Goal: Information Seeking & Learning: Learn about a topic

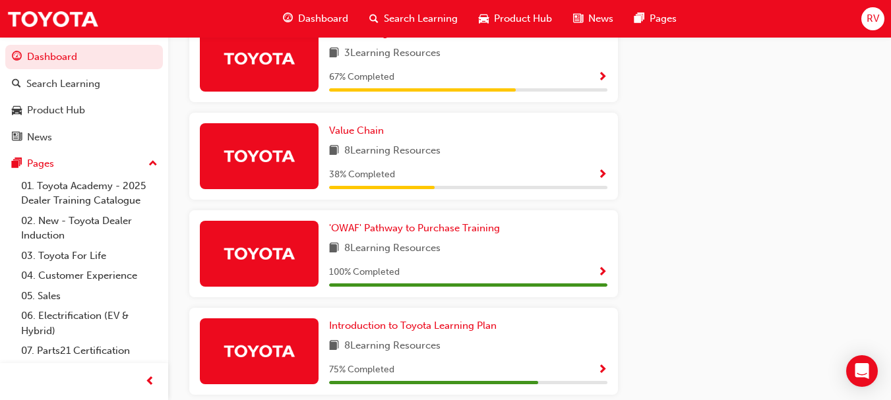
scroll to position [701, 0]
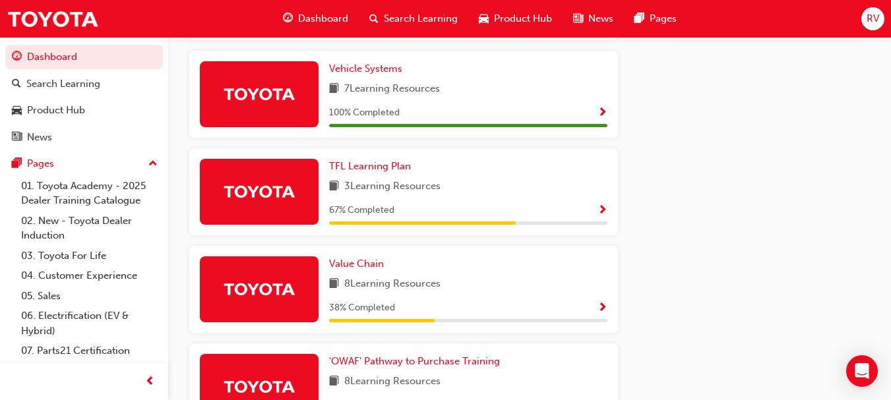
click at [387, 283] on span "8 Learning Resources" at bounding box center [392, 284] width 96 height 16
click at [361, 267] on span "Value Chain" at bounding box center [356, 264] width 55 height 12
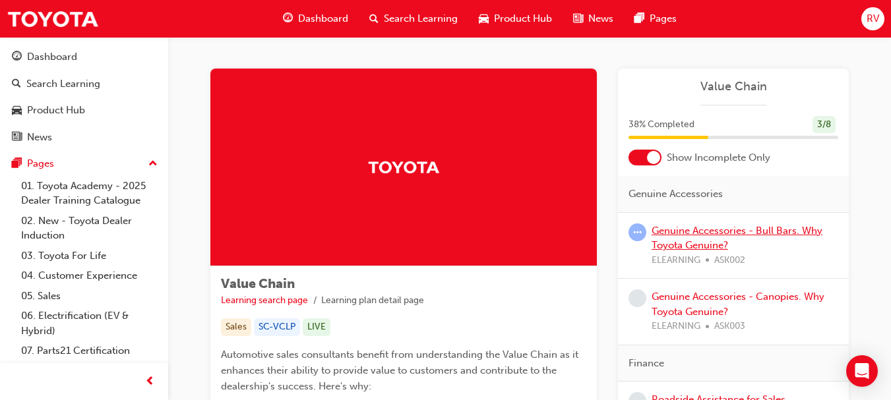
click at [695, 230] on link "Genuine Accessories - Bull Bars. Why Toyota Genuine?" at bounding box center [736, 238] width 171 height 27
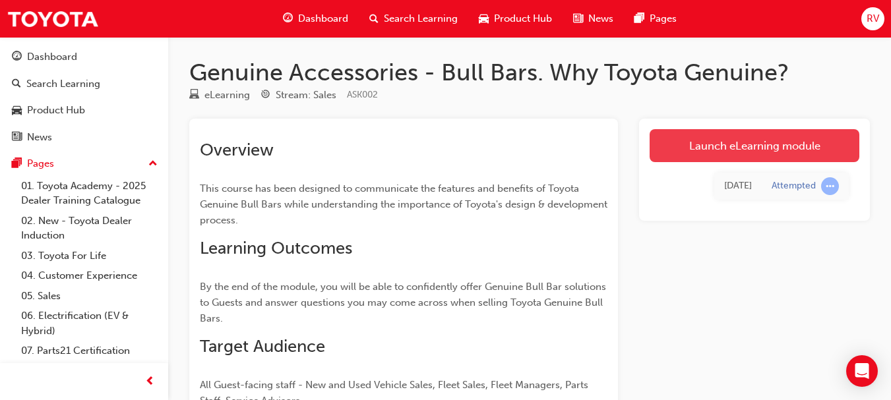
click at [724, 150] on link "Launch eLearning module" at bounding box center [754, 145] width 210 height 33
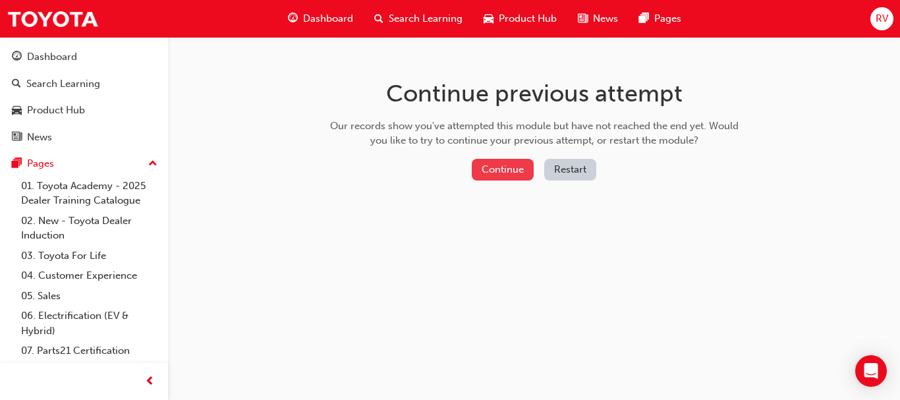
click at [518, 179] on button "Continue" at bounding box center [503, 170] width 62 height 22
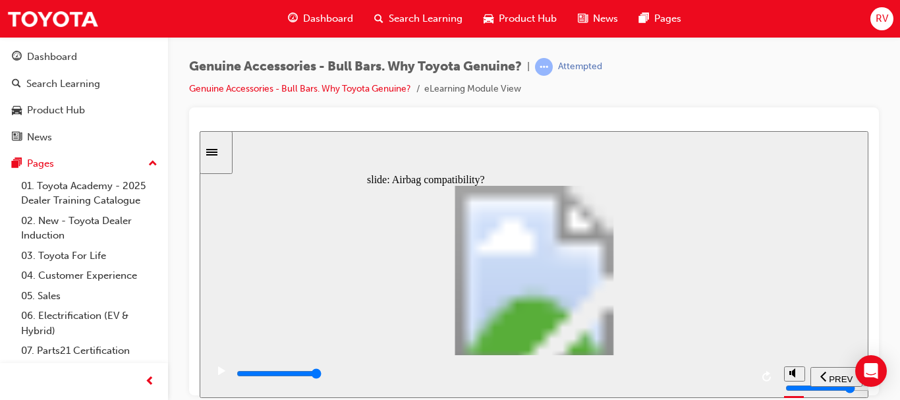
type input "5100"
type input "0"
type input "5100"
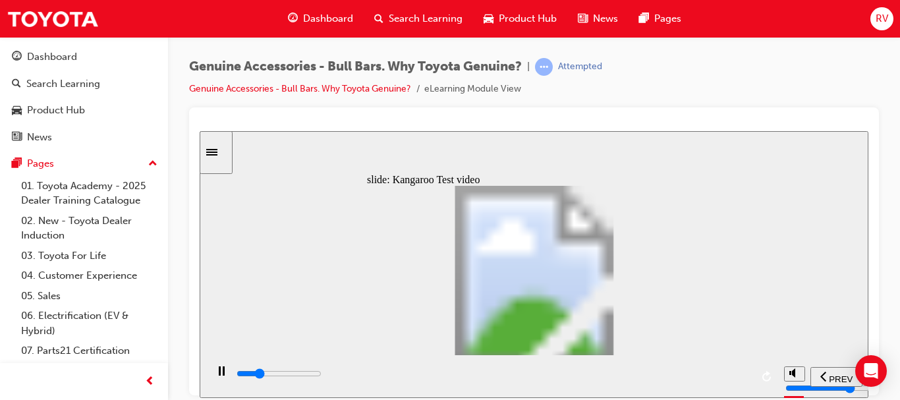
type input "0"
type input "5100"
type input "0"
type input "5200"
type input "0"
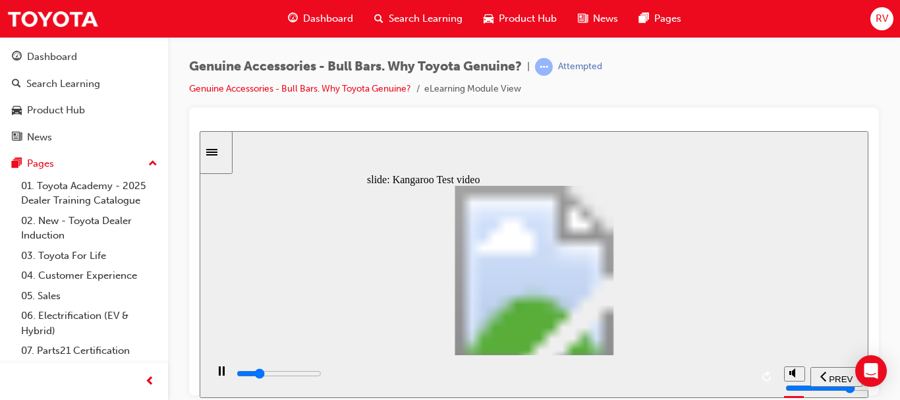
type input "5200"
type input "0"
type input "5200"
type input "0"
type input "5200"
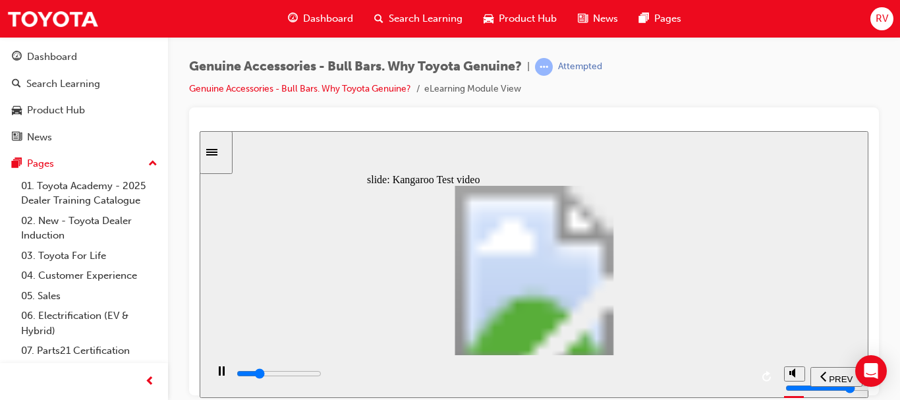
type input "0"
type input "5200"
type input "0"
type input "5200"
type input "0"
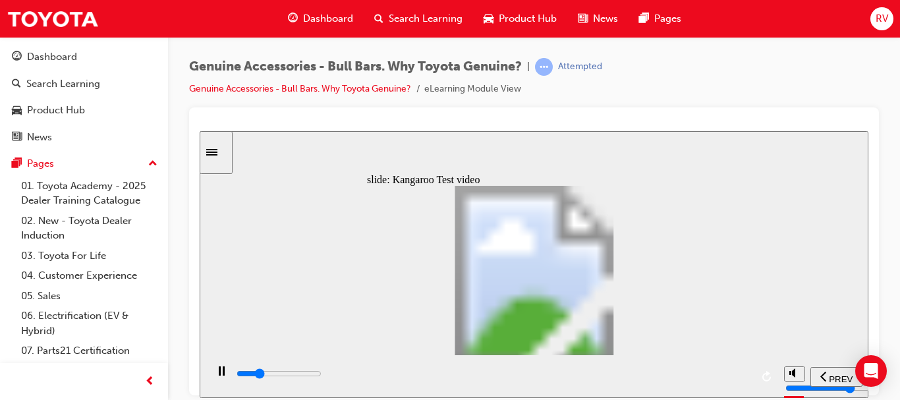
type input "5300"
type input "0"
type input "5300"
type input "0"
type input "5300"
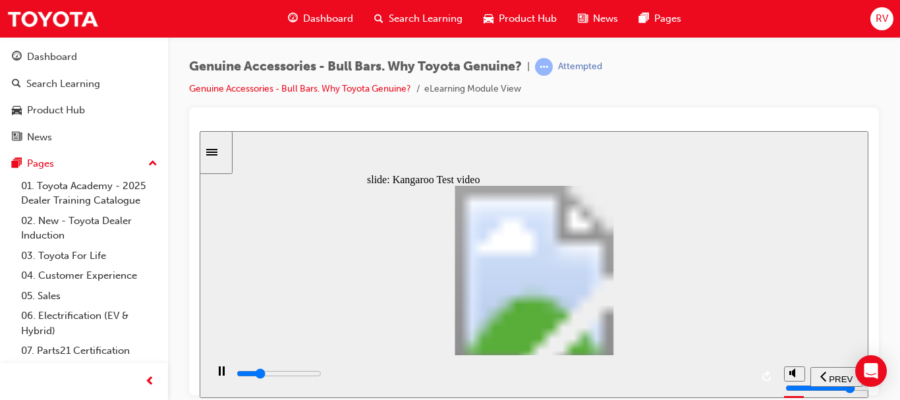
type input "0"
type input "5300"
type input "0"
type input "5300"
type input "0"
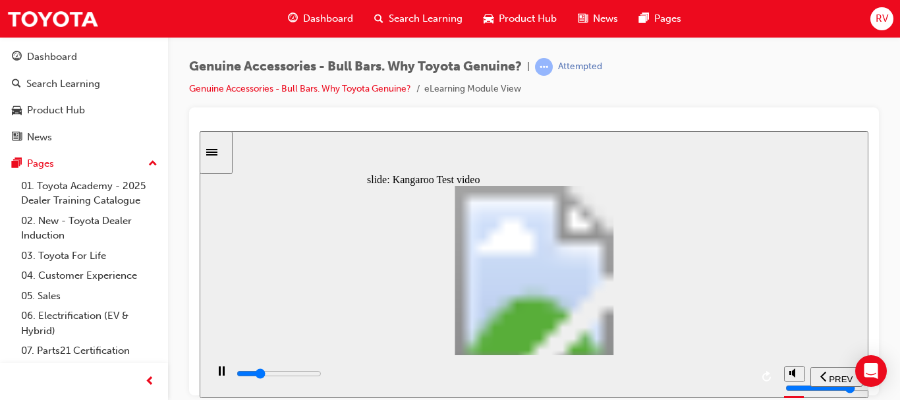
type input "5400"
type input "0"
type input "5400"
type input "0"
type input "5700"
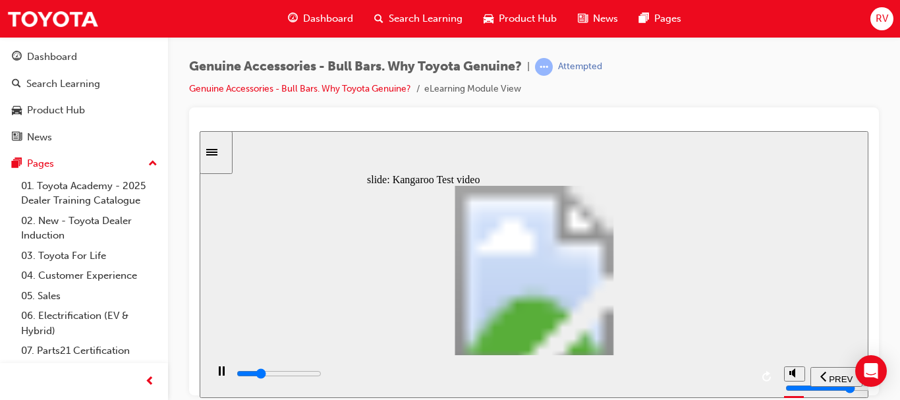
type input "1"
type input "5900"
type input "1"
type input "6200"
type input "1"
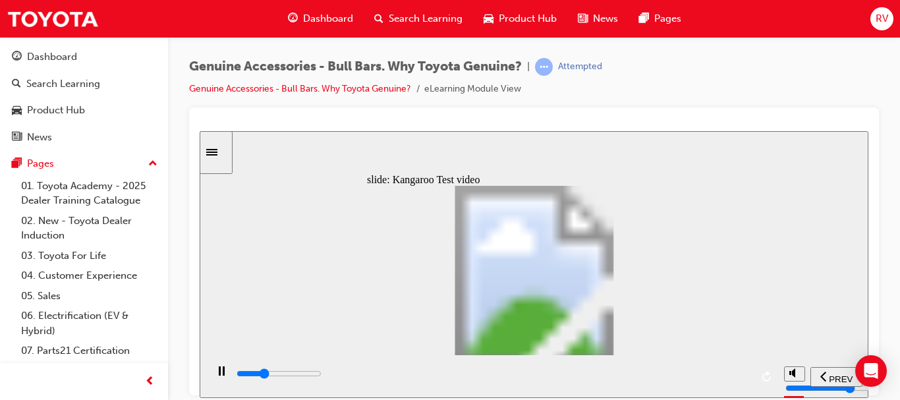
type input "6500"
type input "2"
type input "6700"
type input "2"
type input "7000"
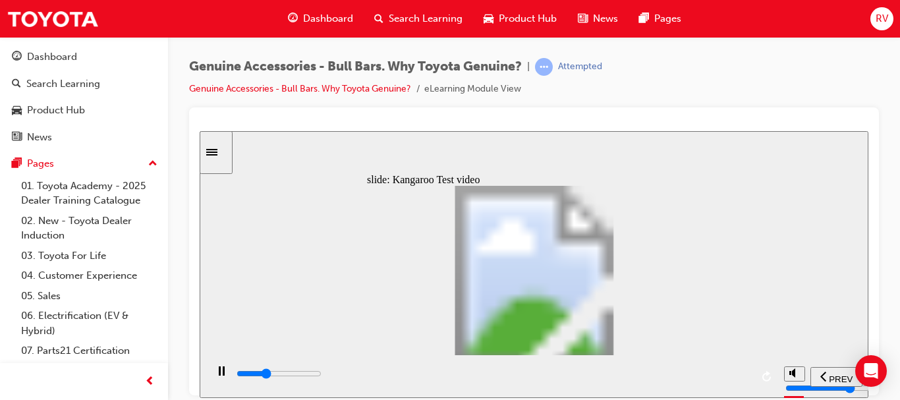
type input "2"
type input "7300"
type input "2"
type input "7500"
type input "3"
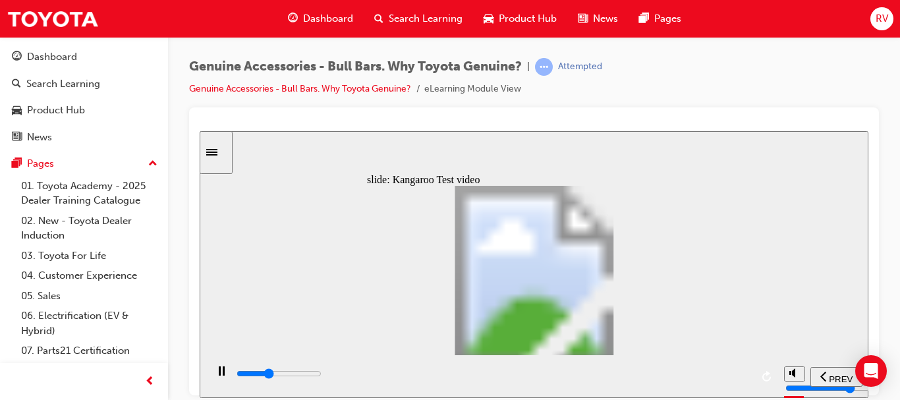
type input "7800"
type input "3"
type input "8100"
type input "3"
type input "8300"
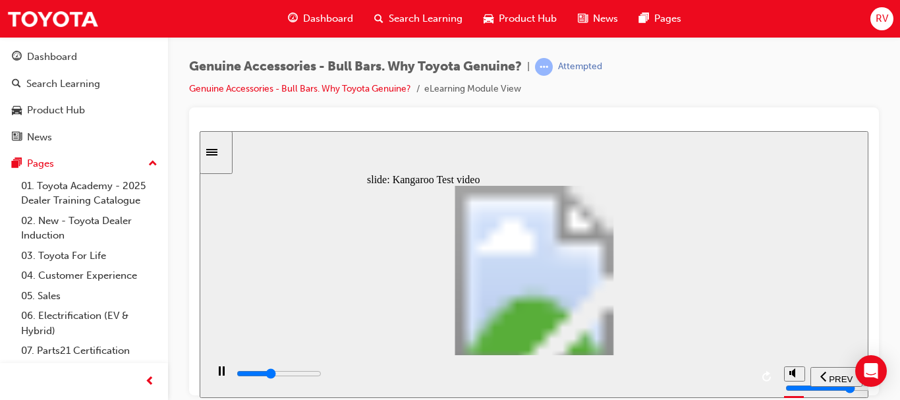
type input "3"
type input "8600"
type input "4"
type input "8800"
type input "4"
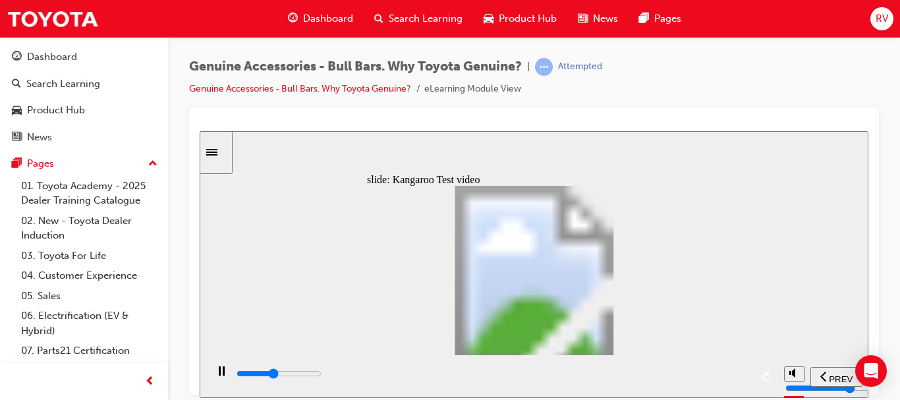
type input "9100"
type input "4"
type input "9400"
type input "4"
type input "9600"
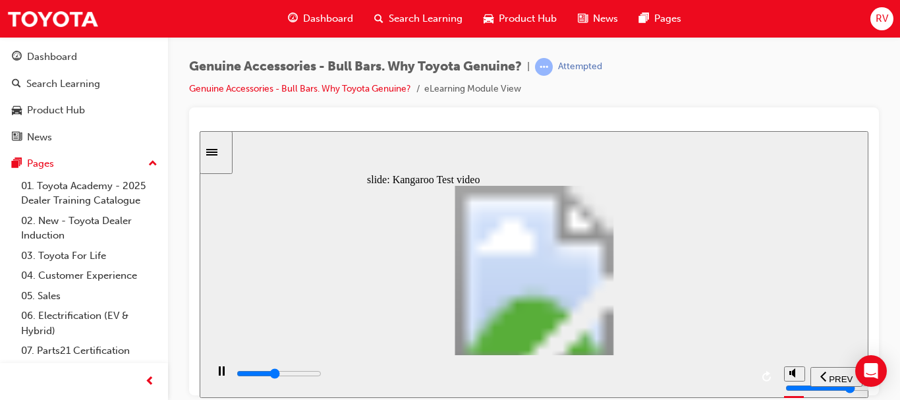
type input "5"
type input "9900"
type input "5"
type input "10200"
type input "5"
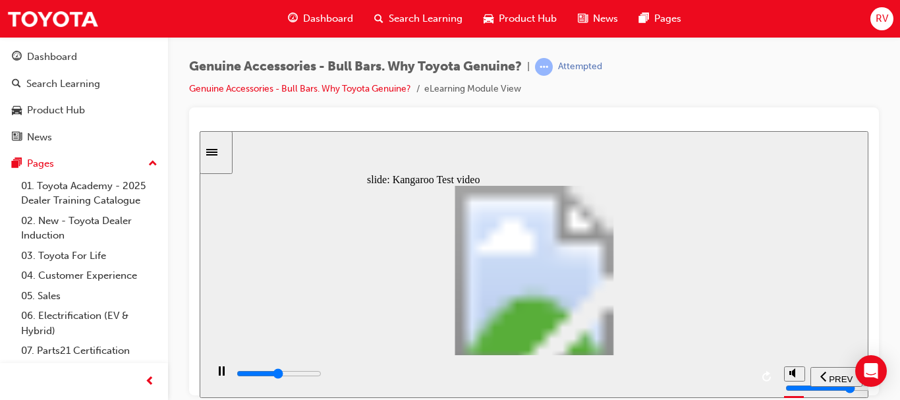
type input "10400"
type input "6"
type input "10700"
type input "6"
type input "11000"
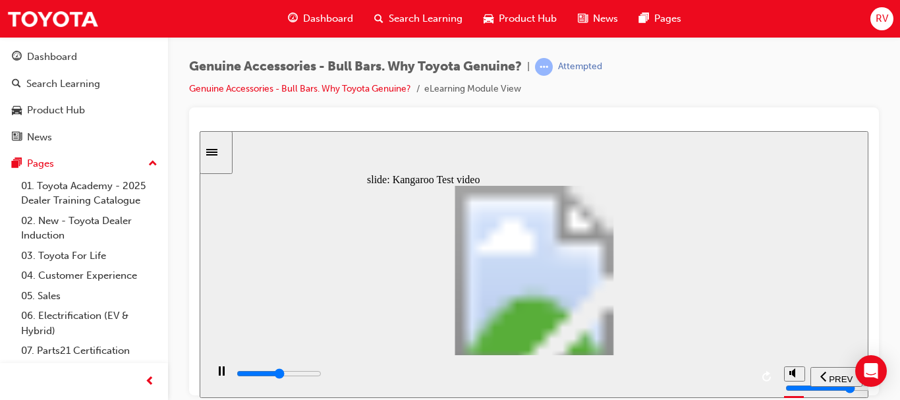
type input "6"
type input "11200"
type input "6"
type input "11500"
type input "7"
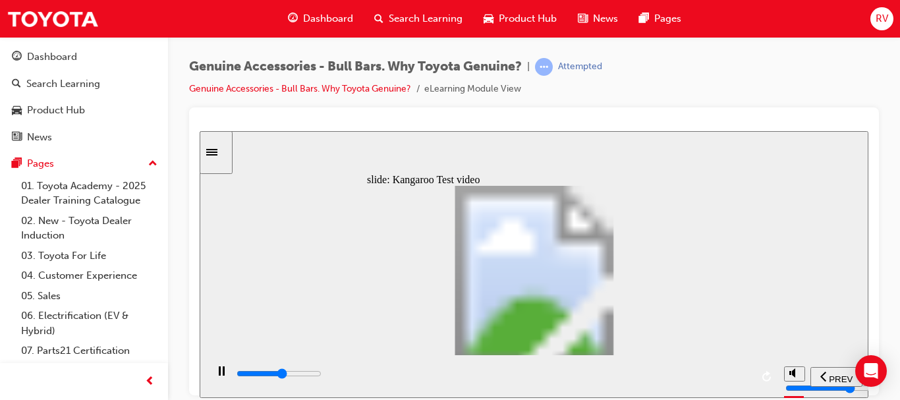
type input "11800"
type input "7"
type input "12000"
type input "7"
type input "12300"
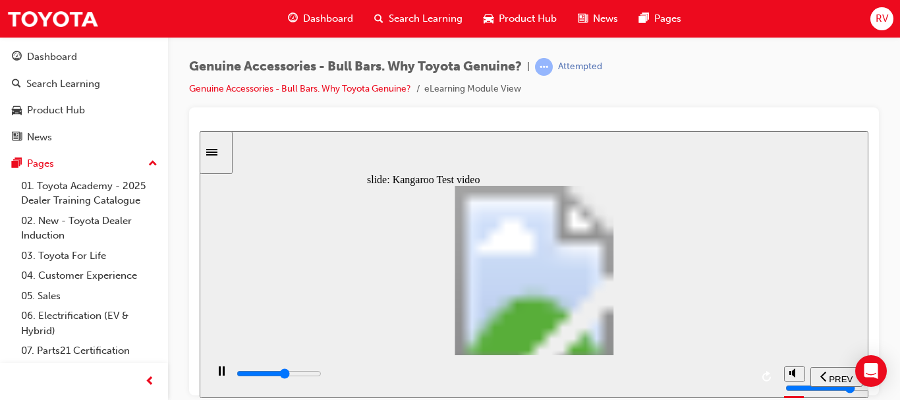
type input "7"
type input "12600"
type input "8"
type input "12800"
type input "8"
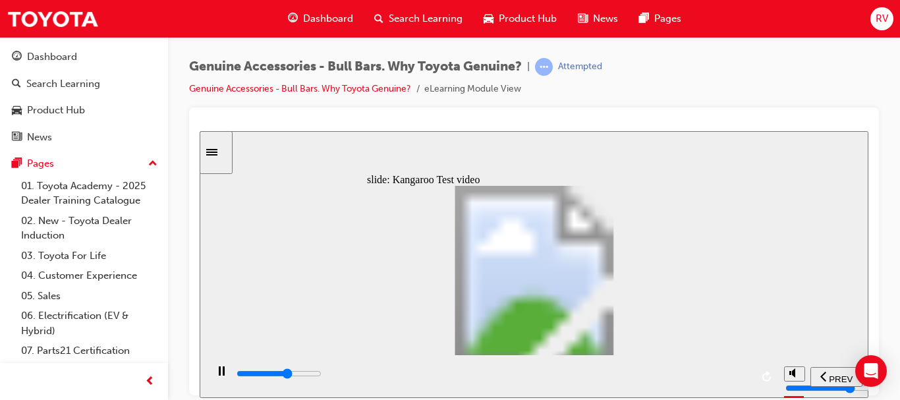
type input "13100"
type input "8"
type input "13400"
type input "8"
type input "13600"
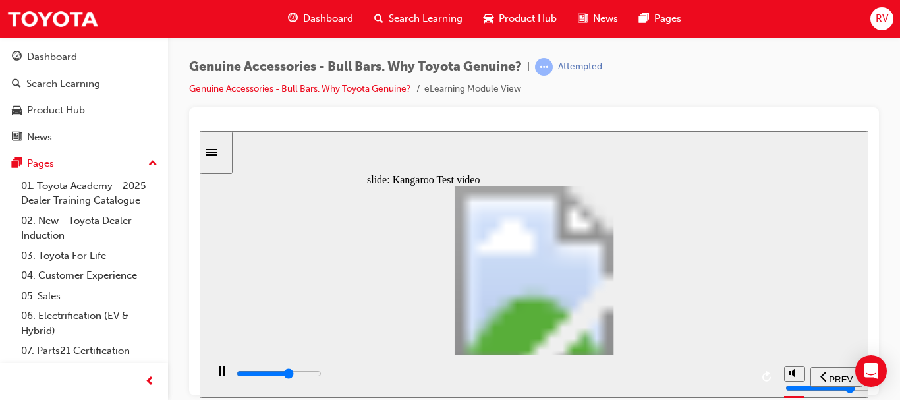
type input "9"
type input "13900"
type input "9"
type input "14200"
type input "9"
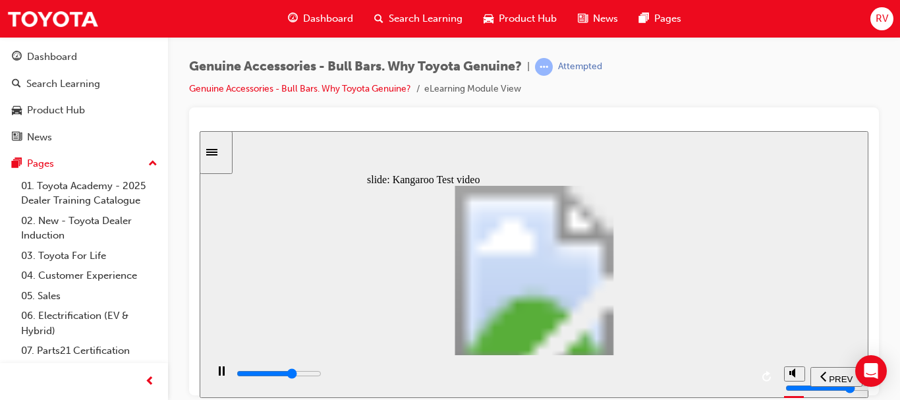
type input "14400"
type input "10"
type input "14700"
type input "10"
type input "15000"
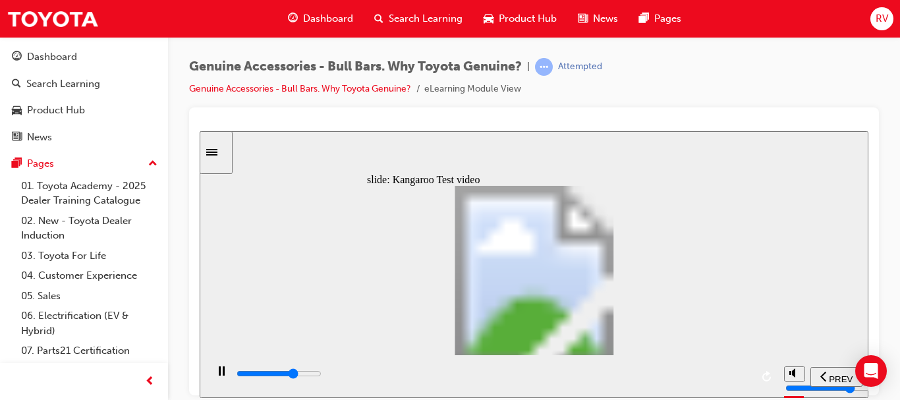
type input "10"
type input "15200"
type input "10"
type input "15500"
type input "11"
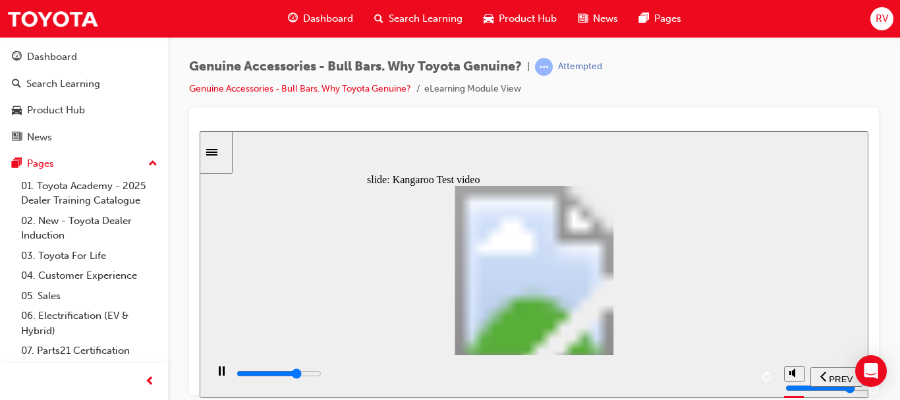
type input "15700"
type input "11"
type input "16000"
type input "11"
type input "16300"
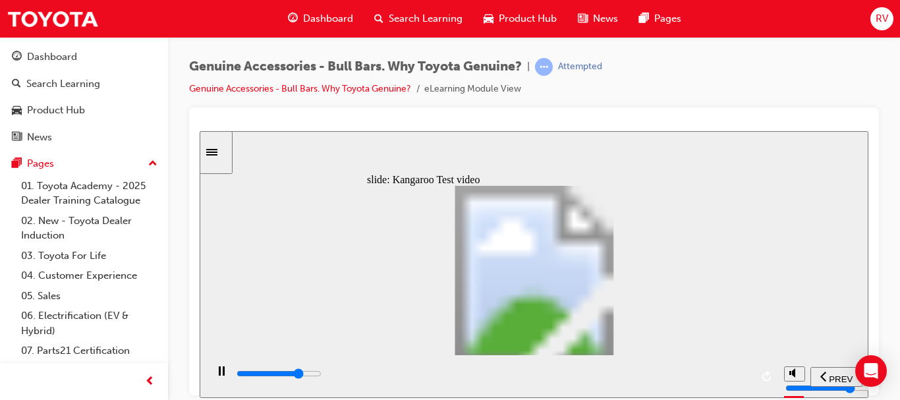
type input "11"
type input "16600"
type input "12"
type input "16800"
type input "12"
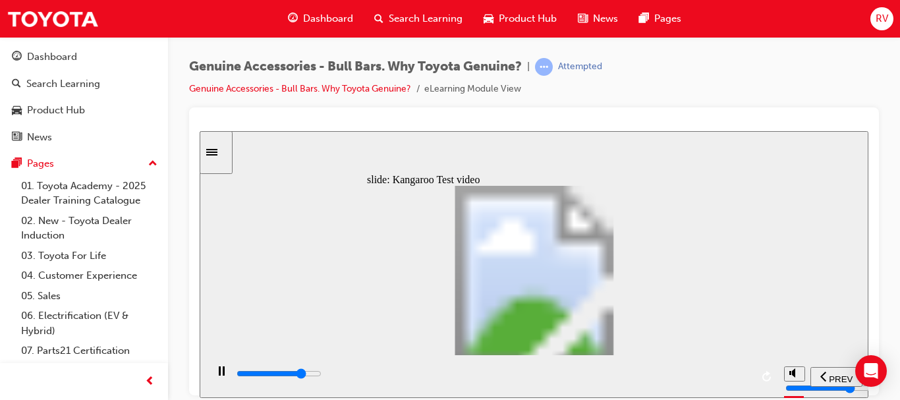
type input "17100"
type input "12"
type input "17300"
type input "12"
type input "17600"
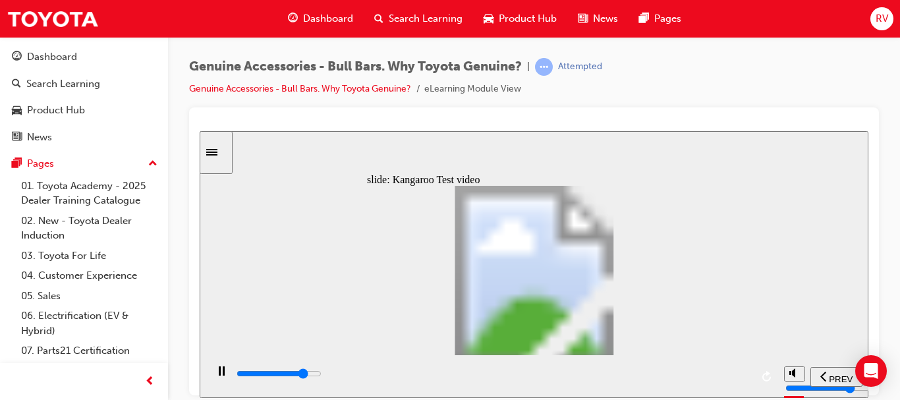
type input "13"
type input "17900"
type input "13"
type input "18100"
type input "13"
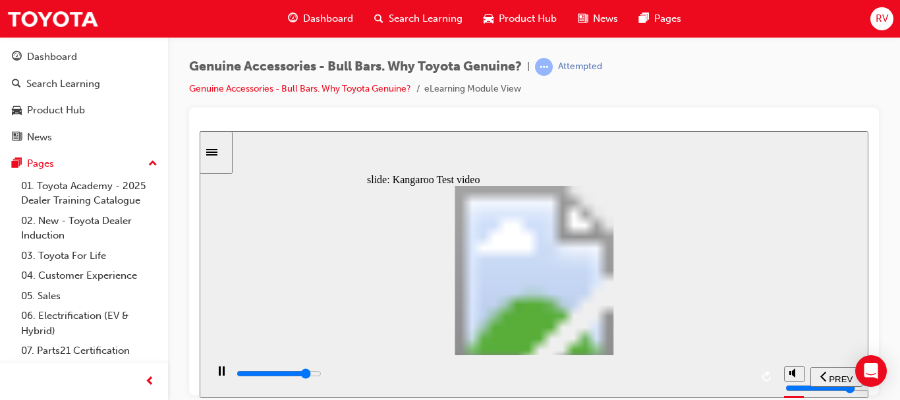
type input "18400"
type input "13"
type input "18700"
type input "14"
type input "18900"
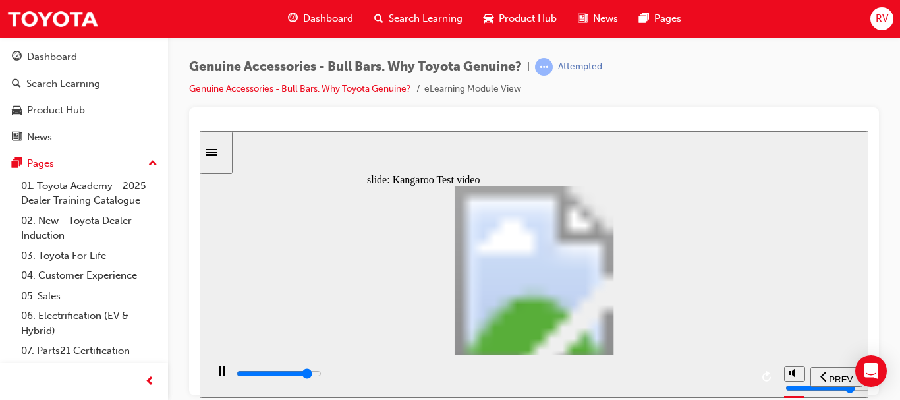
type input "14"
type input "19200"
type input "14"
type input "19500"
type input "15"
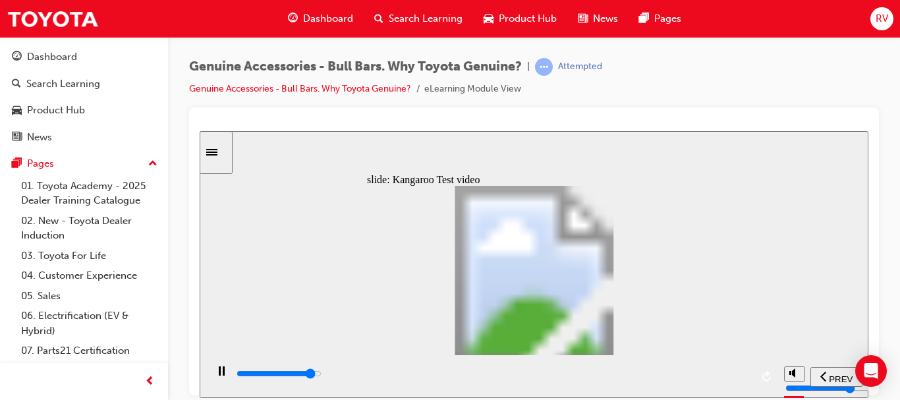
type input "19700"
type input "15"
type input "20000"
type input "15"
type input "20300"
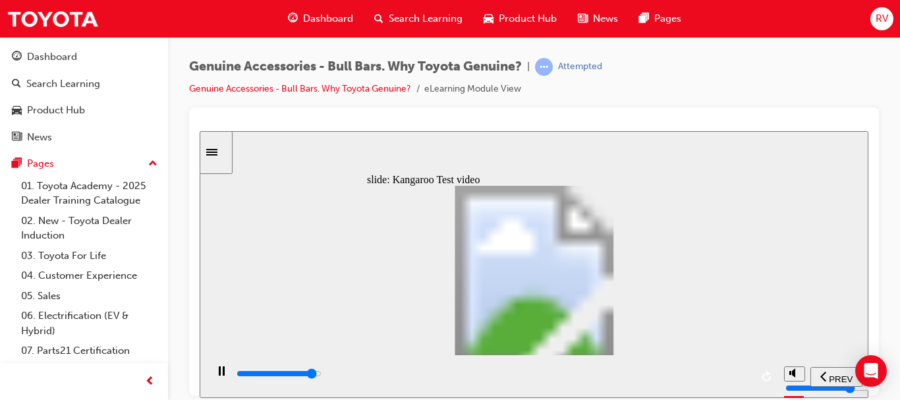
type input "15"
type input "20500"
type input "16"
type input "20800"
type input "16"
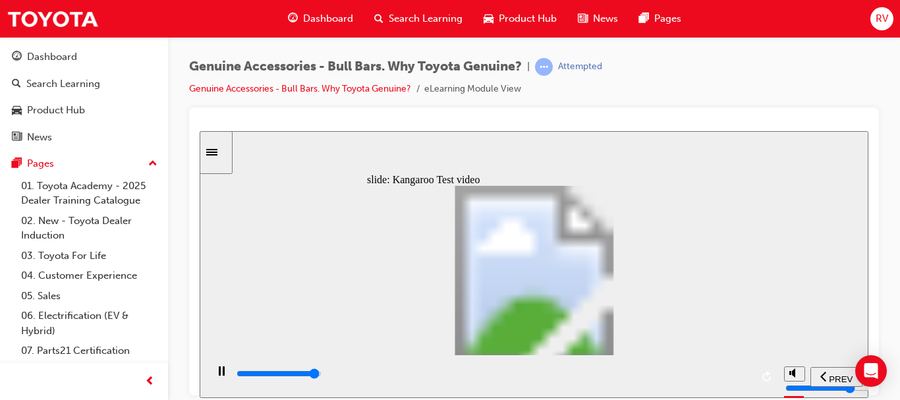
type input "21100"
type input "16"
type input "21300"
type input "16"
type input "21500"
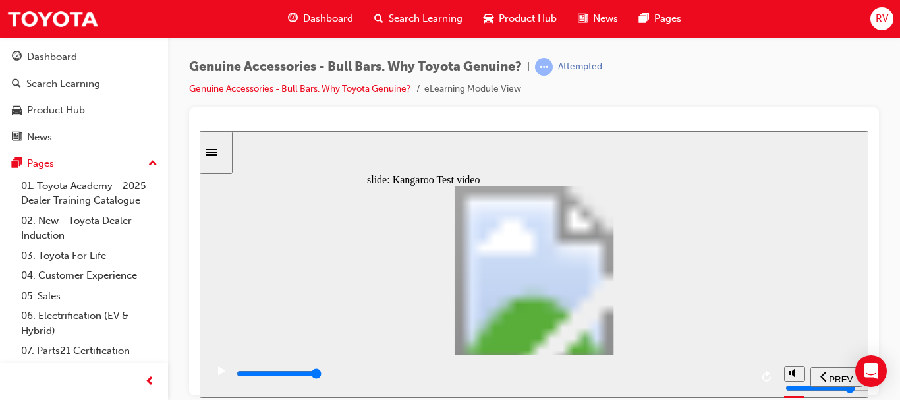
type input "24"
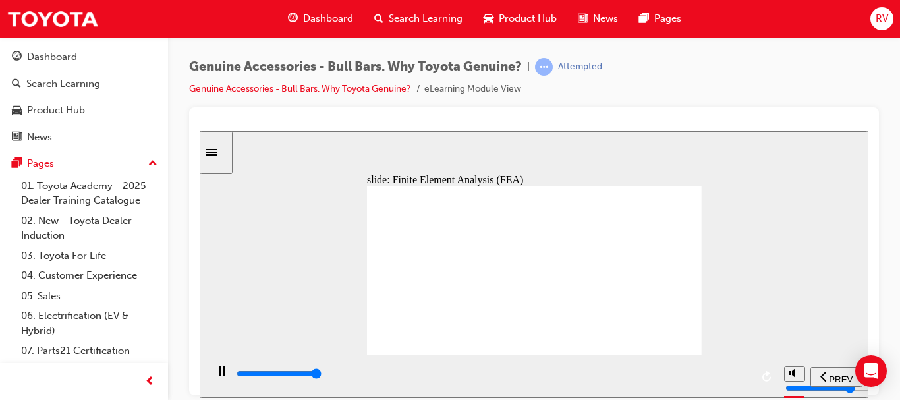
drag, startPoint x: 704, startPoint y: 212, endPoint x: 701, endPoint y: 219, distance: 7.4
click at [703, 212] on div "slide: Finite Element Analysis (FEA) Multiply 2 Close Rectangle 1 A common misc…" at bounding box center [534, 264] width 669 height 267
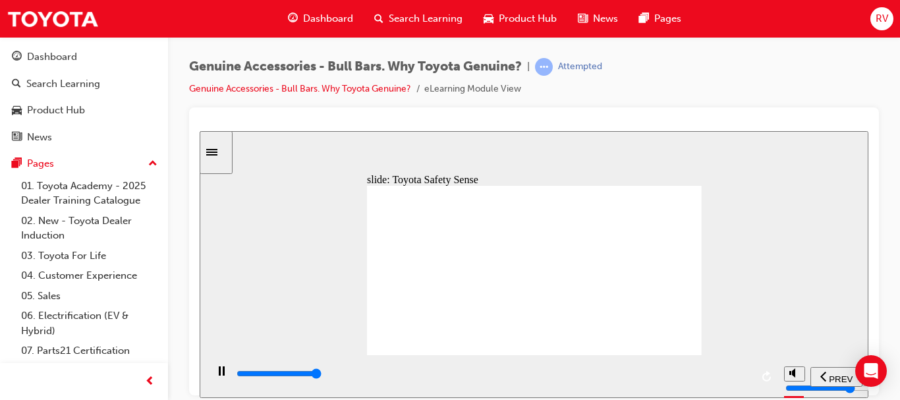
click at [322, 375] on input "slide progress" at bounding box center [279, 373] width 85 height 11
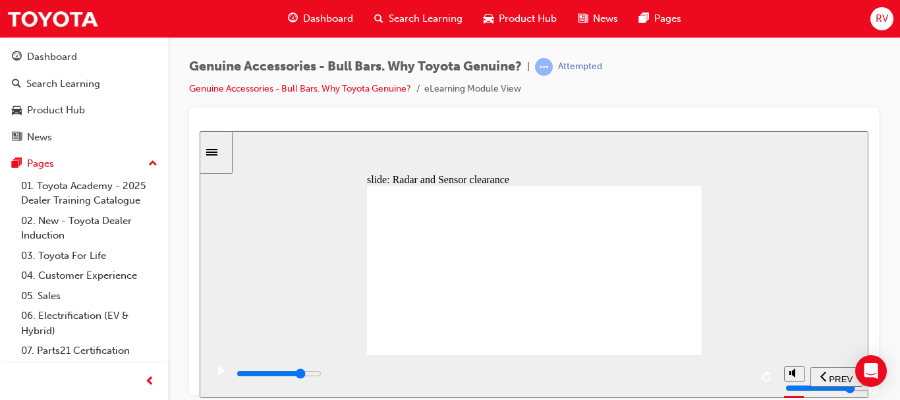
click at [218, 374] on icon "play/pause" at bounding box center [221, 370] width 7 height 9
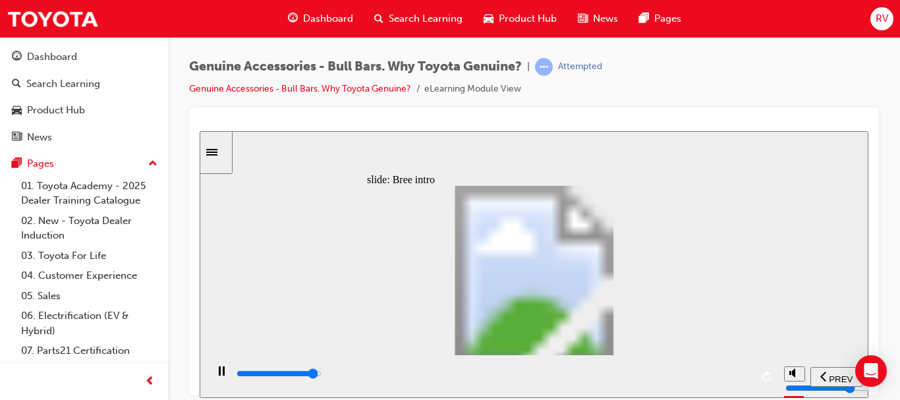
click at [730, 377] on div "playback controls" at bounding box center [493, 374] width 516 height 15
click at [322, 374] on input "slide progress" at bounding box center [279, 373] width 85 height 11
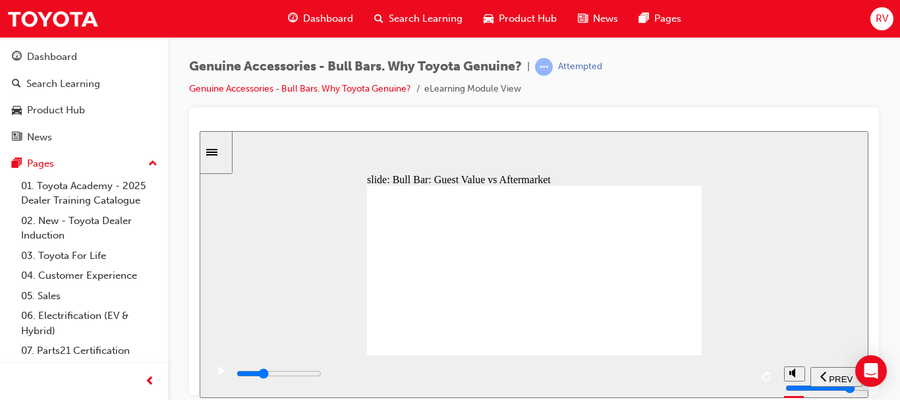
click at [387, 373] on div "playback controls" at bounding box center [493, 374] width 516 height 15
click at [428, 379] on div "playback controls" at bounding box center [493, 374] width 516 height 15
click at [470, 380] on div "playback controls" at bounding box center [493, 374] width 516 height 15
click at [322, 376] on input "slide progress" at bounding box center [279, 373] width 85 height 11
click at [566, 372] on div "playback controls" at bounding box center [493, 374] width 516 height 15
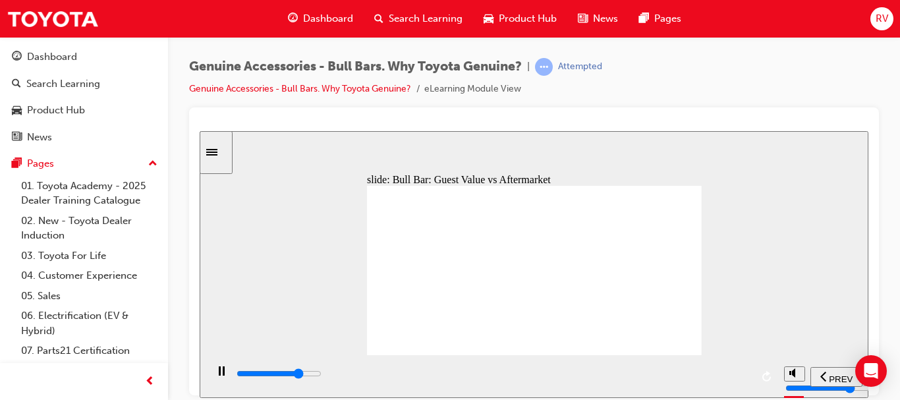
click at [628, 378] on div "playback controls" at bounding box center [493, 374] width 516 height 15
click at [716, 372] on div "playback controls" at bounding box center [493, 374] width 516 height 15
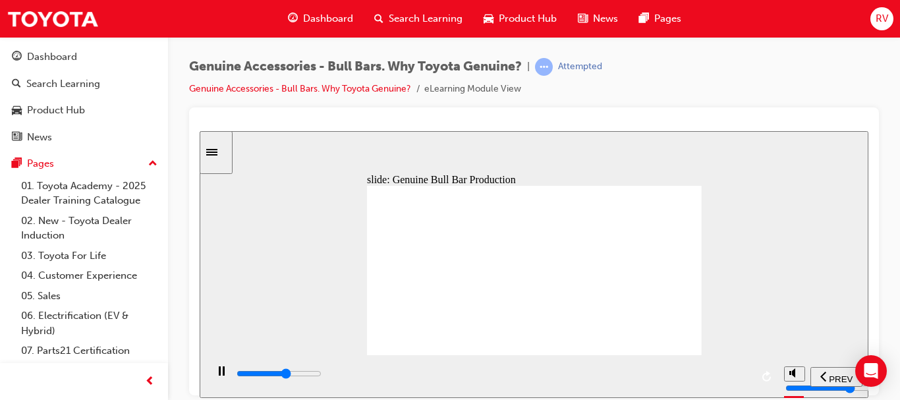
click at [322, 376] on input "slide progress" at bounding box center [279, 373] width 85 height 11
click at [322, 374] on input "slide progress" at bounding box center [279, 373] width 85 height 11
click at [655, 372] on div "playback controls" at bounding box center [493, 374] width 516 height 15
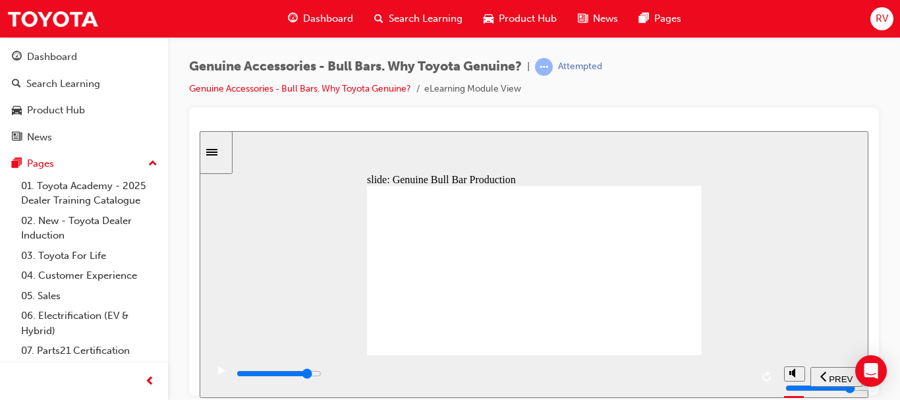
click at [322, 376] on input "slide progress" at bounding box center [279, 373] width 85 height 11
click at [713, 374] on div "playback controls" at bounding box center [493, 374] width 516 height 15
click at [740, 374] on div "playback controls" at bounding box center [493, 374] width 516 height 15
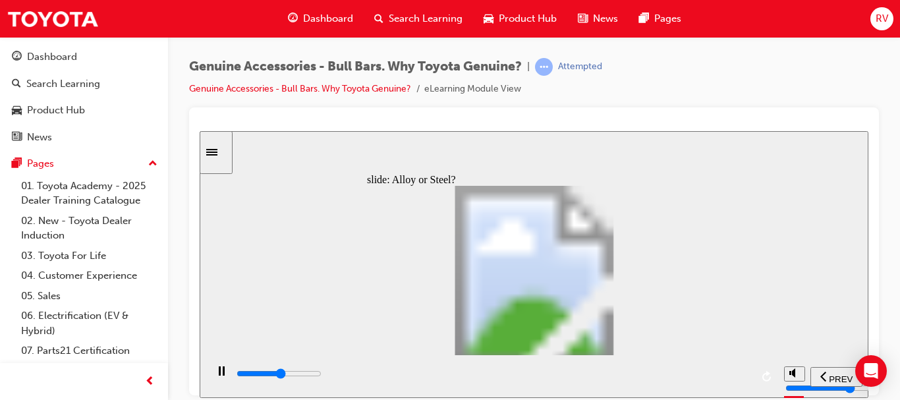
click at [502, 372] on div "playback controls" at bounding box center [493, 374] width 516 height 15
click at [618, 378] on div "playback controls" at bounding box center [493, 374] width 516 height 15
click at [688, 370] on div "playback controls" at bounding box center [493, 374] width 516 height 15
click at [322, 376] on input "slide progress" at bounding box center [279, 373] width 85 height 11
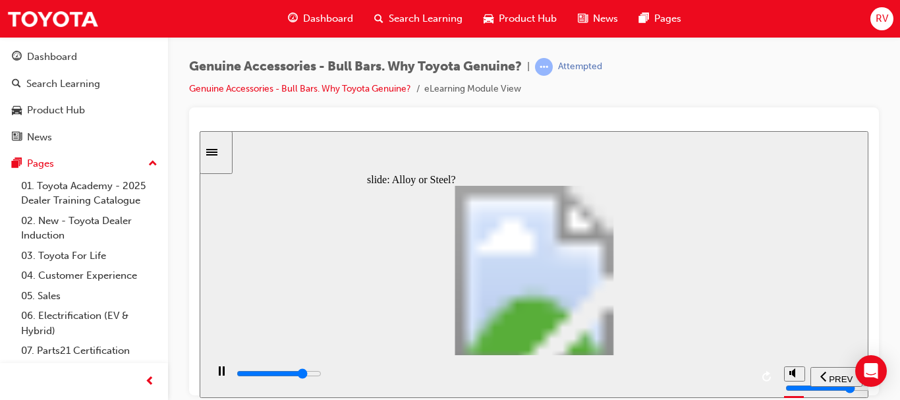
click at [657, 379] on div "playback controls" at bounding box center [493, 374] width 516 height 15
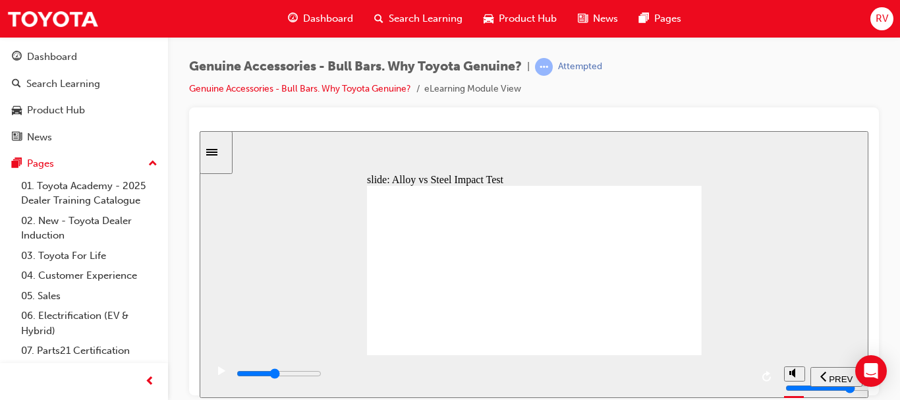
click at [322, 376] on input "slide progress" at bounding box center [279, 373] width 85 height 11
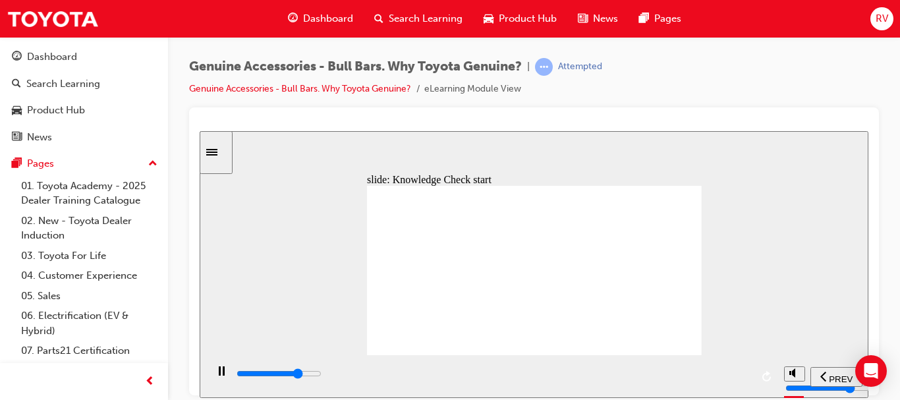
type input "7100"
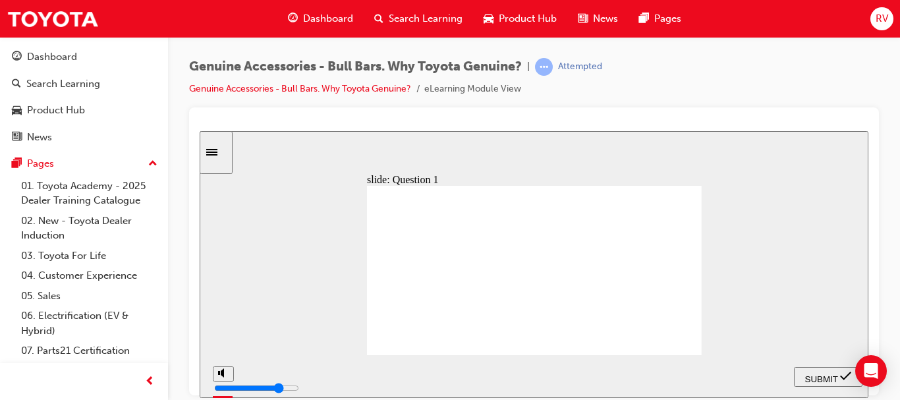
drag, startPoint x: 531, startPoint y: 317, endPoint x: 501, endPoint y: 332, distance: 33.3
radio input "true"
click at [832, 374] on span "SUBMIT" at bounding box center [822, 379] width 33 height 10
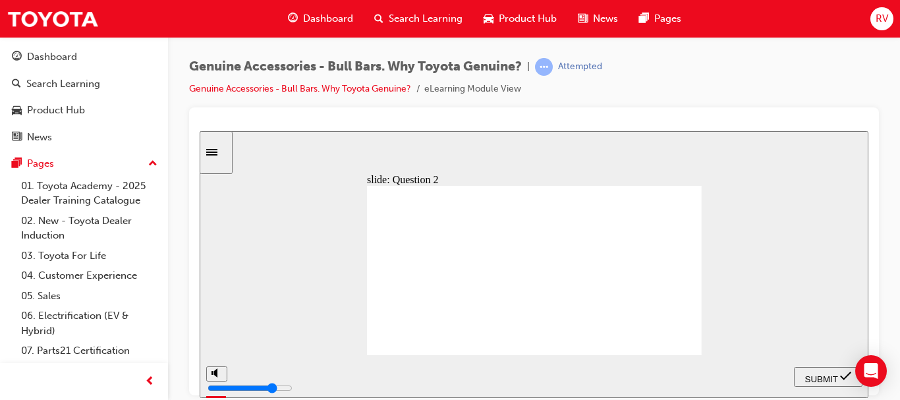
radio input "true"
radio input "false"
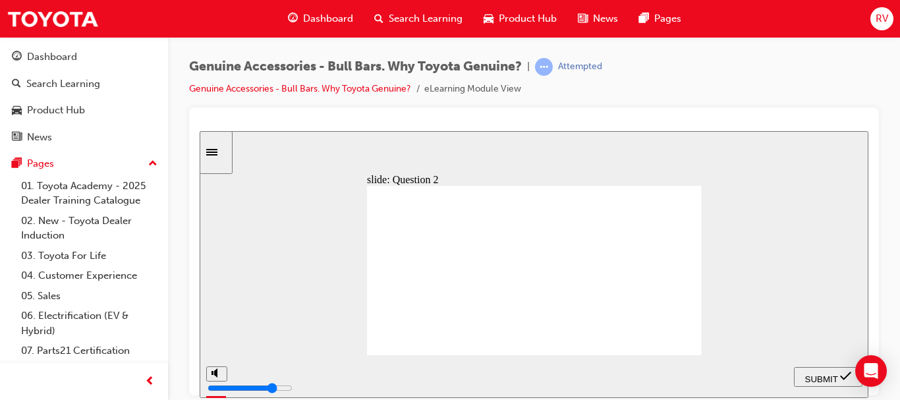
radio input "true"
click at [819, 377] on span "SUBMIT" at bounding box center [822, 379] width 33 height 10
radio input "true"
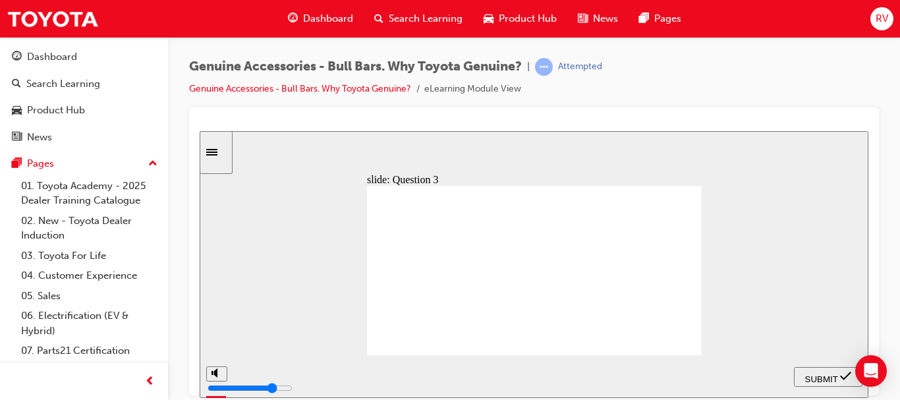
click at [812, 376] on span "SUBMIT" at bounding box center [822, 379] width 33 height 10
radio input "true"
click at [817, 379] on span "SUBMIT" at bounding box center [822, 379] width 33 height 10
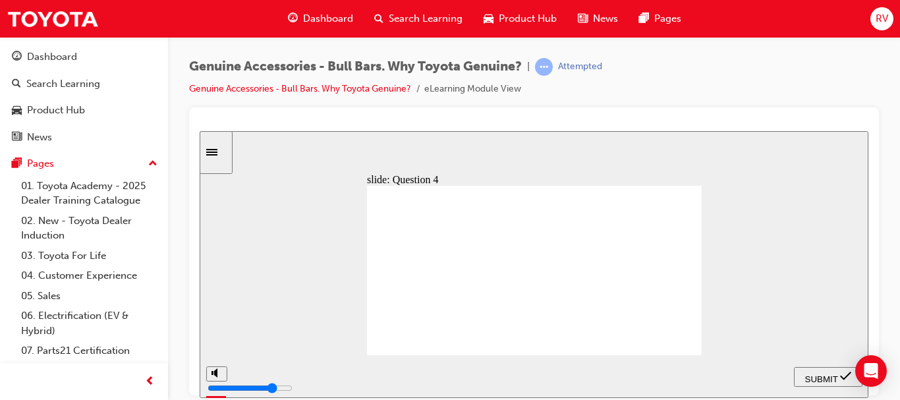
radio input "true"
click at [815, 376] on span "SUBMIT" at bounding box center [822, 379] width 33 height 10
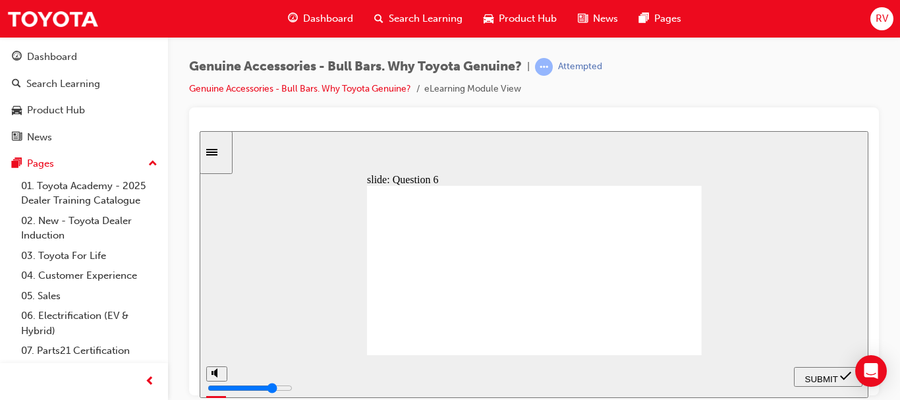
drag, startPoint x: 519, startPoint y: 303, endPoint x: 528, endPoint y: 306, distance: 9.8
radio input "true"
click at [823, 378] on span "SUBMIT" at bounding box center [822, 379] width 33 height 10
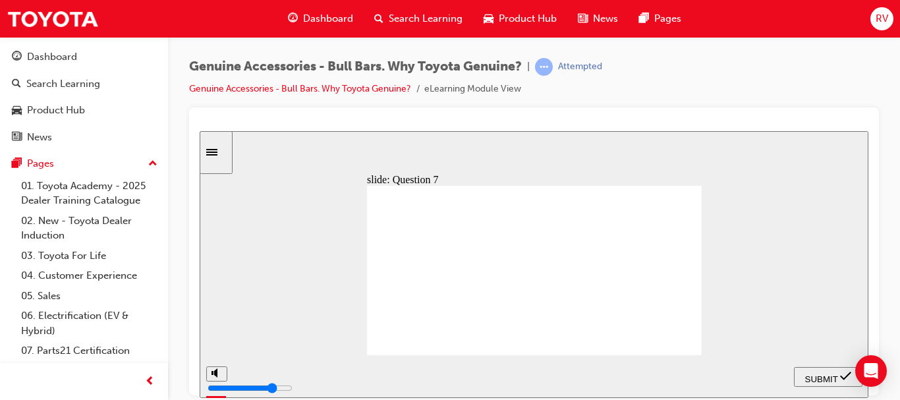
radio input "false"
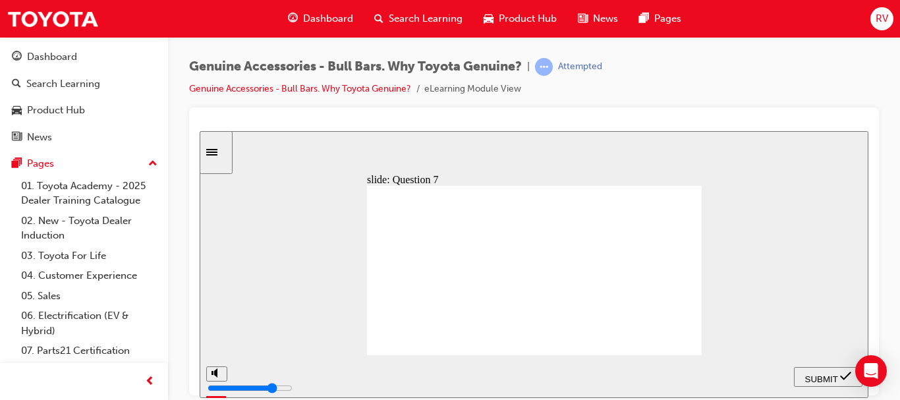
radio input "true"
click at [831, 377] on span "SUBMIT" at bounding box center [822, 379] width 33 height 10
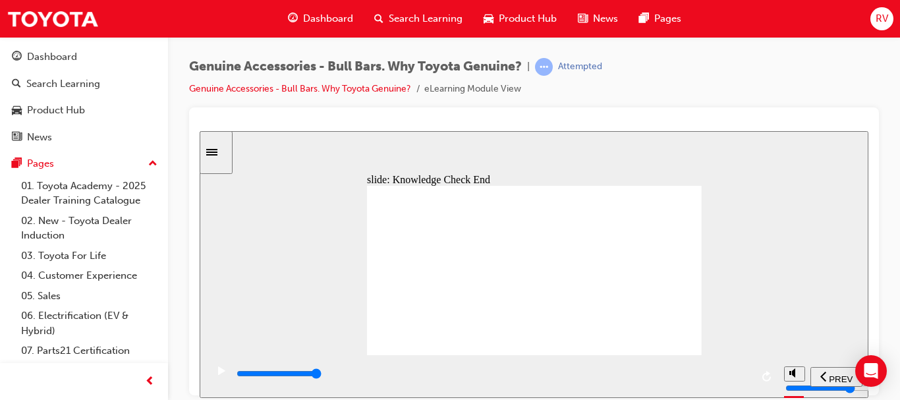
type input "23000"
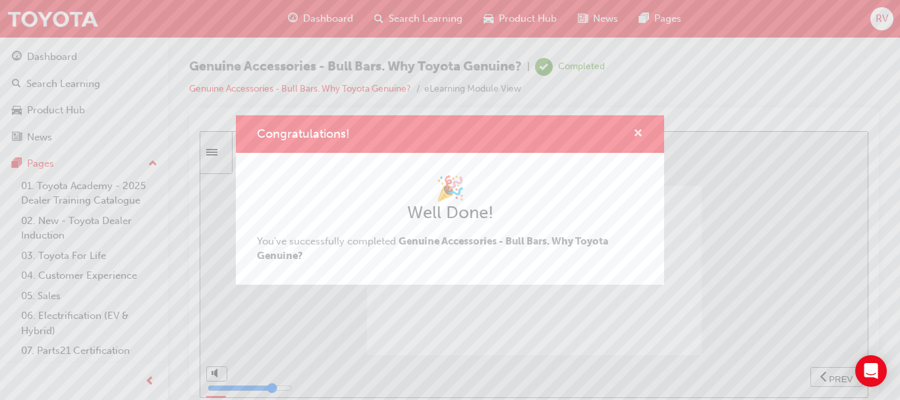
click at [639, 129] on span "cross-icon" at bounding box center [638, 135] width 10 height 12
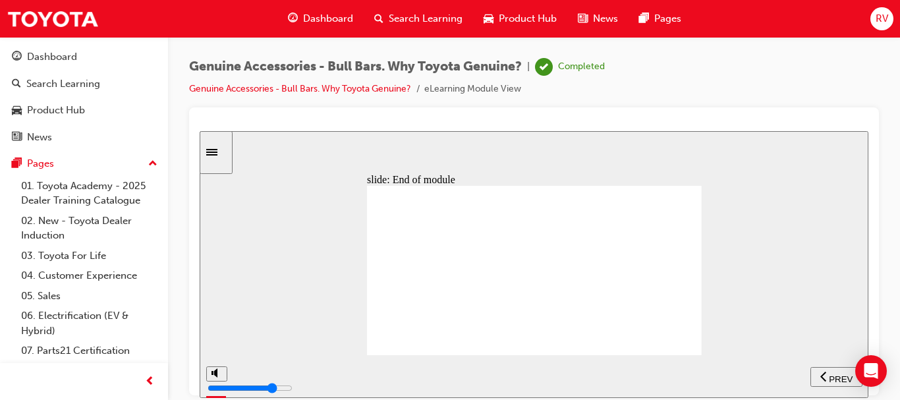
click at [322, 14] on span "Dashboard" at bounding box center [328, 18] width 50 height 15
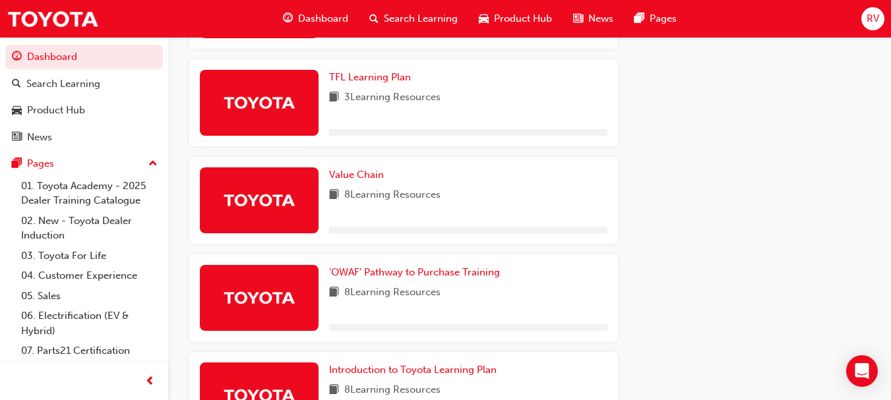
scroll to position [791, 0]
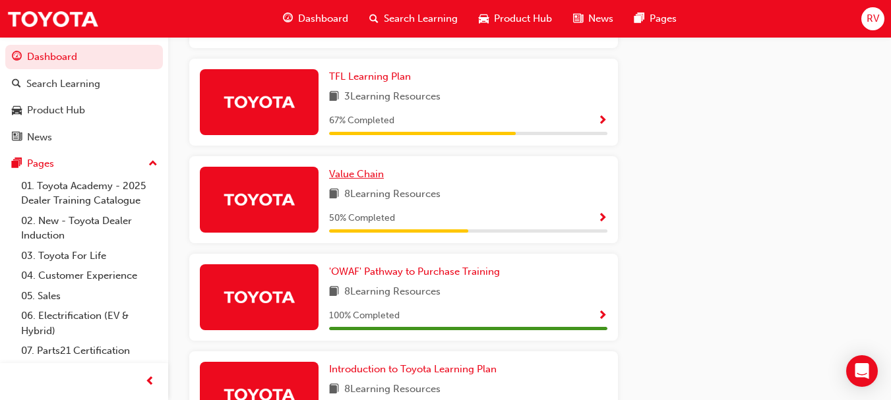
click at [360, 180] on span "Value Chain" at bounding box center [356, 174] width 55 height 12
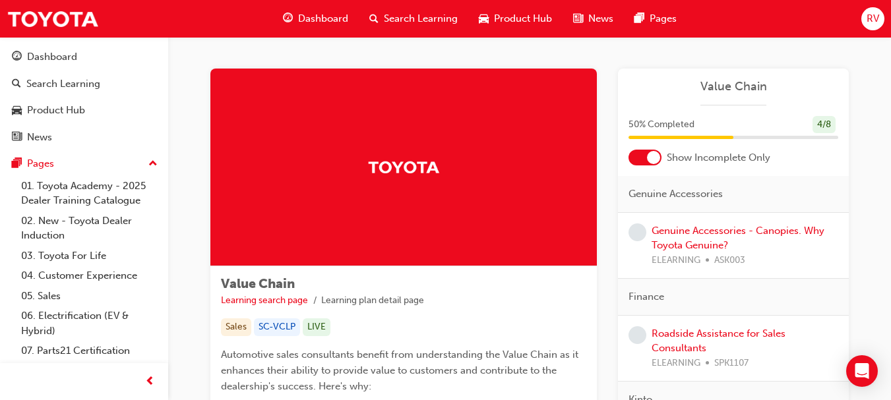
click at [311, 20] on span "Dashboard" at bounding box center [323, 18] width 50 height 15
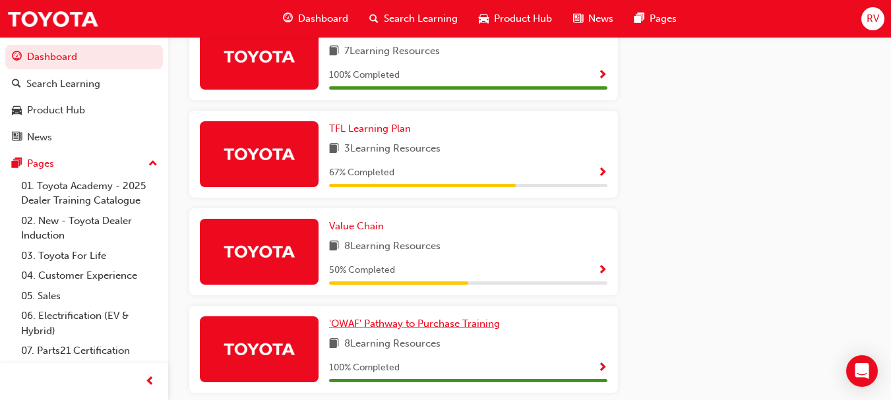
scroll to position [791, 0]
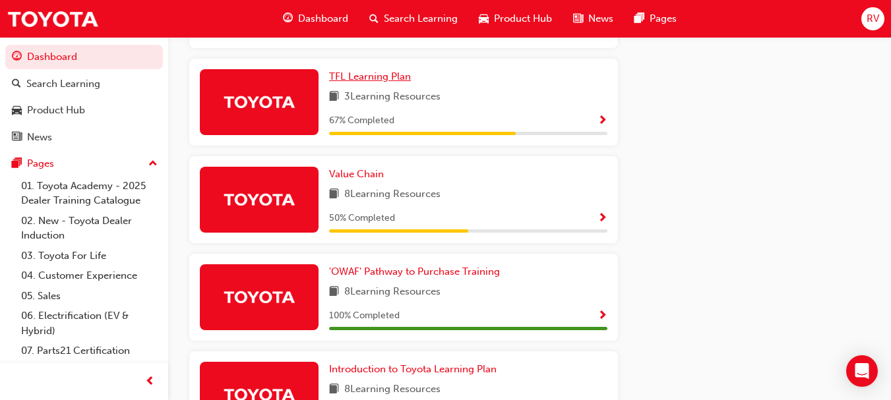
click at [368, 78] on span "TFL Learning Plan" at bounding box center [370, 77] width 82 height 12
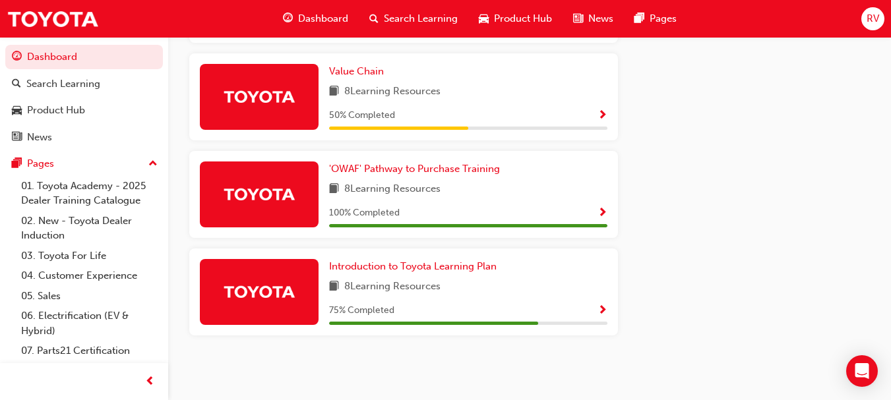
scroll to position [833, 0]
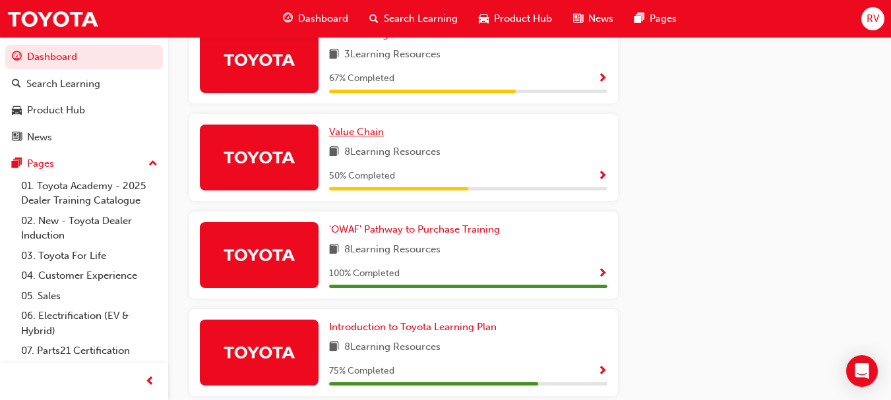
click at [358, 135] on span "Value Chain" at bounding box center [356, 132] width 55 height 12
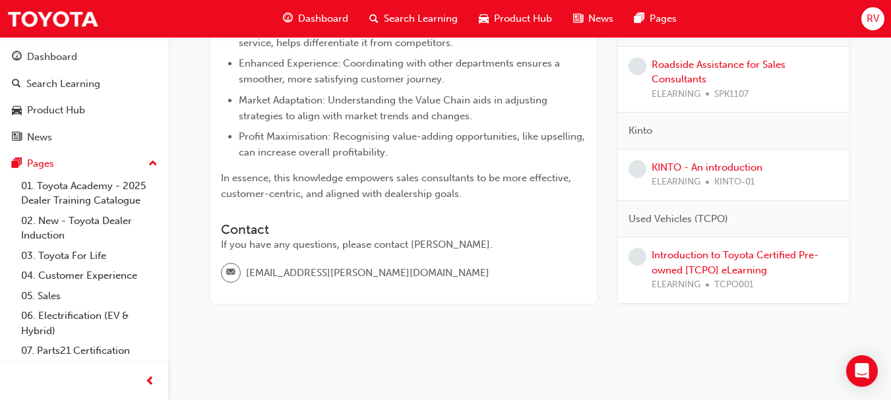
scroll to position [326, 0]
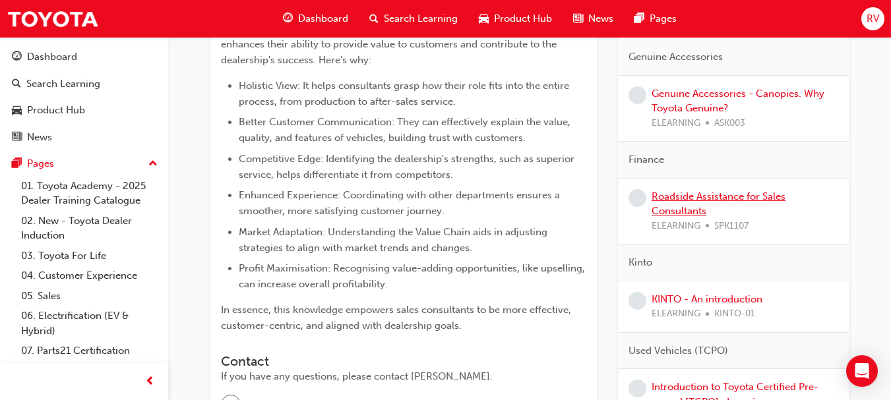
click at [728, 198] on link "Roadside Assistance for Sales Consultants" at bounding box center [718, 204] width 134 height 27
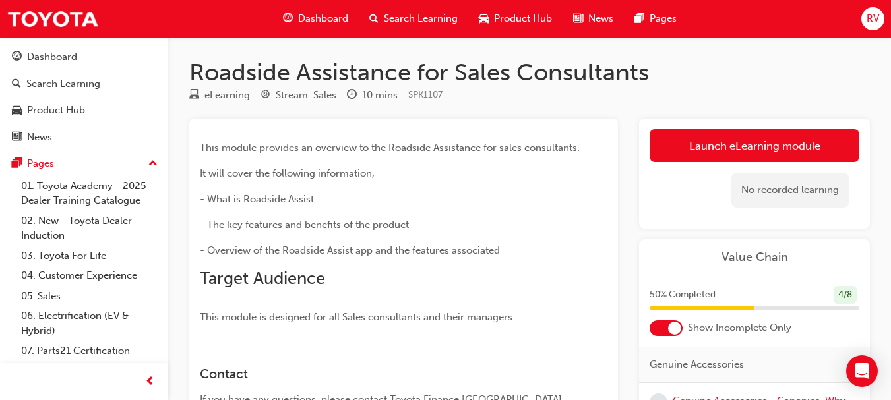
scroll to position [264, 0]
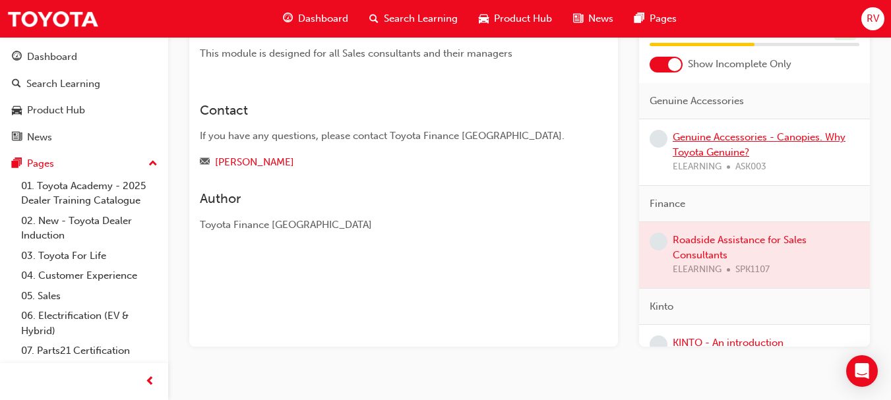
click at [720, 134] on link "Genuine Accessories - Canopies. Why Toyota Genuine?" at bounding box center [758, 144] width 173 height 27
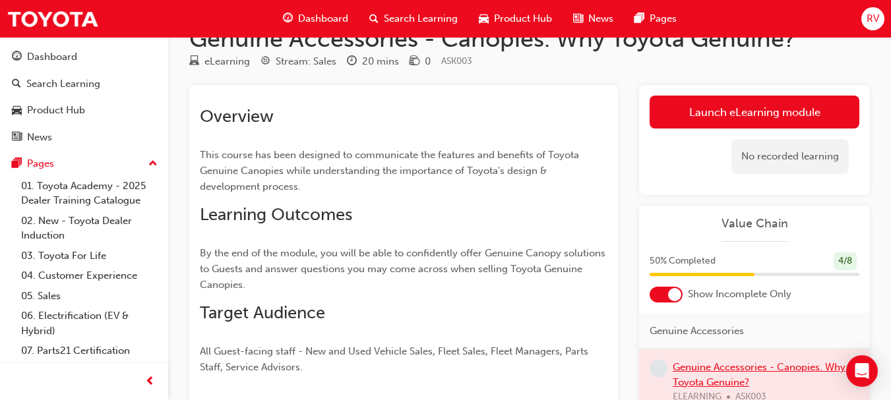
scroll to position [66, 0]
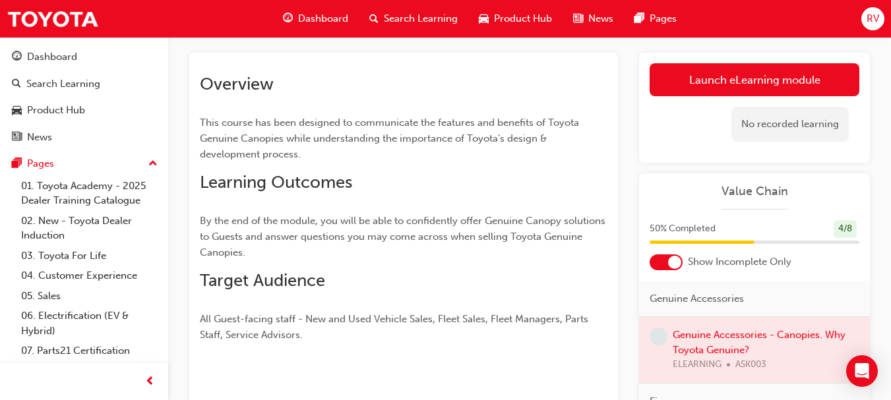
click at [711, 338] on div at bounding box center [754, 350] width 231 height 66
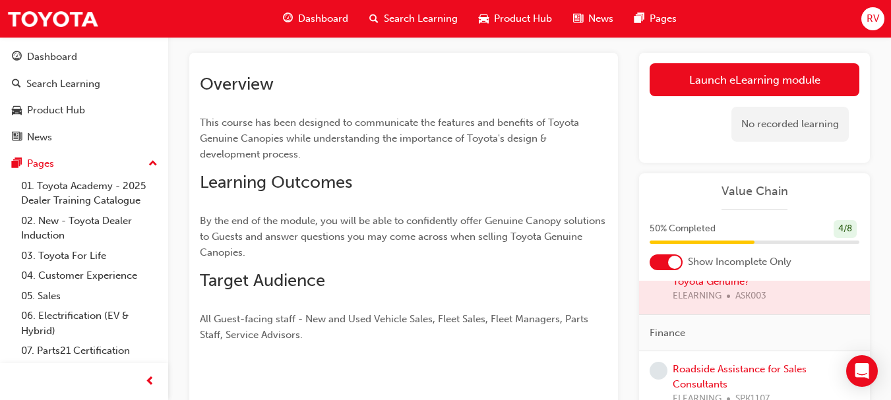
scroll to position [132, 0]
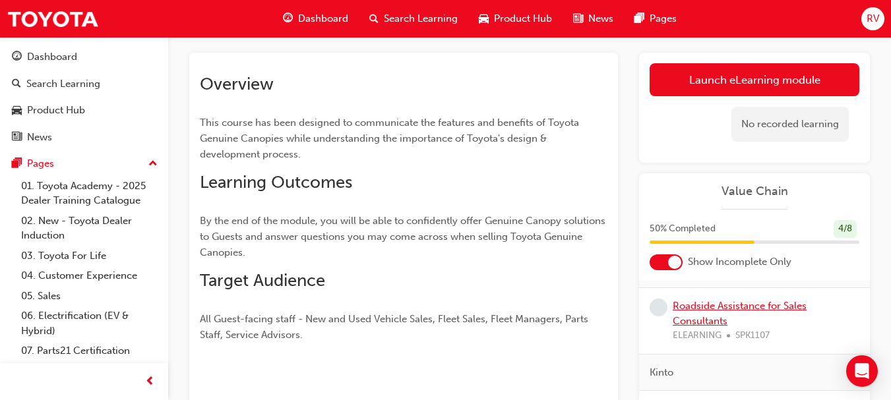
click at [718, 306] on link "Roadside Assistance for Sales Consultants" at bounding box center [739, 313] width 134 height 27
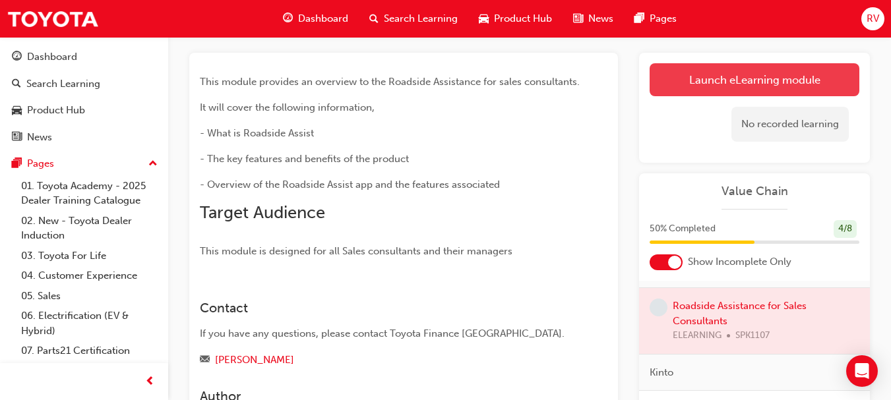
click at [734, 82] on link "Launch eLearning module" at bounding box center [754, 79] width 210 height 33
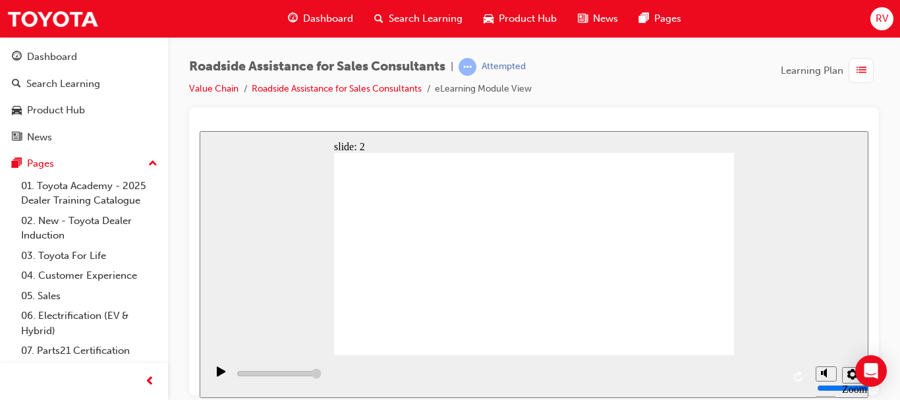
click at [622, 371] on div "playback controls" at bounding box center [507, 376] width 603 height 43
drag, startPoint x: 371, startPoint y: 375, endPoint x: 378, endPoint y: 377, distance: 7.5
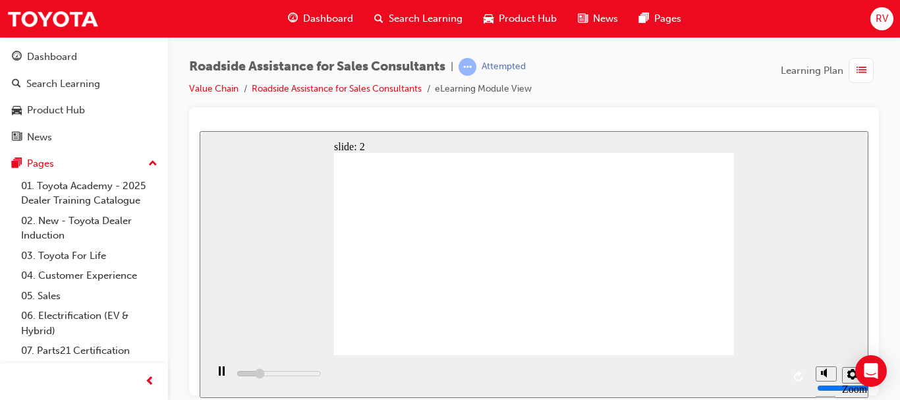
click at [372, 374] on div "playback controls" at bounding box center [507, 376] width 603 height 43
drag, startPoint x: 382, startPoint y: 374, endPoint x: 536, endPoint y: 394, distance: 154.9
click at [536, 394] on div "playback controls" at bounding box center [507, 376] width 603 height 43
click at [607, 376] on div "playback controls" at bounding box center [507, 376] width 603 height 43
click at [664, 378] on div "playback controls" at bounding box center [507, 376] width 603 height 43
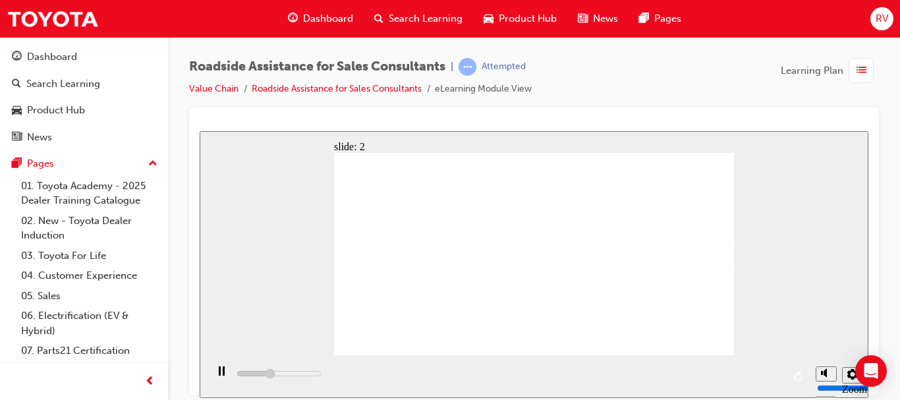
click at [670, 374] on div "playback controls" at bounding box center [507, 376] width 603 height 43
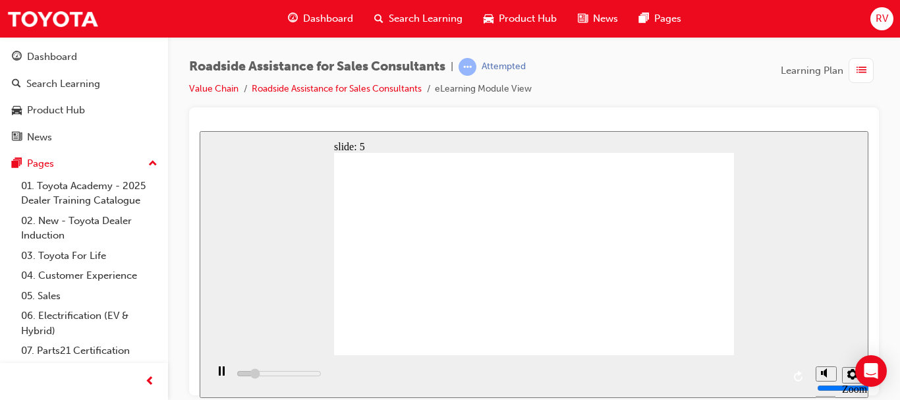
type input "1200"
drag, startPoint x: 565, startPoint y: 345, endPoint x: 579, endPoint y: 390, distance: 46.9
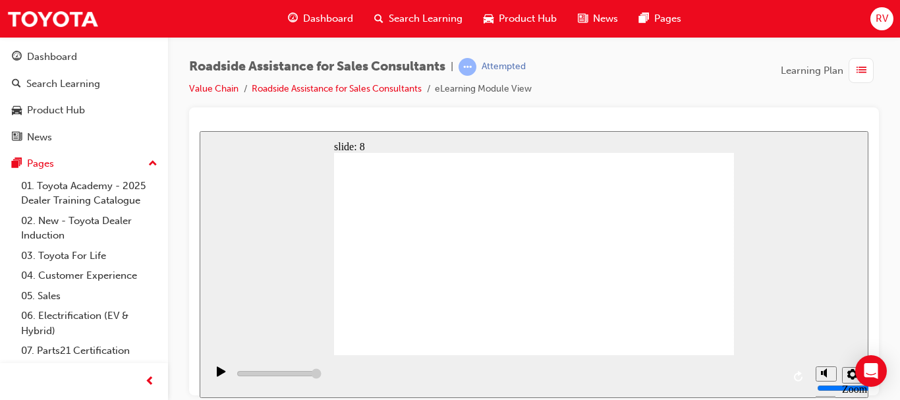
type input "23000"
checkbox input "true"
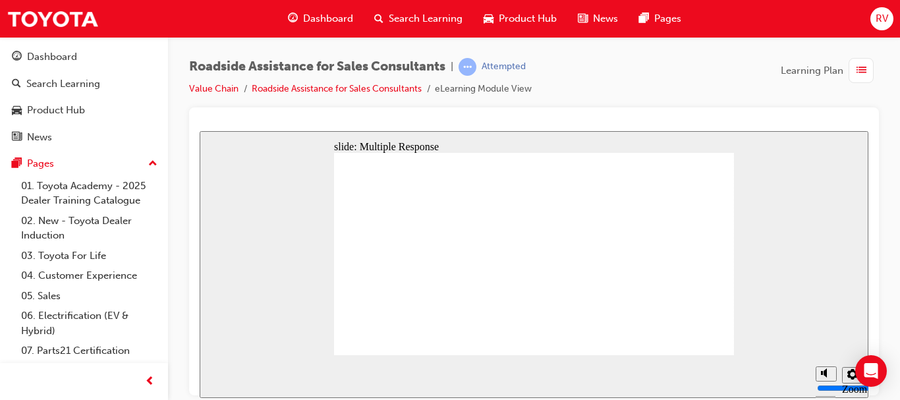
checkbox input "true"
checkbox input "false"
checkbox input "true"
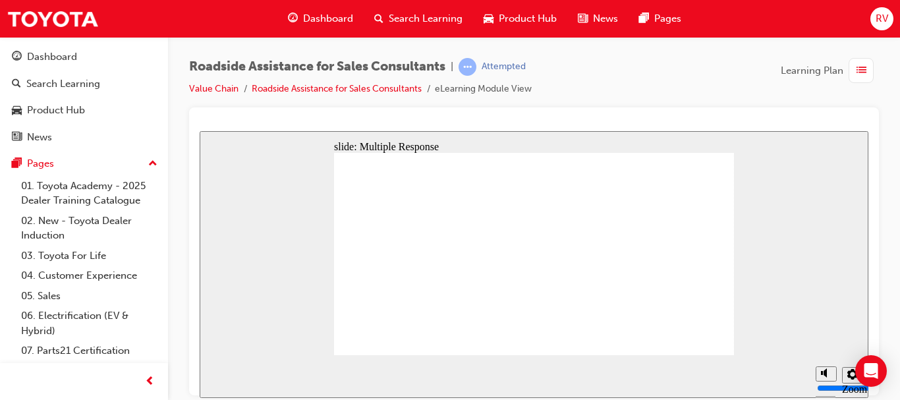
checkbox input "false"
checkbox input "true"
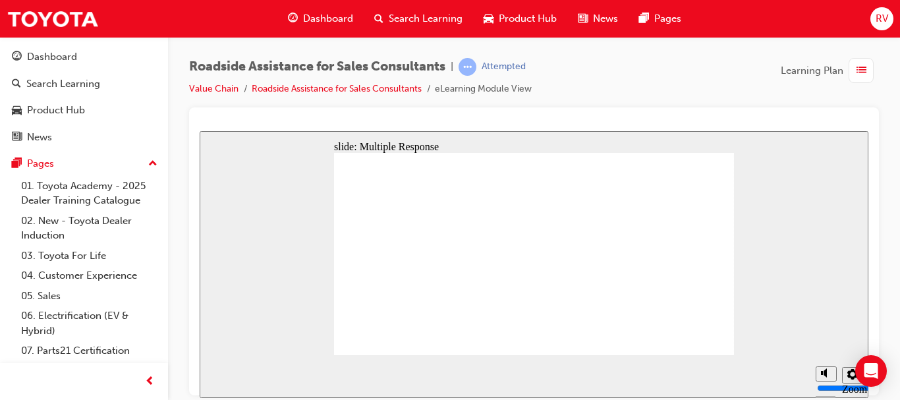
checkbox input "true"
click at [340, 16] on span "Dashboard" at bounding box center [328, 18] width 50 height 15
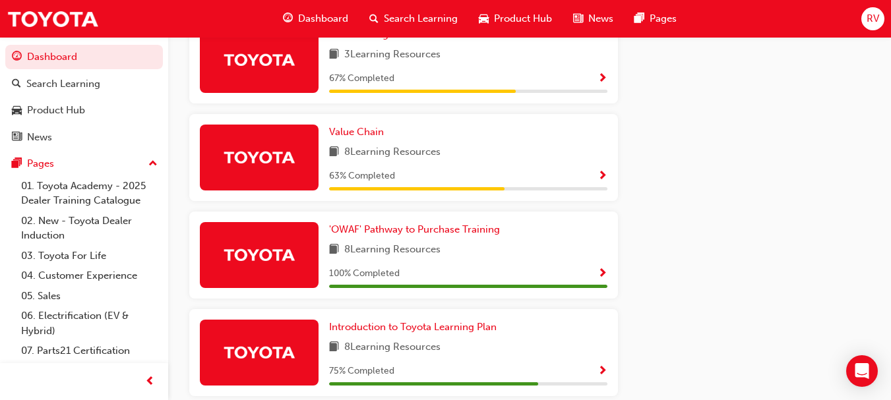
scroll to position [899, 0]
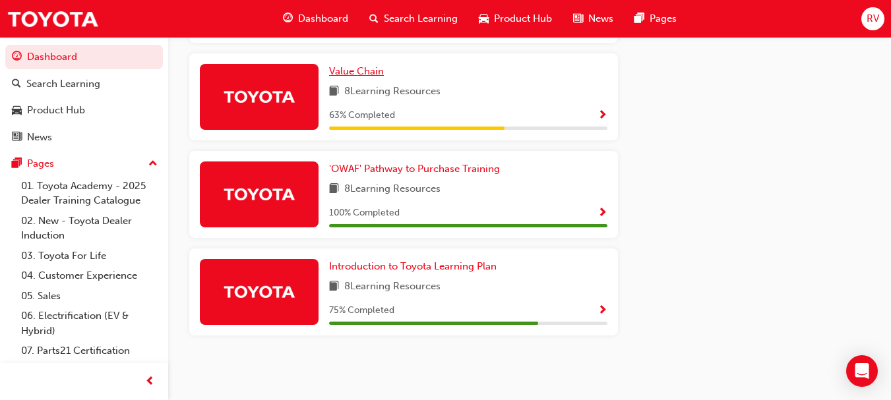
click at [363, 76] on span "Value Chain" at bounding box center [356, 71] width 55 height 12
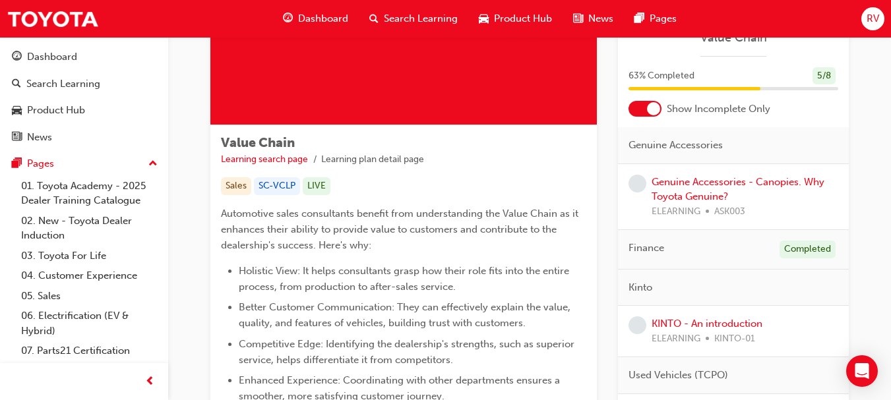
scroll to position [260, 0]
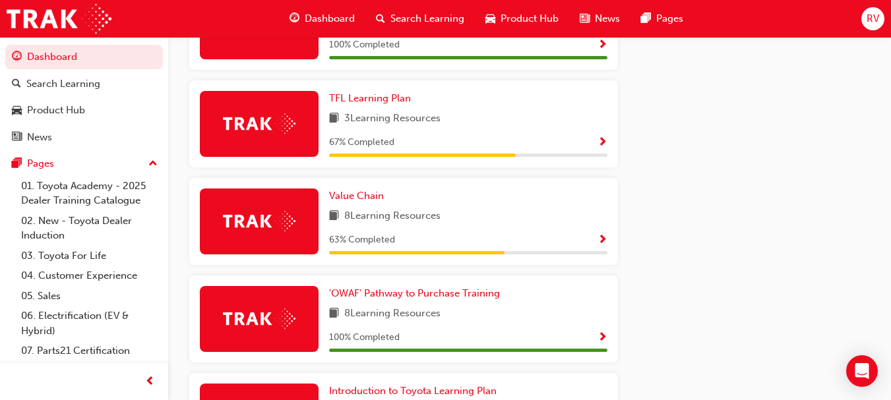
scroll to position [791, 0]
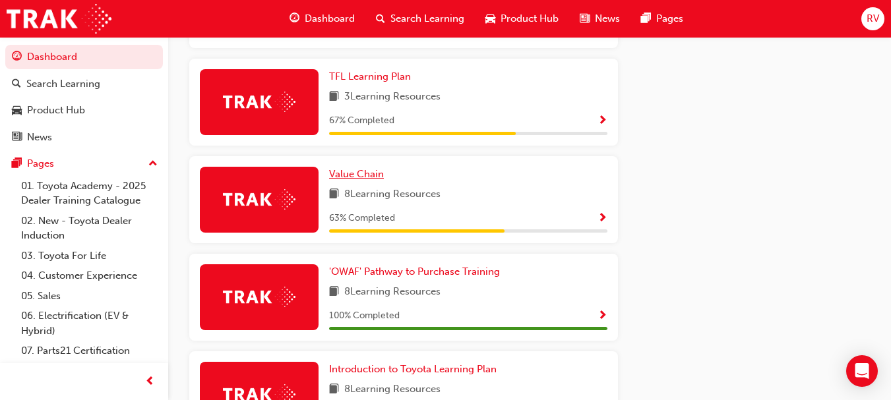
click at [359, 180] on span "Value Chain" at bounding box center [356, 174] width 55 height 12
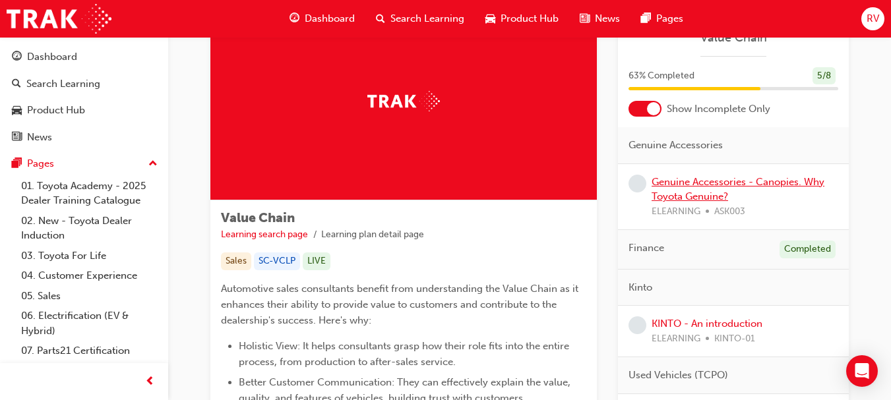
scroll to position [132, 0]
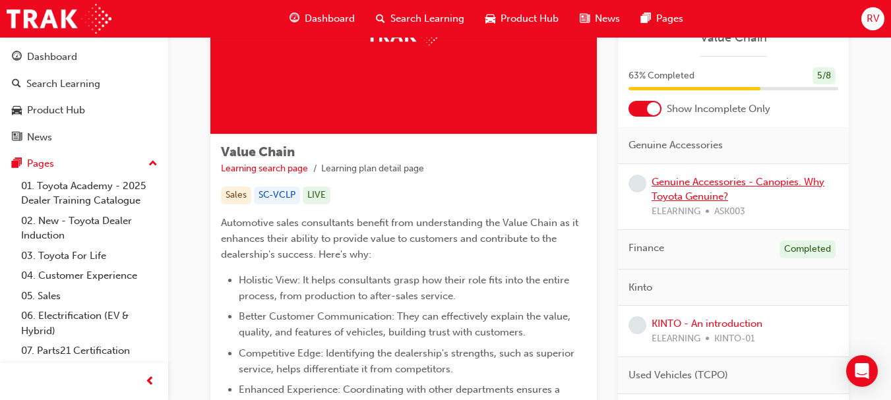
click at [706, 184] on link "Genuine Accessories - Canopies. Why Toyota Genuine?" at bounding box center [737, 189] width 173 height 27
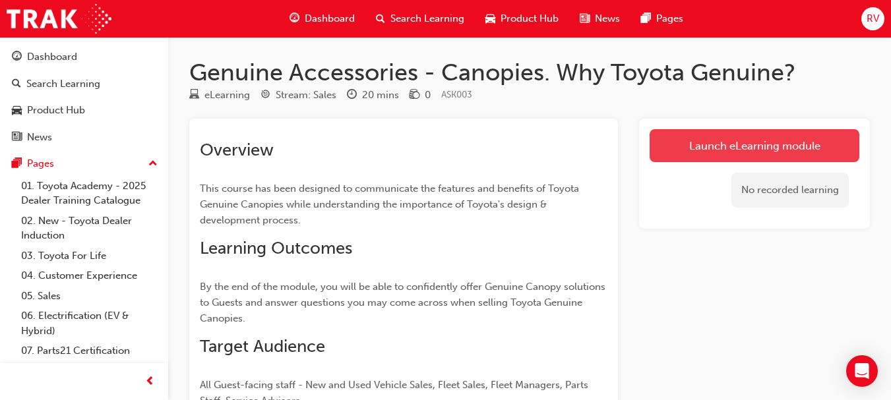
click at [712, 139] on link "Launch eLearning module" at bounding box center [754, 145] width 210 height 33
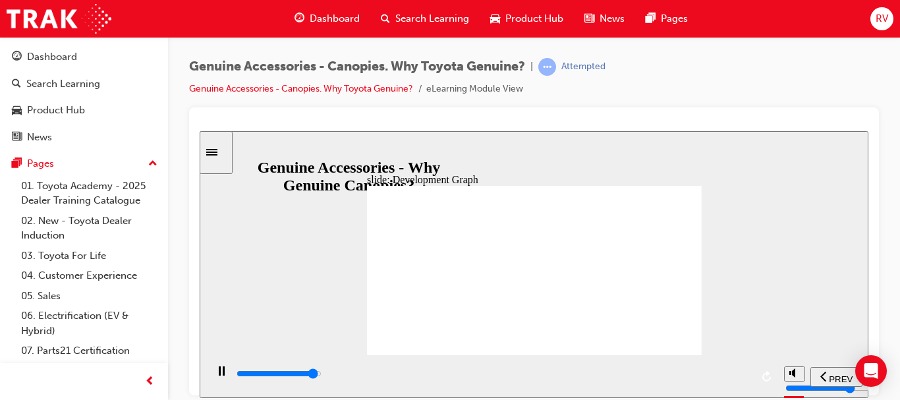
click at [214, 370] on div "play/pause" at bounding box center [221, 377] width 22 height 22
click at [218, 375] on icon "play/pause" at bounding box center [221, 371] width 9 height 10
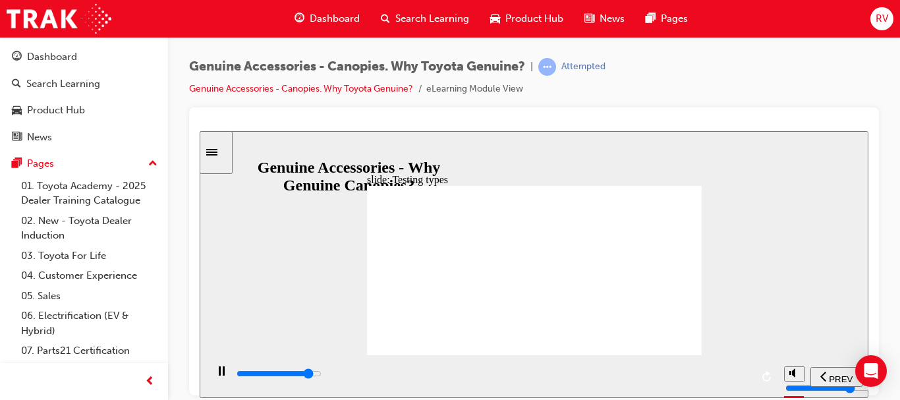
click at [322, 376] on input "slide progress" at bounding box center [279, 373] width 85 height 11
drag, startPoint x: 624, startPoint y: 374, endPoint x: 653, endPoint y: 381, distance: 30.4
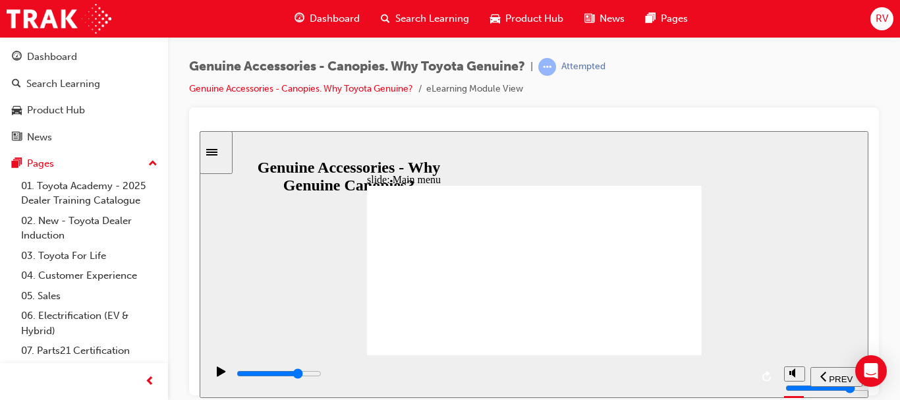
click at [322, 374] on input "slide progress" at bounding box center [279, 373] width 85 height 11
click at [686, 372] on div "playback controls" at bounding box center [493, 374] width 516 height 15
click at [734, 373] on div "playback controls" at bounding box center [493, 374] width 516 height 15
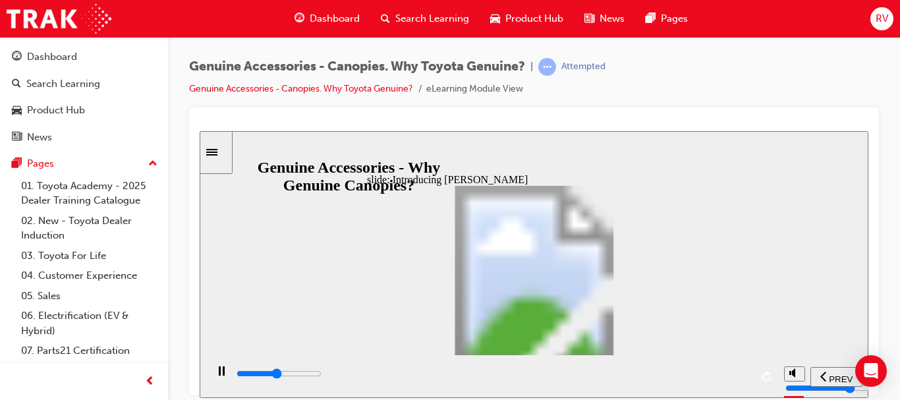
click at [477, 378] on div "playback controls" at bounding box center [493, 374] width 516 height 15
click at [322, 376] on input "slide progress" at bounding box center [279, 373] width 85 height 11
click at [631, 374] on div "playback controls" at bounding box center [493, 374] width 516 height 15
drag, startPoint x: 643, startPoint y: 274, endPoint x: 628, endPoint y: 283, distance: 18.7
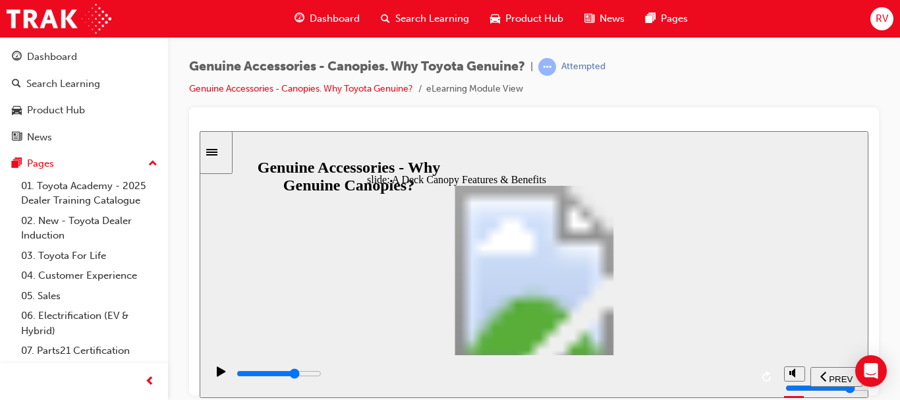
click at [322, 375] on input "slide progress" at bounding box center [279, 373] width 85 height 11
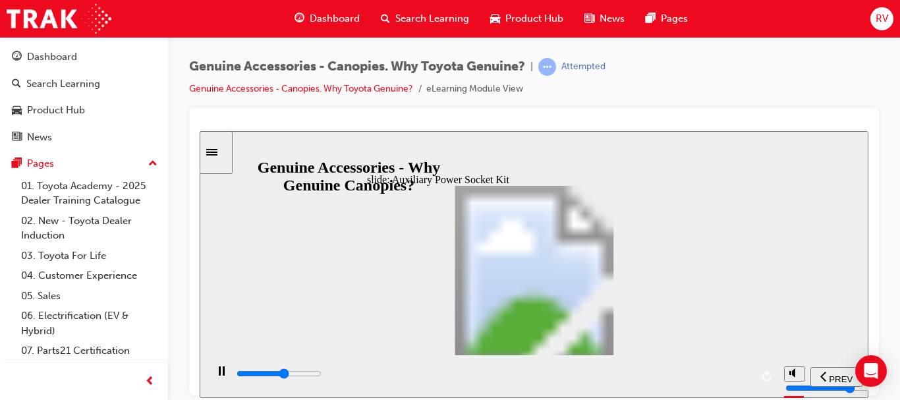
click at [464, 372] on div "playback controls" at bounding box center [493, 374] width 516 height 15
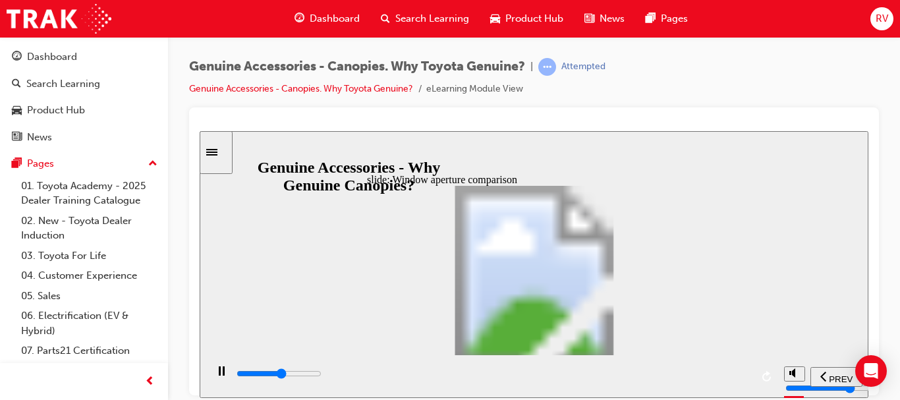
click at [510, 372] on div "playback controls" at bounding box center [493, 374] width 516 height 15
click at [579, 378] on div "playback controls" at bounding box center [493, 374] width 516 height 15
click at [647, 378] on div "playback controls" at bounding box center [493, 374] width 516 height 15
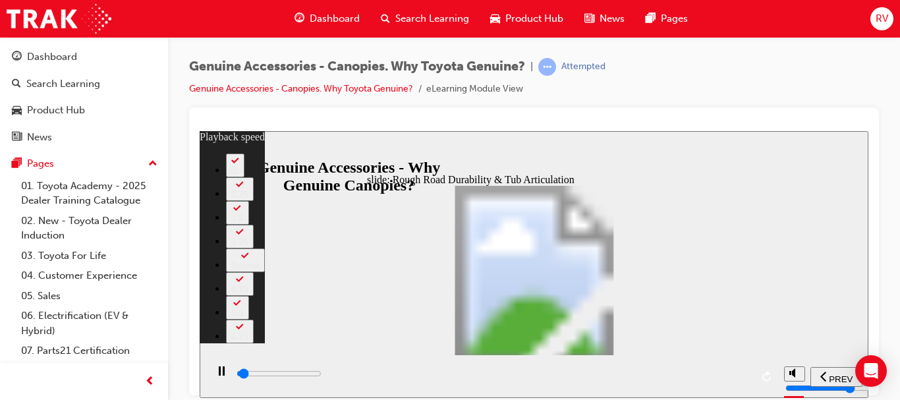
type input "1000"
type input "0"
type input "1000"
type input "0"
type input "1100"
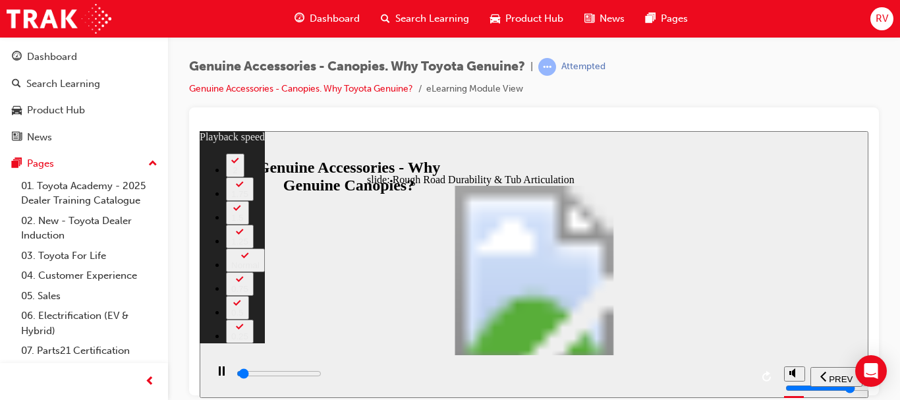
type input "0"
type input "1100"
type input "0"
type input "1100"
type input "0"
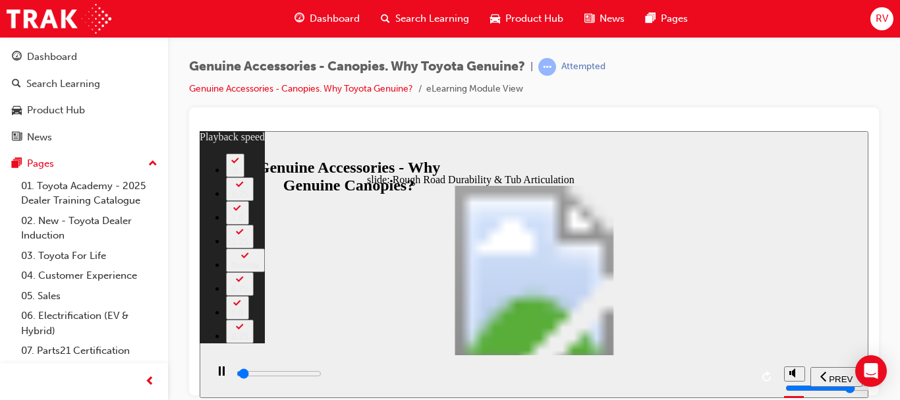
type input "1100"
type input "0"
type input "1100"
type input "0"
type input "1200"
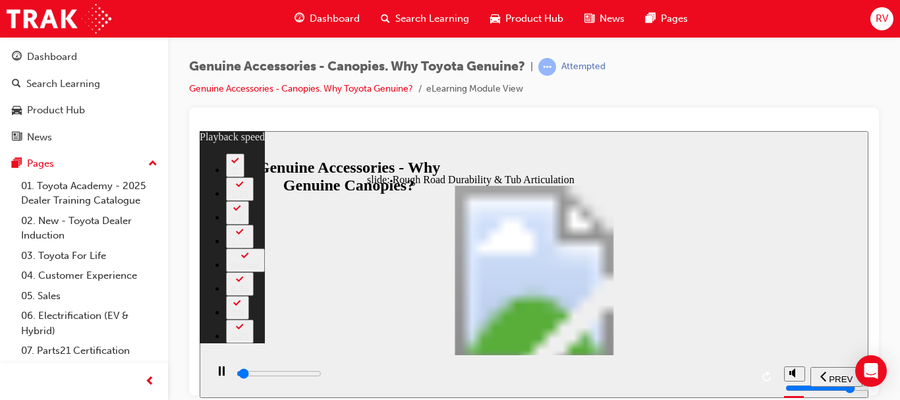
type input "0"
type input "1200"
type input "0"
type input "1200"
type input "0"
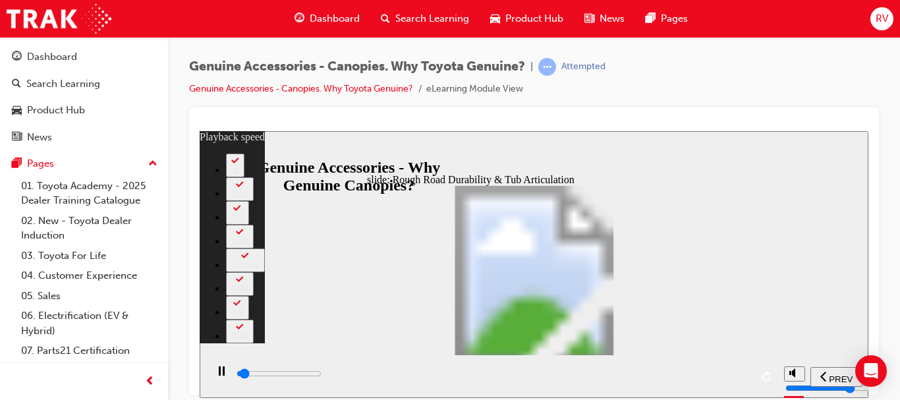
type input "1200"
type input "0"
type input "1200"
type input "0"
type input "1200"
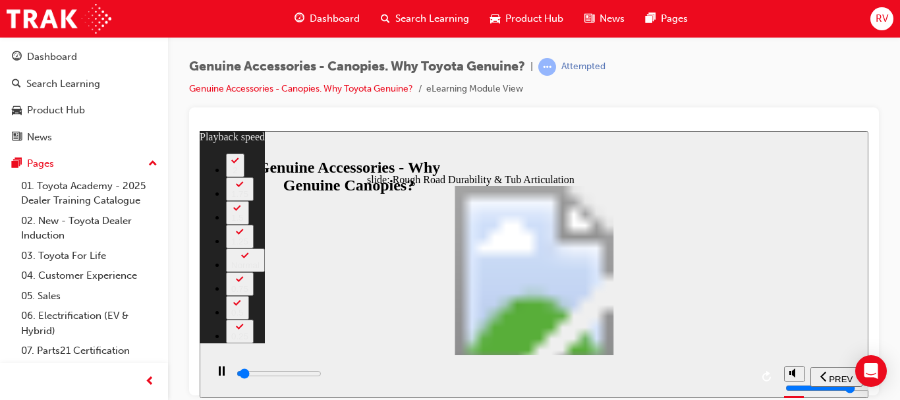
type input "0"
type input "1300"
type input "0"
type input "1300"
type input "0"
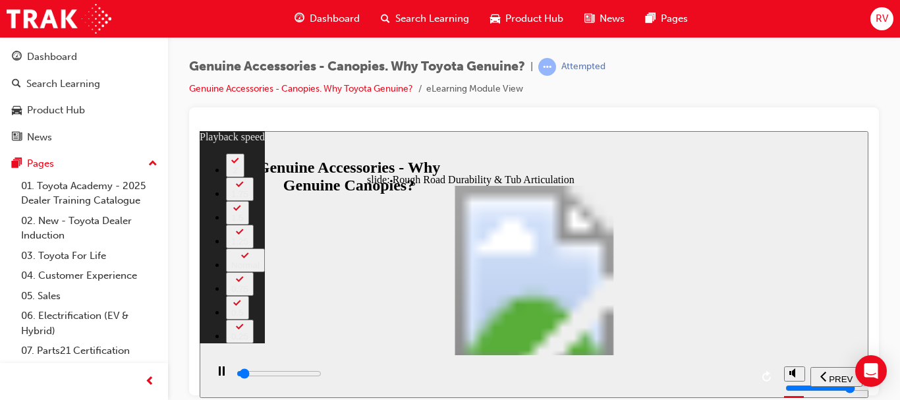
type input "1300"
type input "0"
type input "1300"
type input "0"
type input "1300"
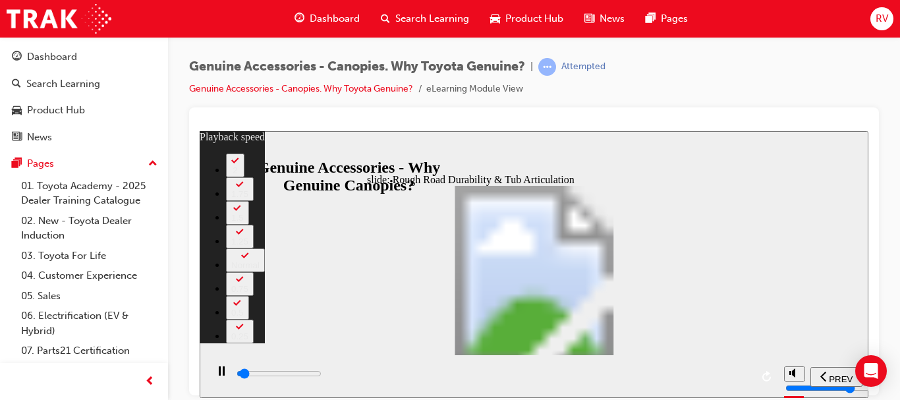
type input "0"
type input "1400"
type input "0"
type input "1400"
type input "0"
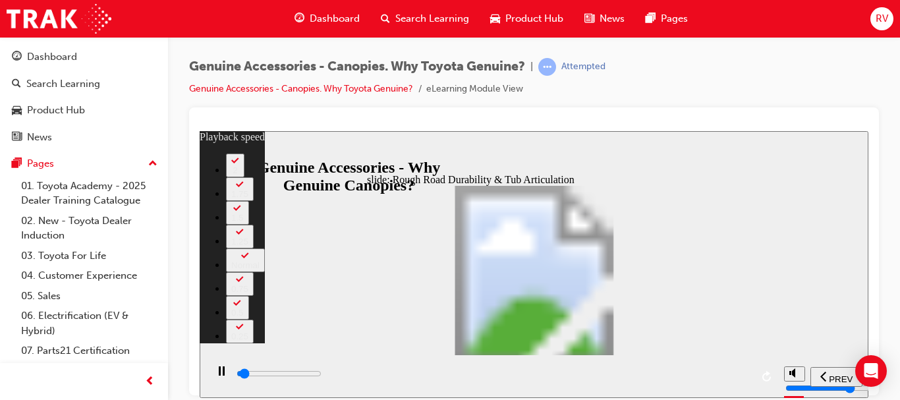
type input "1400"
type input "0"
type input "1400"
type input "0"
type input "1400"
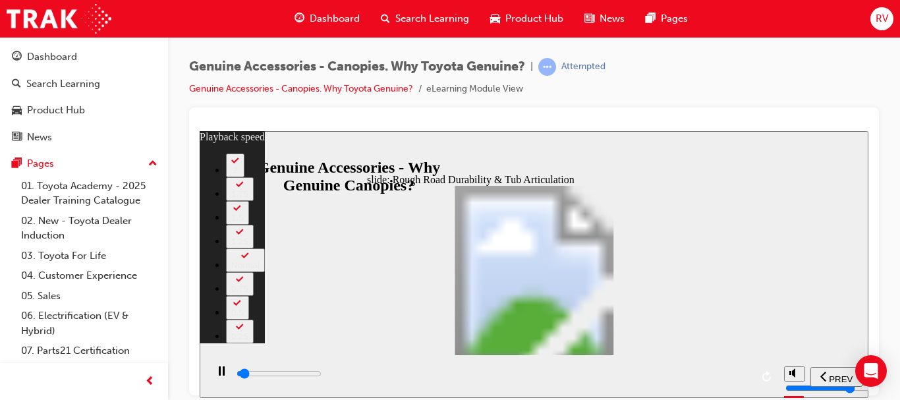
type input "0"
type input "1400"
type input "0"
type input "1500"
type input "0"
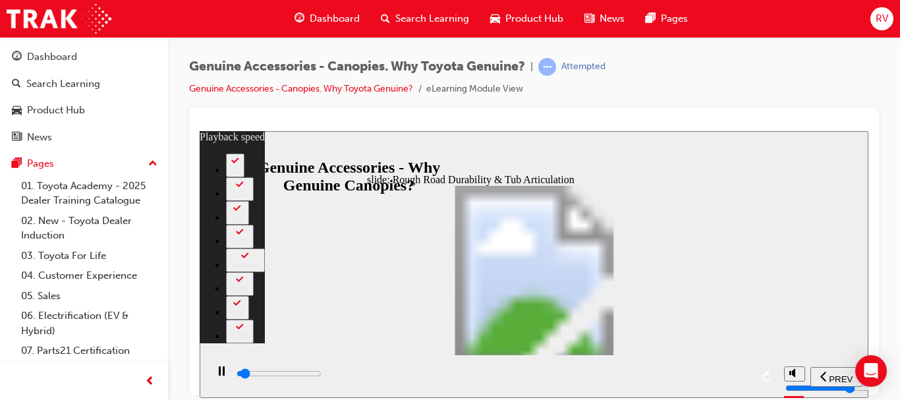
type input "1500"
type input "0"
type input "1500"
type input "0"
type input "1500"
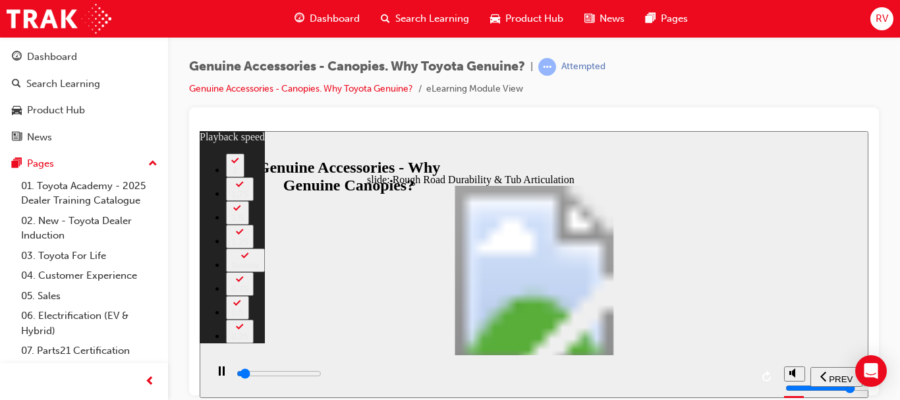
type input "0"
type input "1500"
type input "0"
type input "1500"
type input "0"
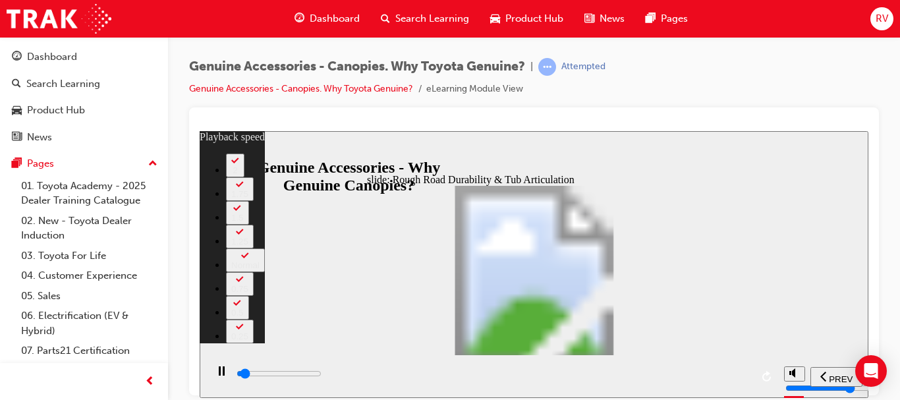
type input "1600"
type input "0"
type input "1600"
type input "0"
type input "1600"
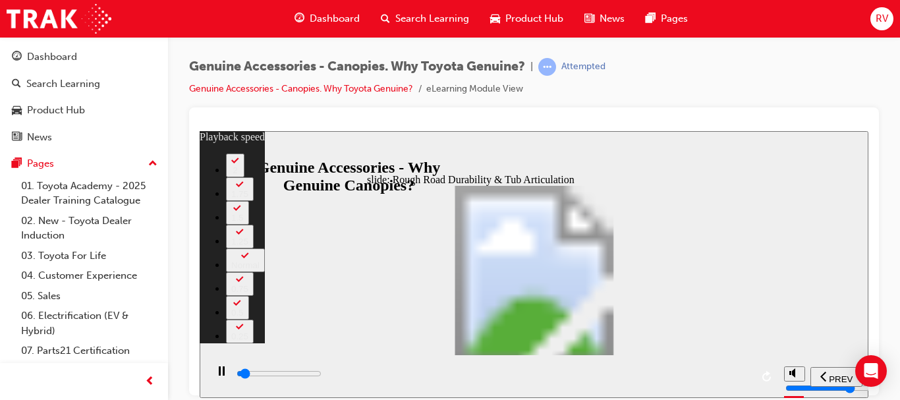
type input "0"
type input "1600"
type input "0"
type input "1600"
type input "0"
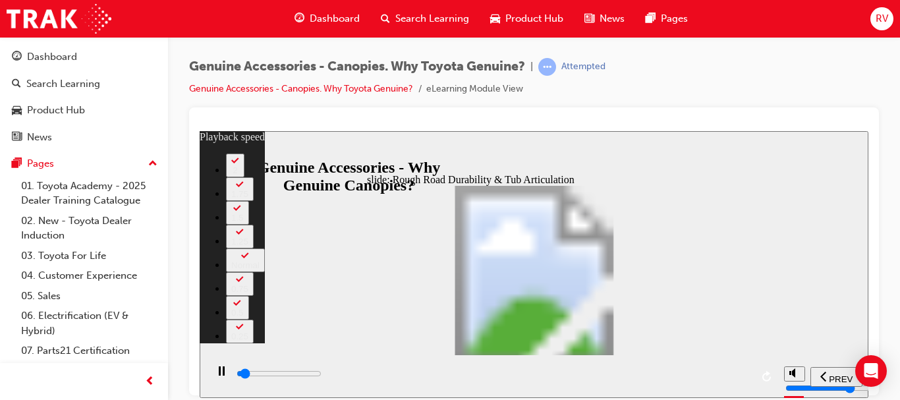
type input "1600"
type input "0"
type input "1700"
type input "0"
type input "1700"
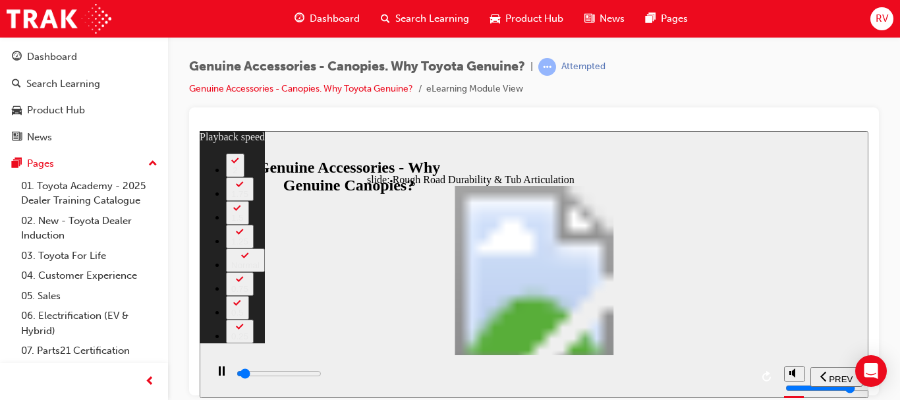
type input "0"
type input "1700"
type input "0"
type input "1700"
type input "0"
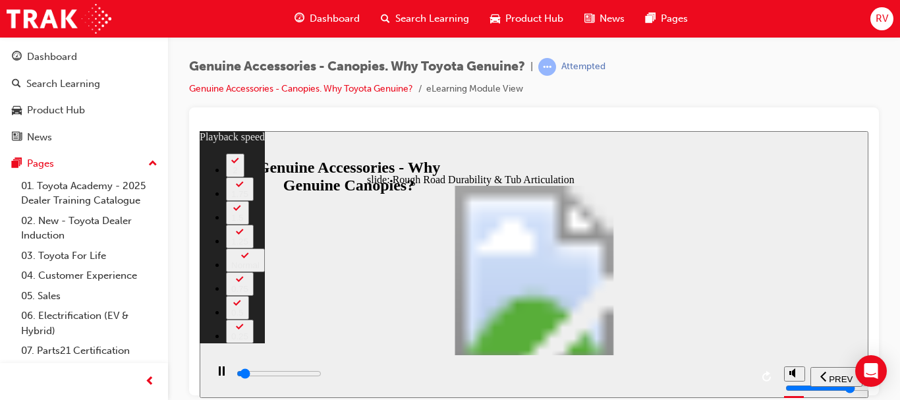
type input "1700"
type input "0"
type input "1700"
type input "0"
type input "1800"
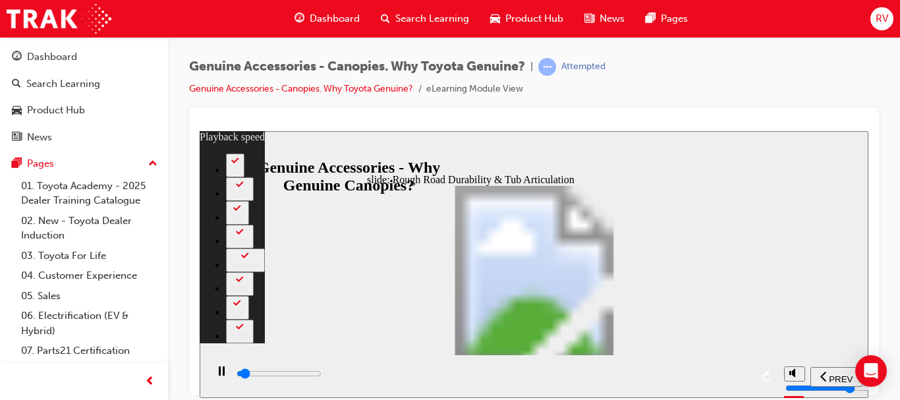
type input "0"
type input "1800"
type input "0"
type input "1800"
type input "0"
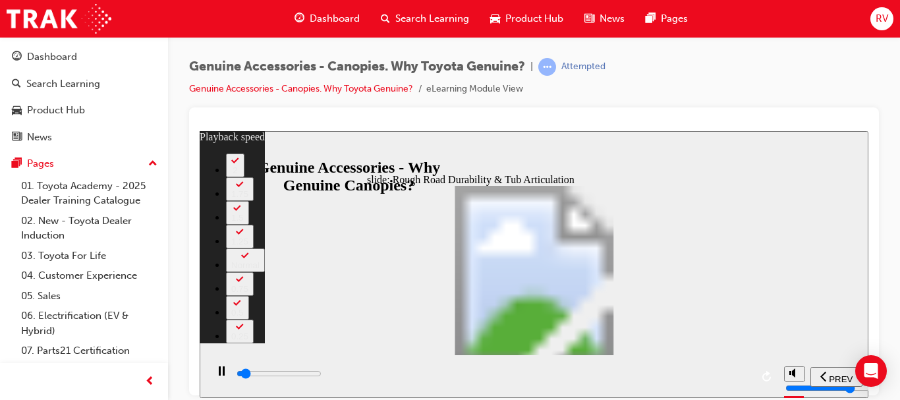
type input "1800"
type input "1"
type input "1800"
type input "1"
type input "1800"
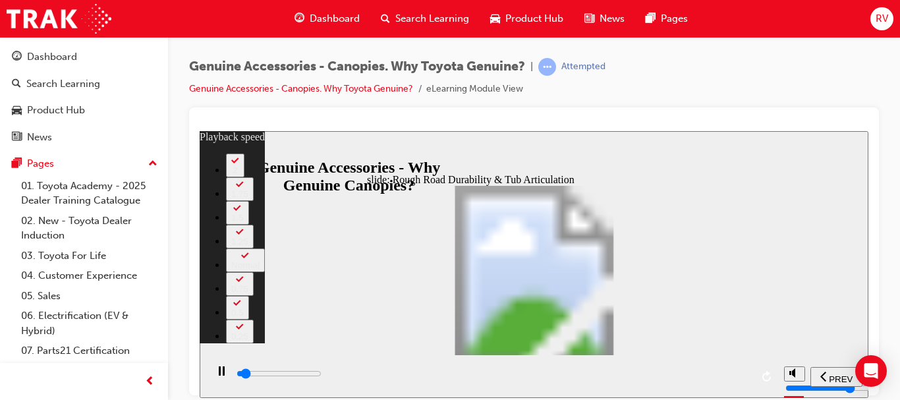
type input "1"
type input "1900"
type input "1"
type input "1900"
type input "1"
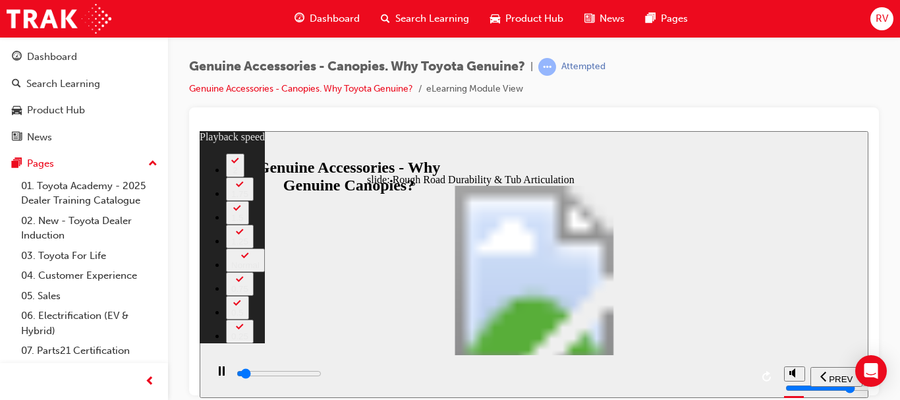
type input "1900"
type input "1"
type input "1900"
type input "1"
type input "1900"
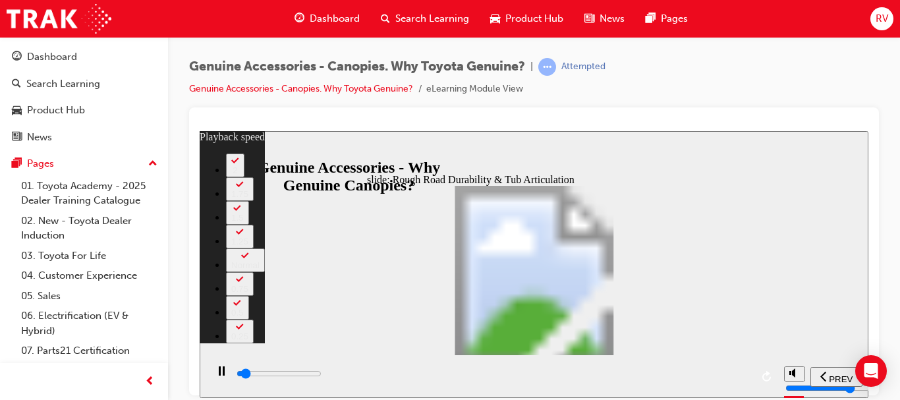
type input "1"
type input "1900"
type input "1"
type input "2000"
type input "1"
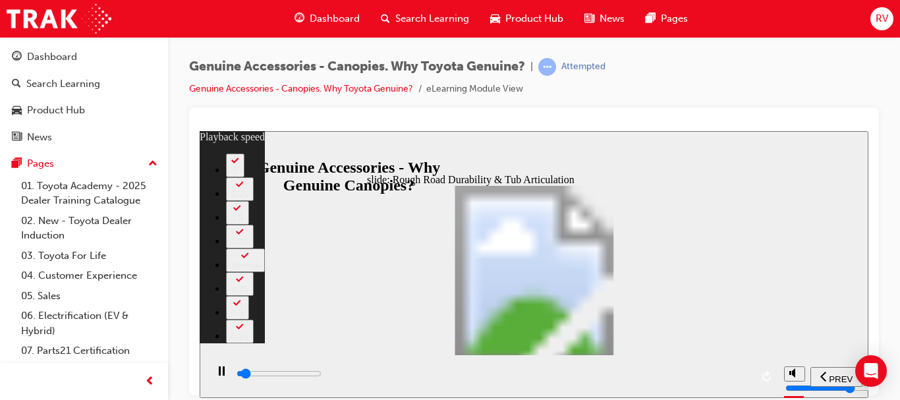
type input "2000"
type input "1"
type input "2000"
type input "1"
type input "2000"
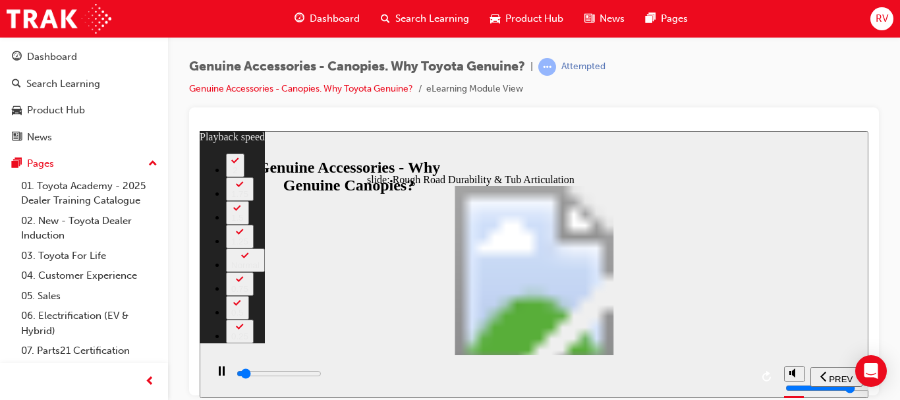
type input "1"
type input "2000"
type input "1"
type input "2000"
type input "1"
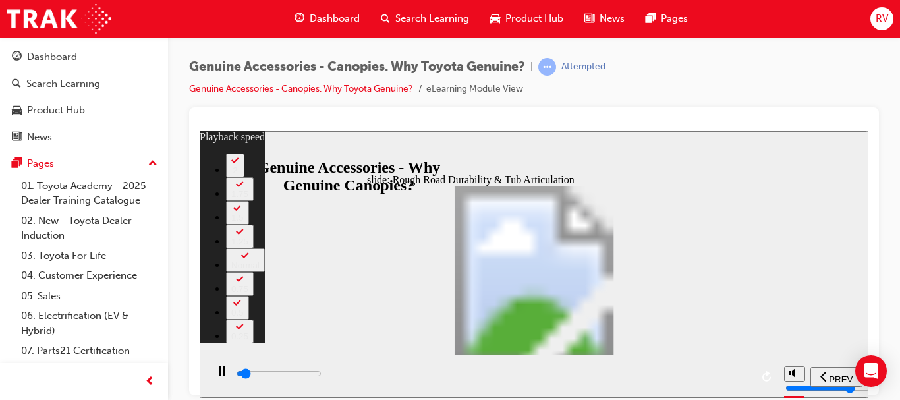
type input "2100"
type input "1"
type input "2100"
type input "1"
type input "2100"
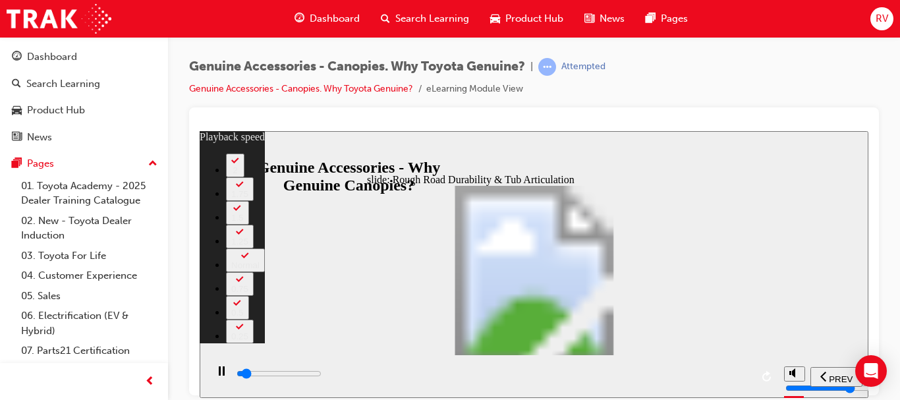
type input "1"
type input "2100"
type input "1"
type input "2100"
type input "1"
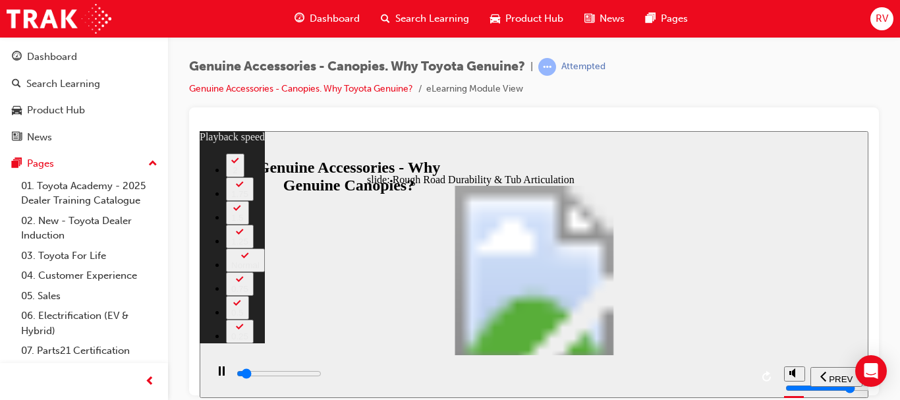
type input "2100"
type input "1"
type input "2200"
type input "1"
type input "2200"
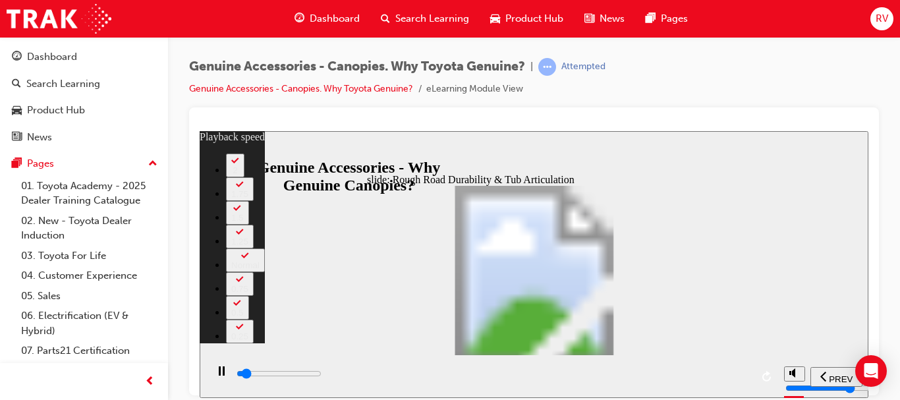
type input "1"
type input "2200"
type input "1"
type input "2200"
type input "1"
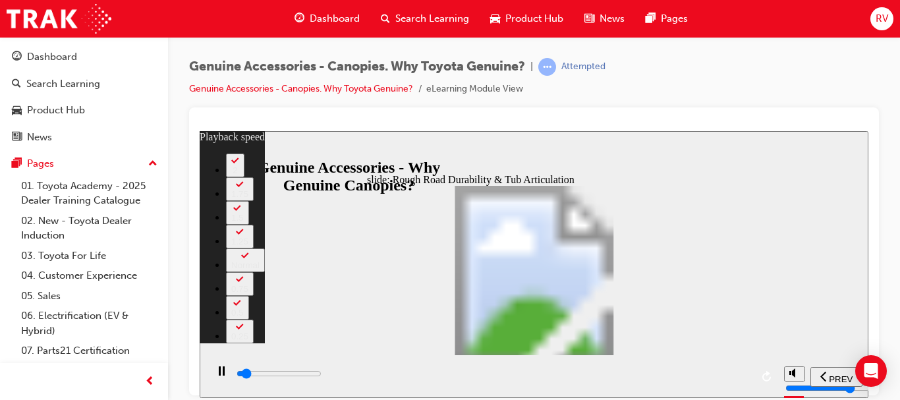
type input "2200"
type input "1"
type input "2300"
type input "1"
type input "2300"
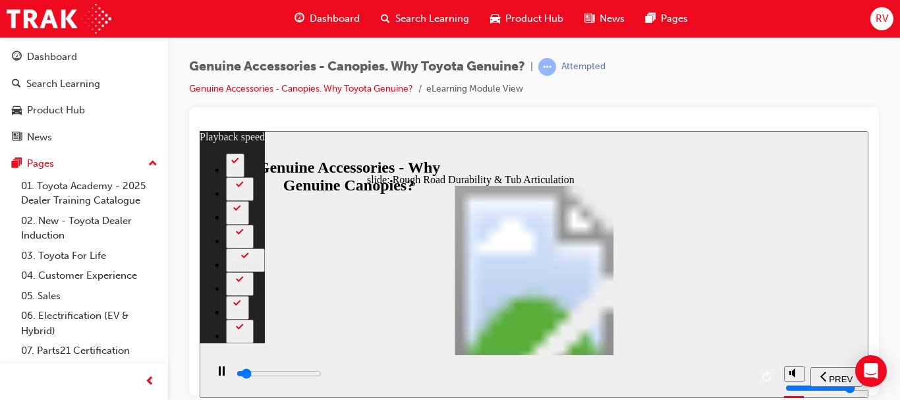
type input "1"
type input "2400"
type input "1"
type input "2600"
type input "2"
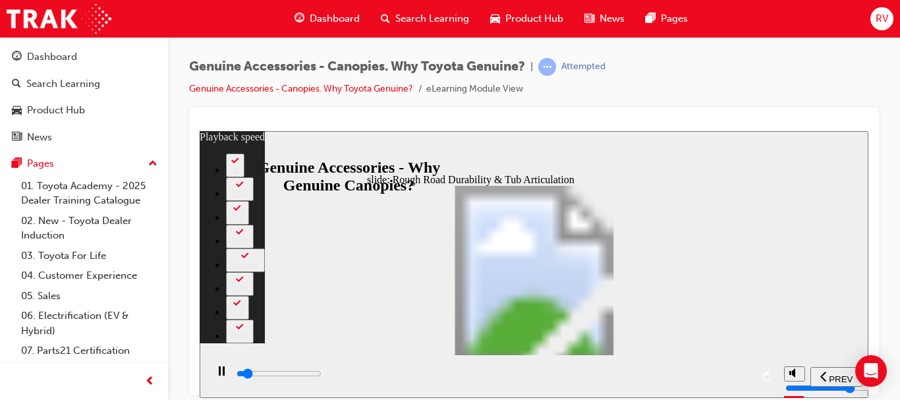
type input "2900"
type input "2"
type input "3000"
type input "2"
type input "3100"
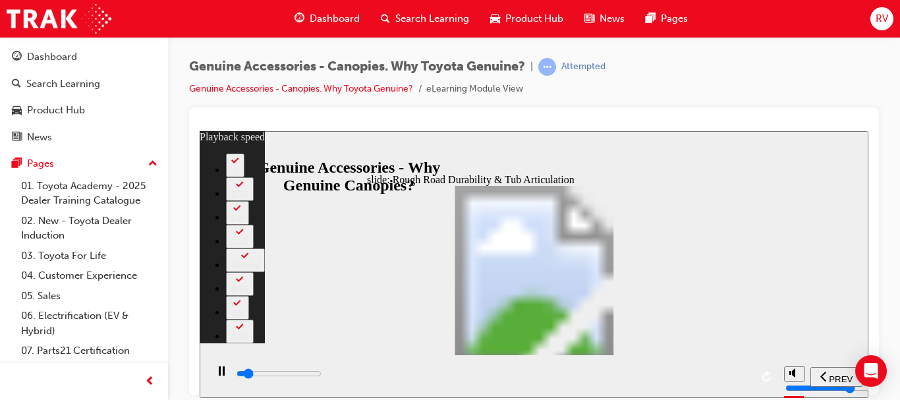
type input "2"
type input "3400"
type input "2"
type input "3700"
type input "3"
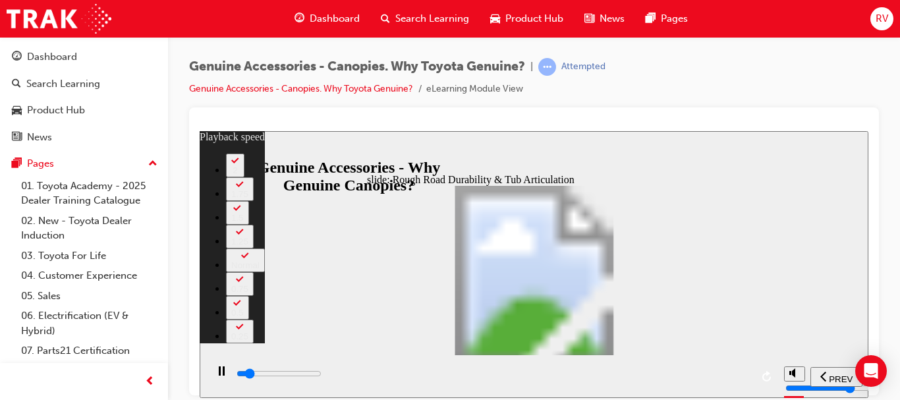
type input "3900"
type input "3"
type input "4200"
type input "3"
type input "4500"
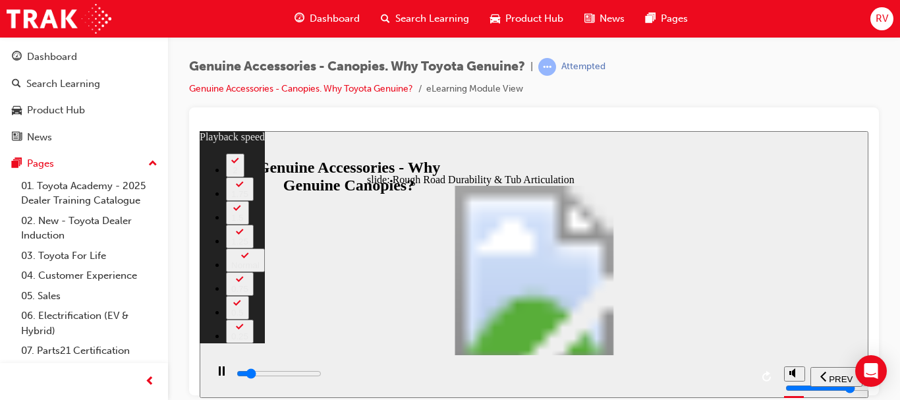
type input "3"
type input "4600"
type input "3"
type input "4700"
type input "4"
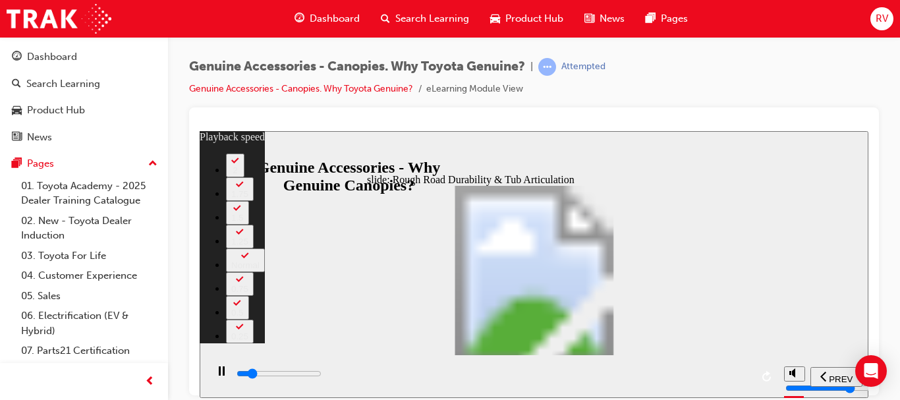
type input "5000"
type input "4"
type input "5300"
type input "4"
type input "5500"
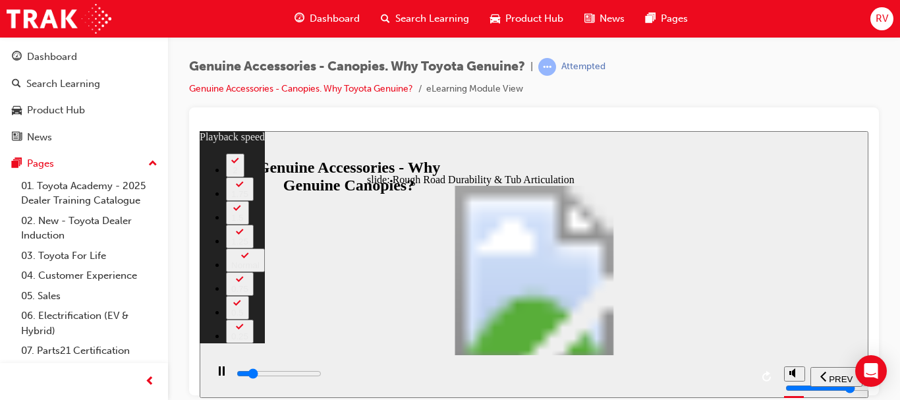
type input "4"
type input "5800"
type input "5"
type input "6100"
type input "5"
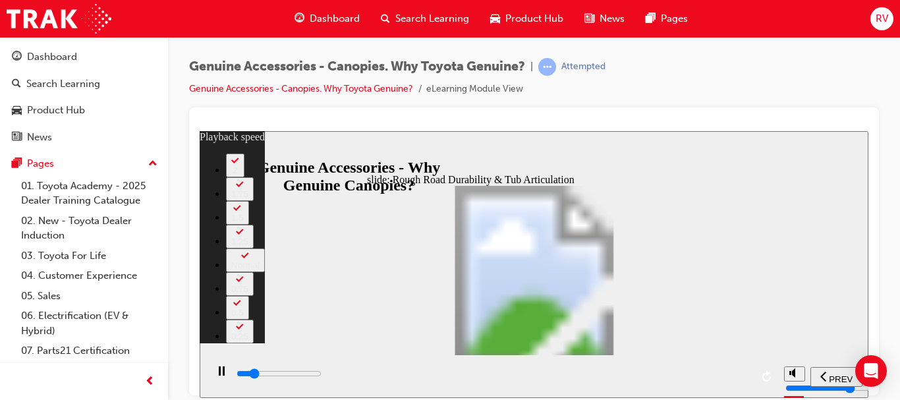
type input "6100"
type input "5"
type input "6400"
type input "5"
type input "6600"
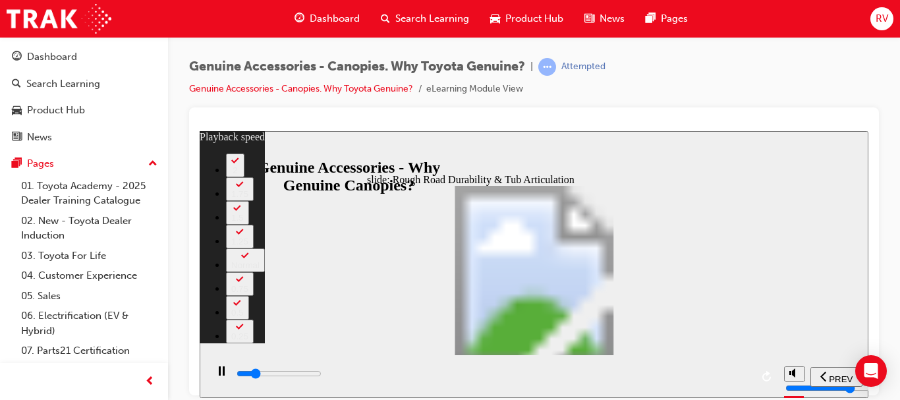
type input "6"
type input "6900"
type input "6"
type input "7100"
type input "6"
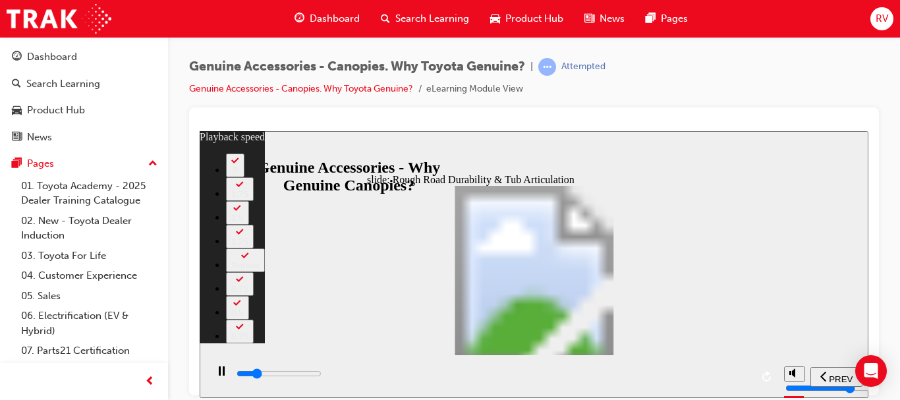
type input "7400"
type input "6"
type input "7400"
type input "6"
type input "7400"
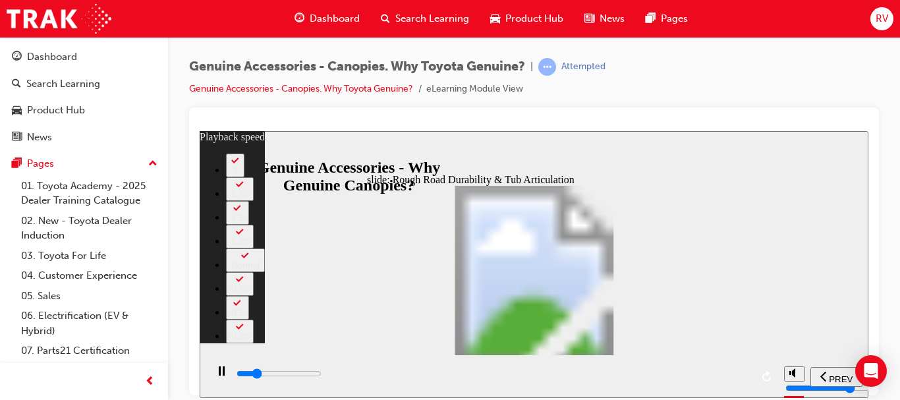
type input "6"
type input "7700"
type input "7"
type input "7900"
type input "7"
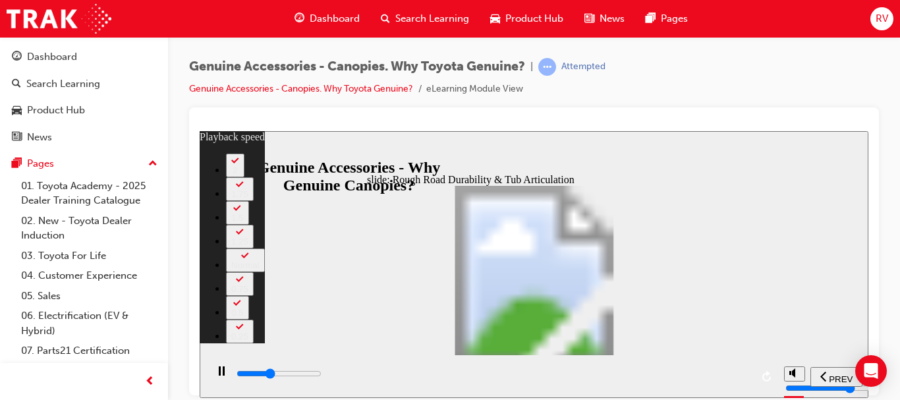
click at [490, 378] on div "playback controls" at bounding box center [493, 374] width 516 height 15
click at [551, 378] on div "playback controls" at bounding box center [493, 374] width 516 height 15
click at [630, 377] on div "playback controls" at bounding box center [493, 374] width 516 height 15
click at [691, 372] on div "playback controls" at bounding box center [493, 374] width 516 height 15
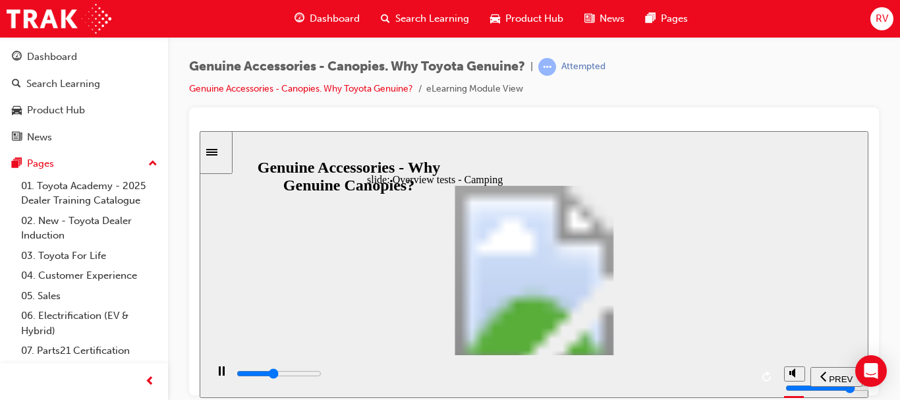
drag, startPoint x: 501, startPoint y: 373, endPoint x: 531, endPoint y: 383, distance: 31.9
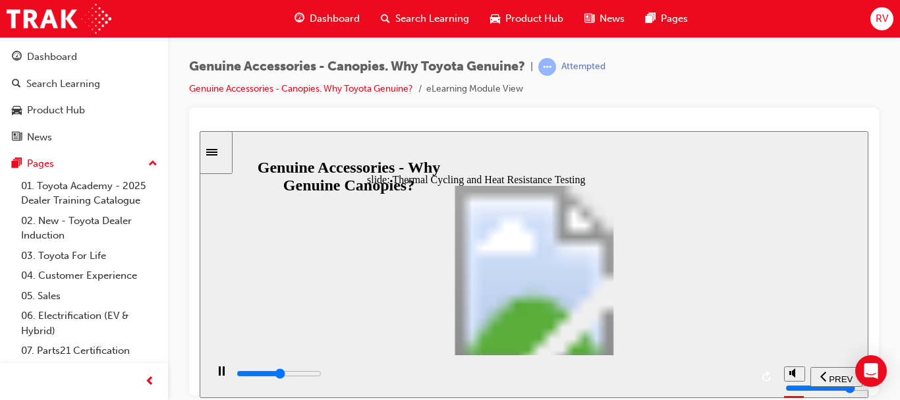
click at [502, 373] on div "playback controls" at bounding box center [493, 374] width 516 height 15
click at [629, 374] on div "playback controls" at bounding box center [493, 374] width 516 height 15
drag, startPoint x: 703, startPoint y: 375, endPoint x: 719, endPoint y: 378, distance: 16.0
click at [322, 375] on input "slide progress" at bounding box center [279, 373] width 85 height 11
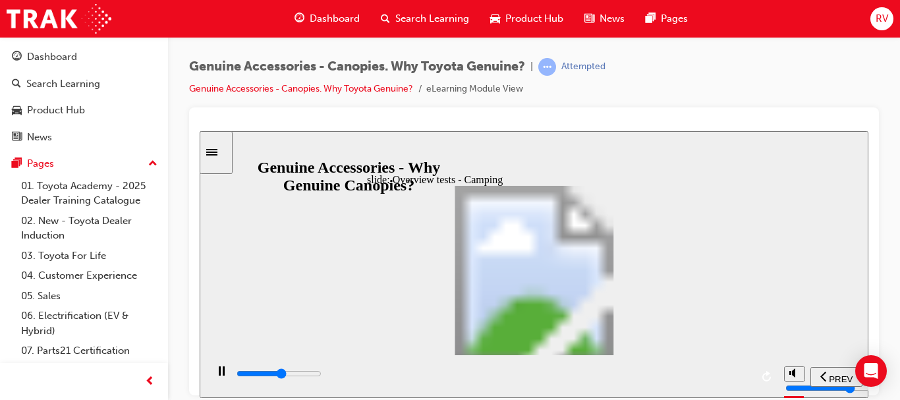
click at [541, 378] on div "playback controls" at bounding box center [493, 374] width 516 height 15
drag, startPoint x: 649, startPoint y: 376, endPoint x: 691, endPoint y: 382, distance: 42.6
click at [322, 376] on input "slide progress" at bounding box center [279, 373] width 85 height 11
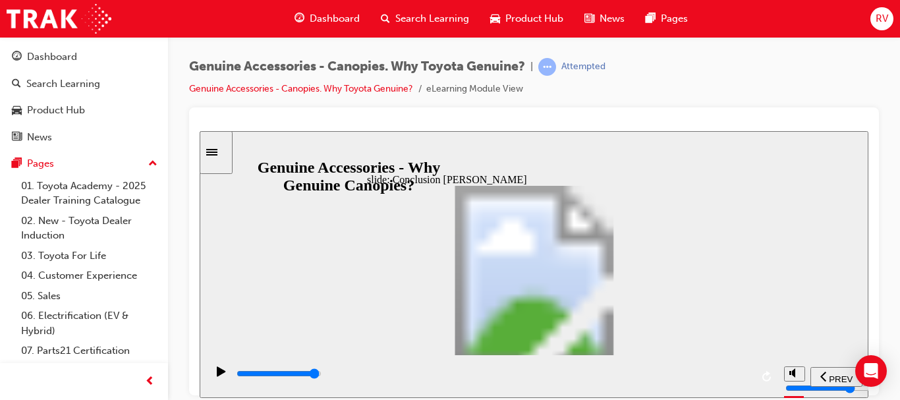
click at [740, 373] on div "playback controls" at bounding box center [493, 374] width 516 height 15
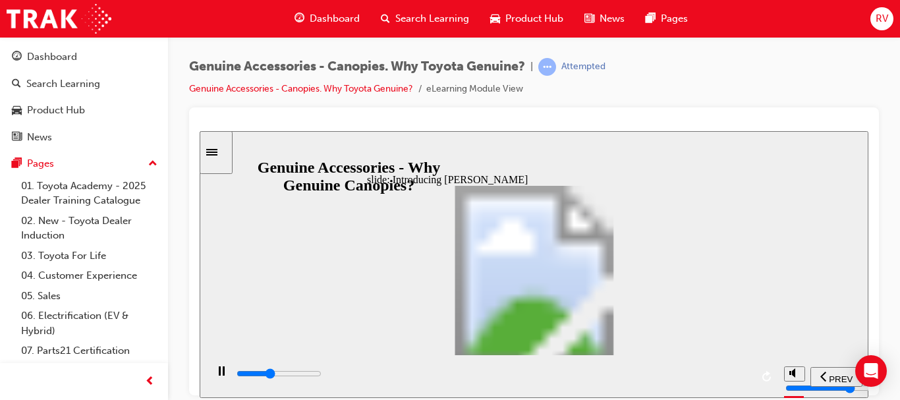
click at [433, 381] on div "playback controls" at bounding box center [493, 374] width 516 height 15
click at [564, 380] on div "playback controls" at bounding box center [493, 374] width 516 height 15
drag, startPoint x: 672, startPoint y: 376, endPoint x: 699, endPoint y: 379, distance: 27.2
click at [322, 376] on input "slide progress" at bounding box center [279, 373] width 85 height 11
click at [730, 380] on div "playback controls" at bounding box center [493, 374] width 516 height 15
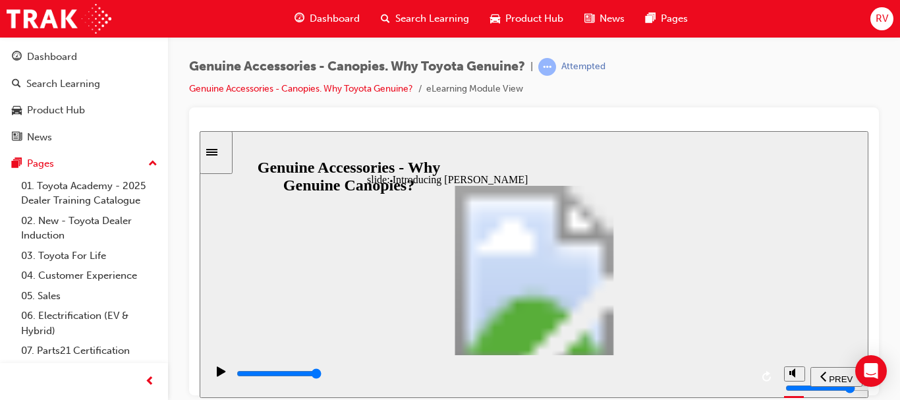
drag, startPoint x: 398, startPoint y: 376, endPoint x: 481, endPoint y: 383, distance: 83.4
click at [322, 376] on input "slide progress" at bounding box center [279, 373] width 85 height 11
click at [542, 381] on div "playback controls" at bounding box center [493, 374] width 516 height 15
drag, startPoint x: 658, startPoint y: 376, endPoint x: 690, endPoint y: 376, distance: 32.3
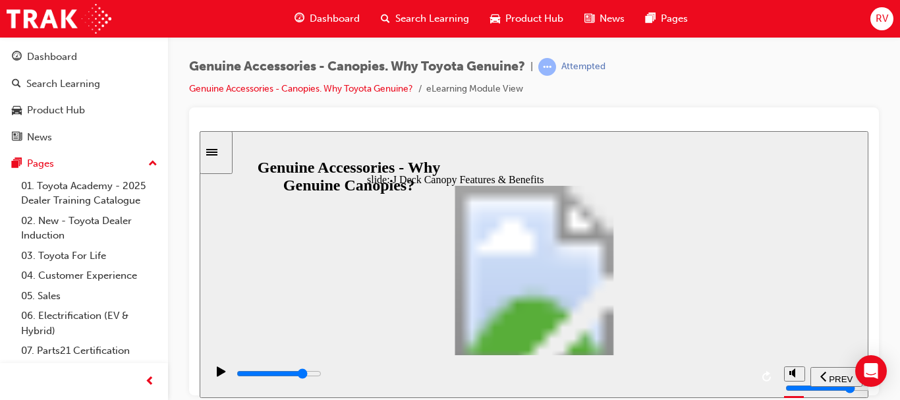
click at [322, 376] on input "slide progress" at bounding box center [279, 373] width 85 height 11
click at [537, 370] on div "playback controls" at bounding box center [493, 374] width 516 height 15
click at [466, 377] on div "playback controls" at bounding box center [493, 374] width 516 height 15
click at [602, 379] on div "playback controls" at bounding box center [493, 374] width 516 height 15
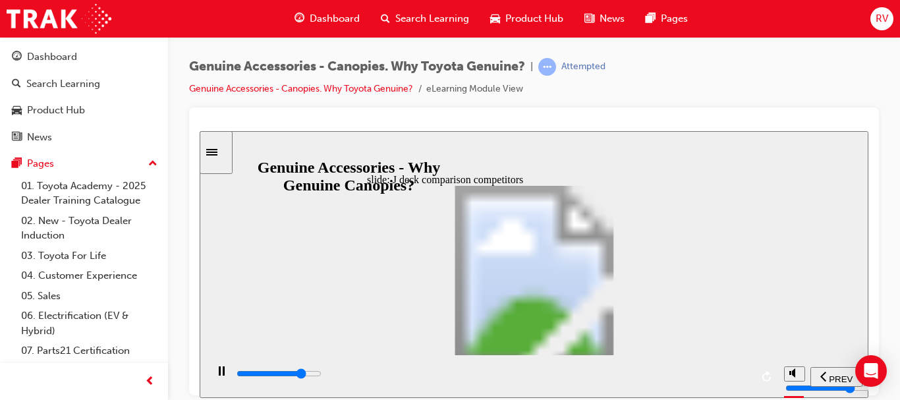
click at [705, 372] on div "playback controls" at bounding box center [493, 374] width 516 height 15
click at [477, 376] on div "playback controls" at bounding box center [493, 374] width 516 height 15
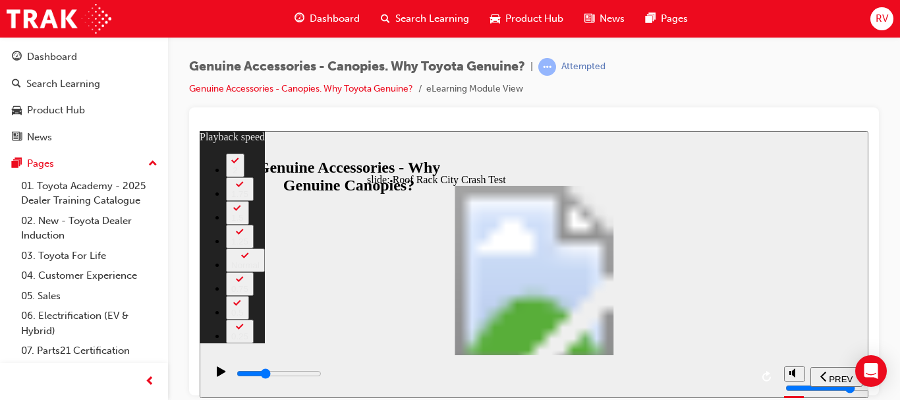
click at [399, 373] on div "playback controls" at bounding box center [493, 374] width 516 height 15
click at [552, 379] on div "playback controls" at bounding box center [493, 374] width 516 height 15
click at [322, 375] on input "slide progress" at bounding box center [279, 373] width 85 height 11
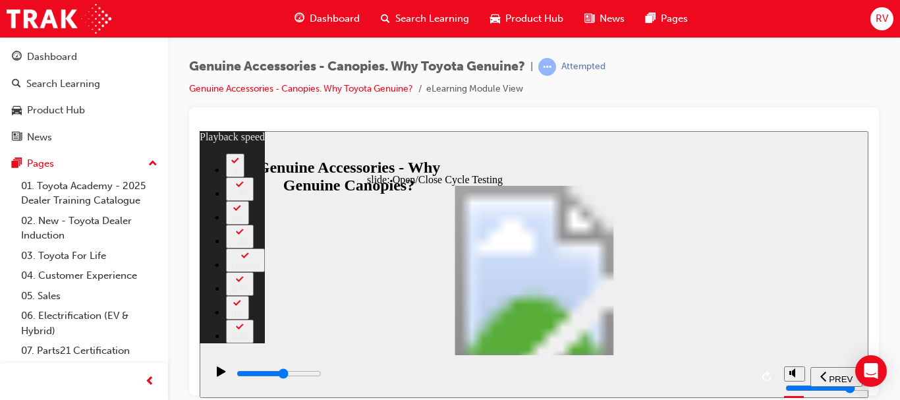
click at [513, 377] on div "playback controls" at bounding box center [493, 374] width 516 height 15
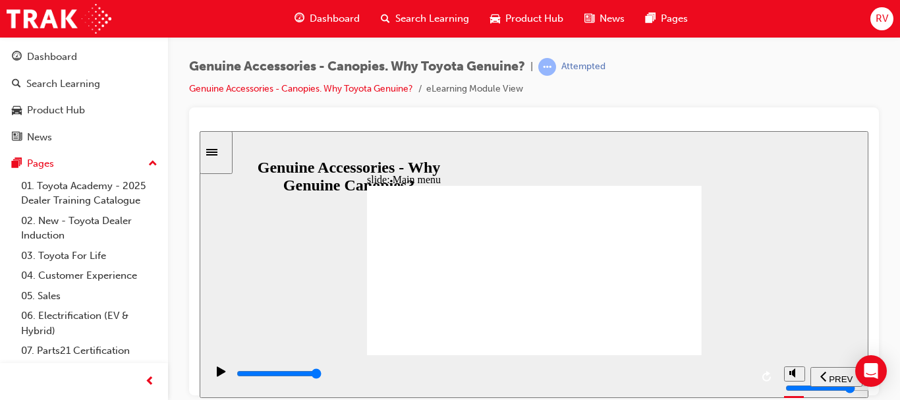
click at [322, 374] on input "slide progress" at bounding box center [279, 373] width 85 height 11
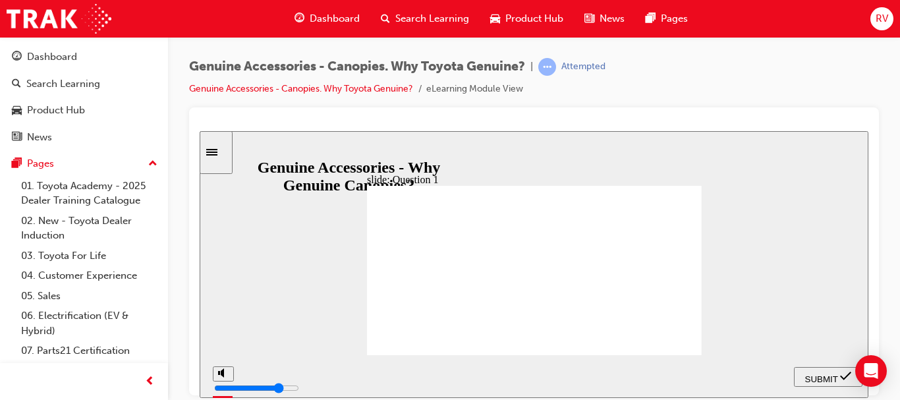
drag, startPoint x: 514, startPoint y: 305, endPoint x: 519, endPoint y: 311, distance: 8.4
click at [830, 380] on span "SUBMIT" at bounding box center [822, 379] width 33 height 10
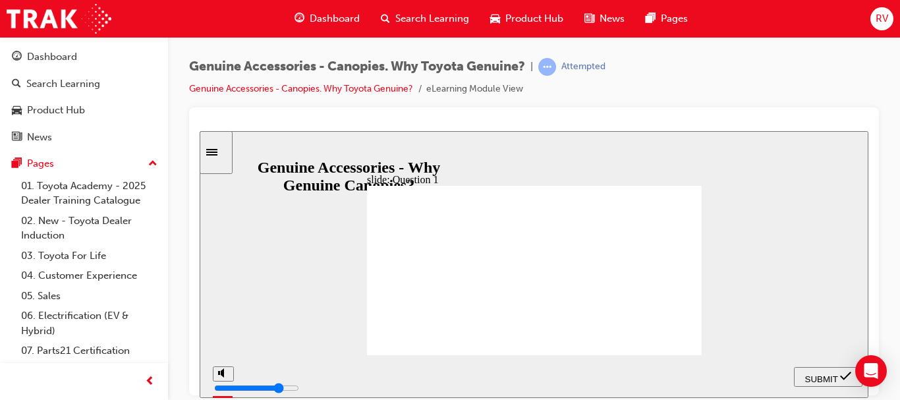
click at [825, 376] on span "SUBMIT" at bounding box center [822, 379] width 33 height 10
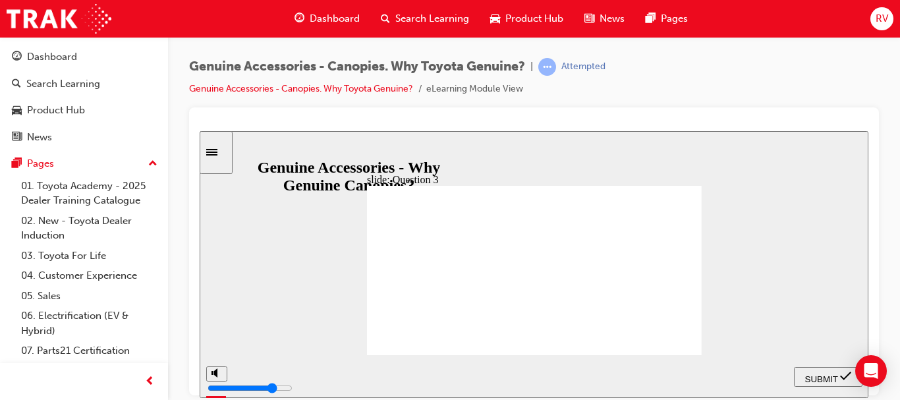
click at [837, 367] on button "SUBMIT" at bounding box center [828, 377] width 69 height 20
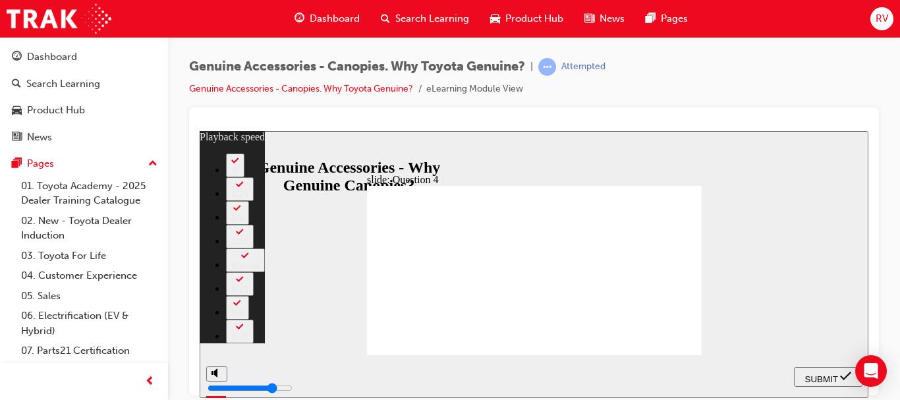
drag, startPoint x: 484, startPoint y: 326, endPoint x: 526, endPoint y: 347, distance: 46.3
click at [829, 375] on span "SUBMIT" at bounding box center [822, 379] width 33 height 10
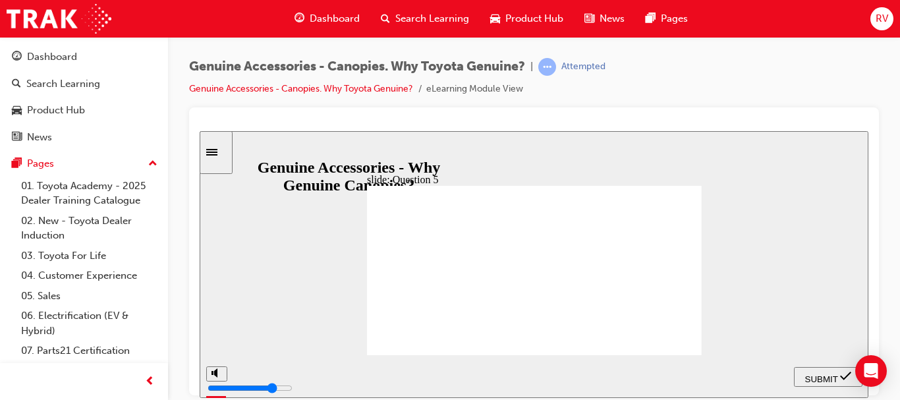
click at [815, 376] on span "SUBMIT" at bounding box center [822, 379] width 33 height 10
click at [819, 374] on span "SUBMIT" at bounding box center [822, 379] width 33 height 10
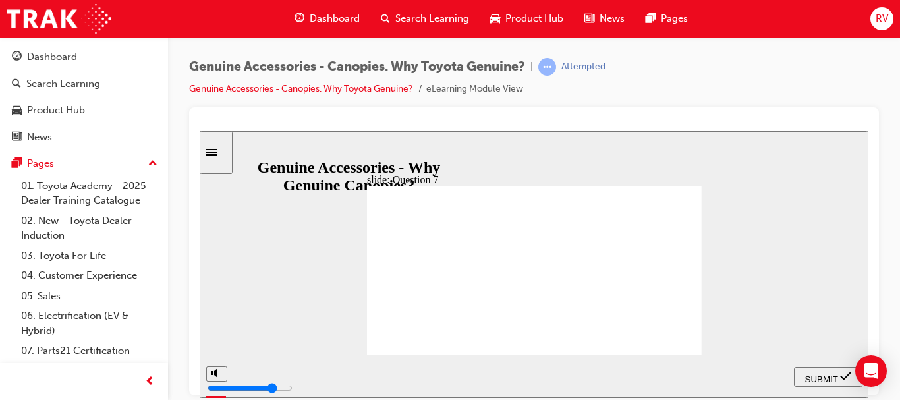
radio input "true"
click at [808, 374] on span "SUBMIT" at bounding box center [822, 379] width 33 height 10
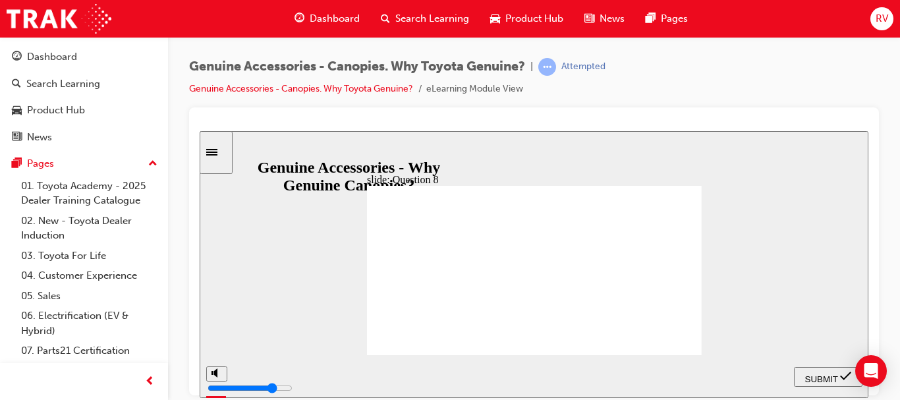
radio input "true"
click at [833, 375] on span "SUBMIT" at bounding box center [822, 379] width 33 height 10
radio input "true"
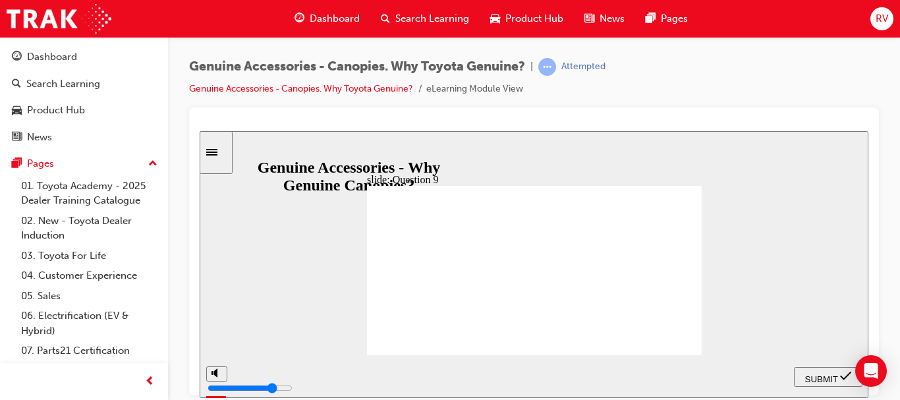
click at [820, 375] on span "SUBMIT" at bounding box center [822, 379] width 33 height 10
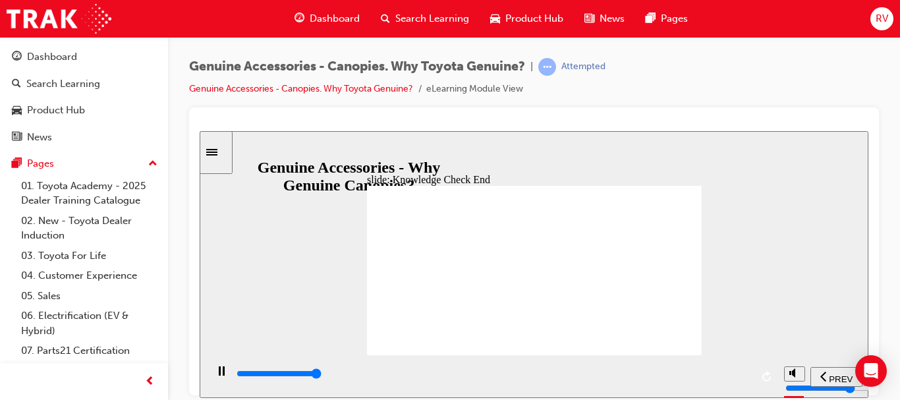
type input "7000"
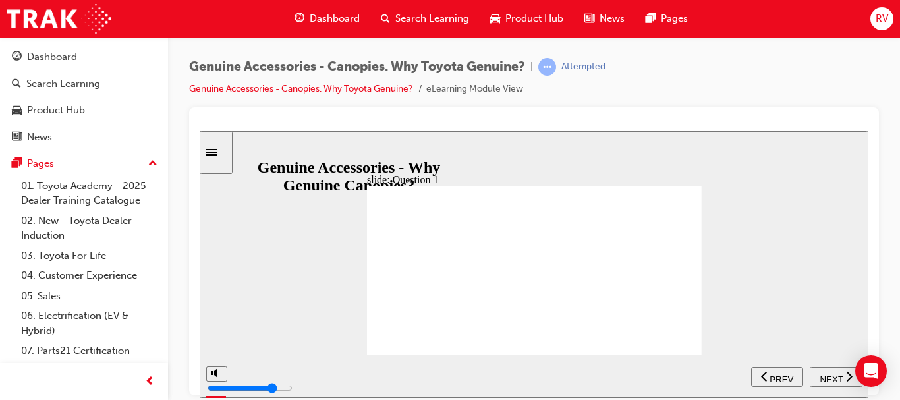
click at [831, 376] on span "NEXT" at bounding box center [831, 379] width 23 height 10
click at [779, 375] on span "PREV" at bounding box center [782, 379] width 24 height 10
click at [828, 382] on div "NEXT" at bounding box center [836, 377] width 42 height 14
click at [829, 382] on div "NEXT" at bounding box center [836, 377] width 42 height 14
click at [828, 376] on span "NEXT" at bounding box center [831, 379] width 23 height 10
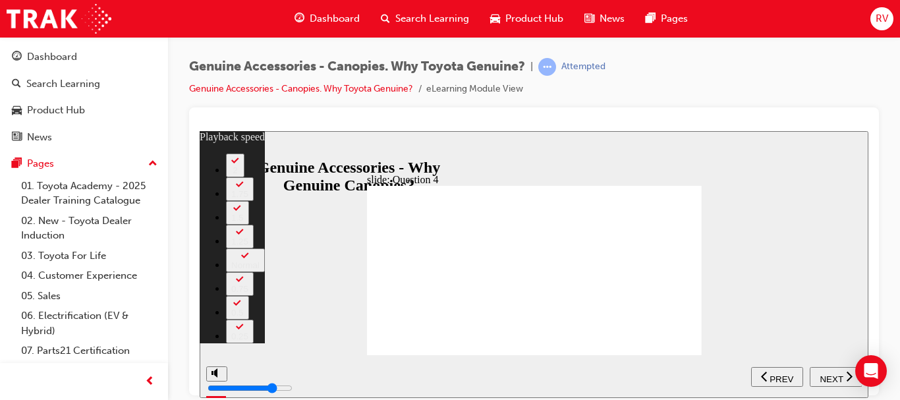
click at [828, 376] on span "NEXT" at bounding box center [831, 379] width 23 height 10
type input "3"
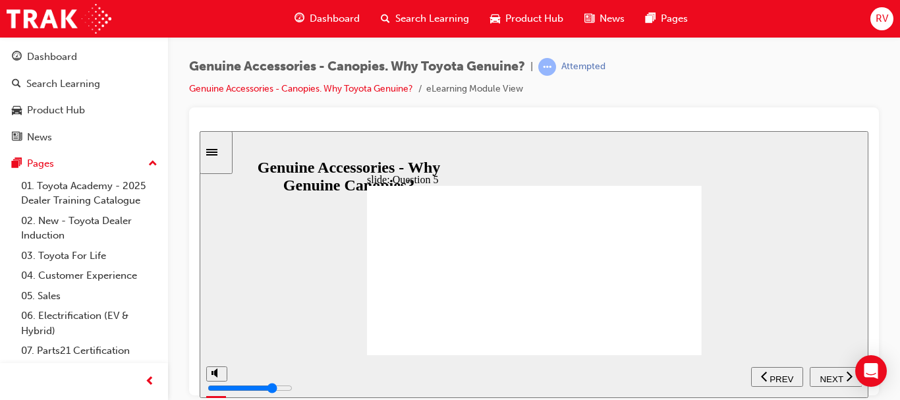
click at [828, 377] on span "NEXT" at bounding box center [831, 379] width 23 height 10
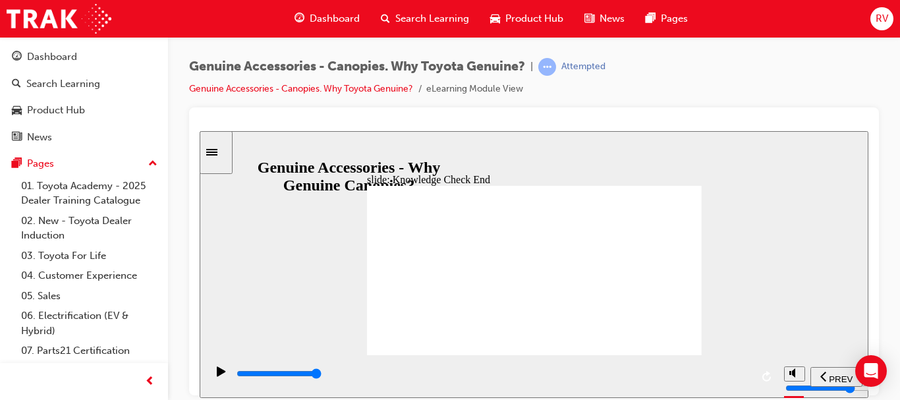
click at [322, 374] on input "slide progress" at bounding box center [279, 373] width 85 height 11
click at [730, 374] on div "playback controls" at bounding box center [493, 374] width 516 height 15
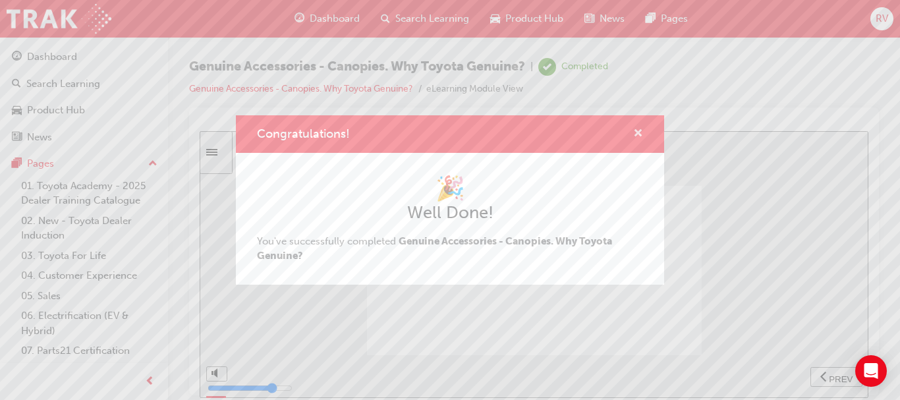
drag, startPoint x: 639, startPoint y: 134, endPoint x: 440, endPoint y: 5, distance: 236.8
click at [639, 134] on span "cross-icon" at bounding box center [638, 135] width 10 height 12
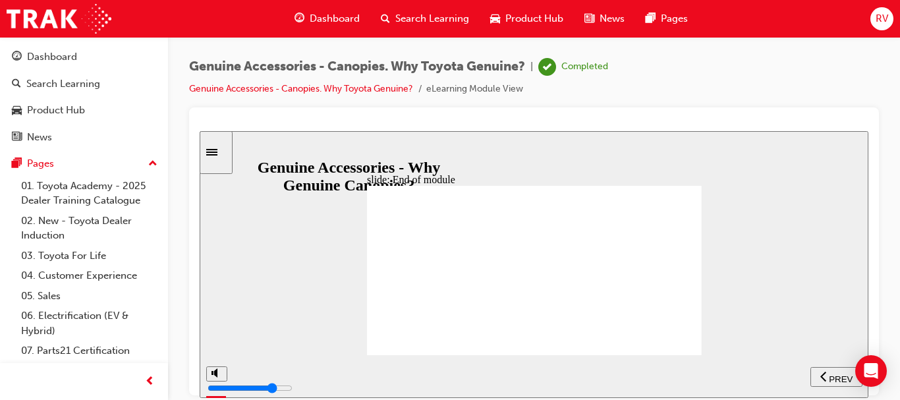
click at [831, 370] on div "PREV" at bounding box center [837, 377] width 42 height 14
click at [833, 374] on span "PREV" at bounding box center [841, 379] width 24 height 10
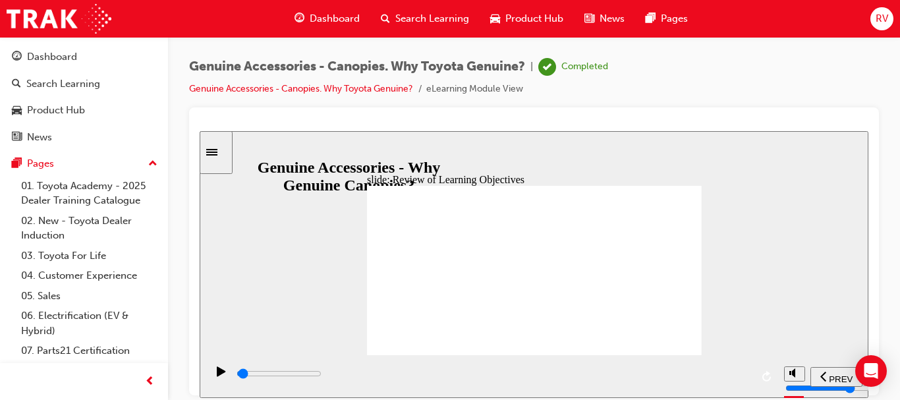
click at [833, 374] on span "PREV" at bounding box center [841, 379] width 24 height 10
type input "7000"
click at [65, 42] on div "Dashboard Search Learning Product Hub News Pages Pages 01. Toyota Academy - 202…" at bounding box center [84, 242] width 168 height 410
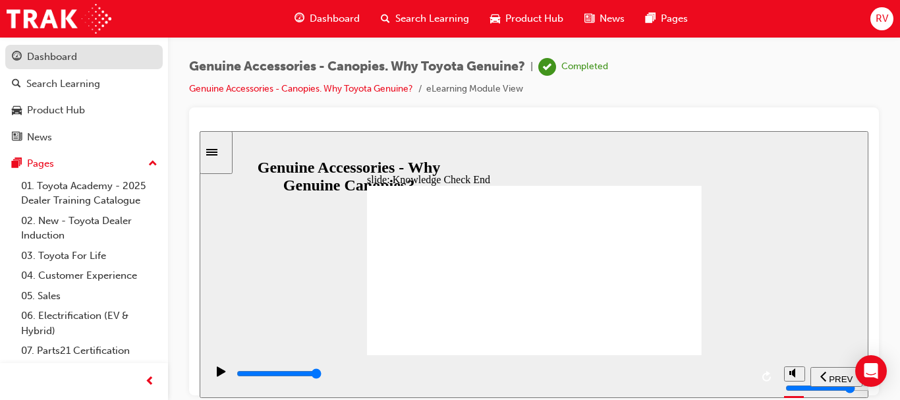
click at [68, 50] on div "Dashboard" at bounding box center [52, 56] width 50 height 15
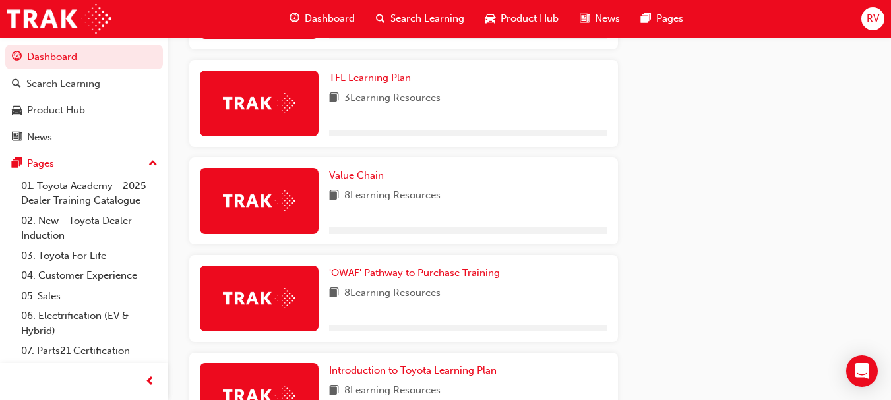
scroll to position [791, 0]
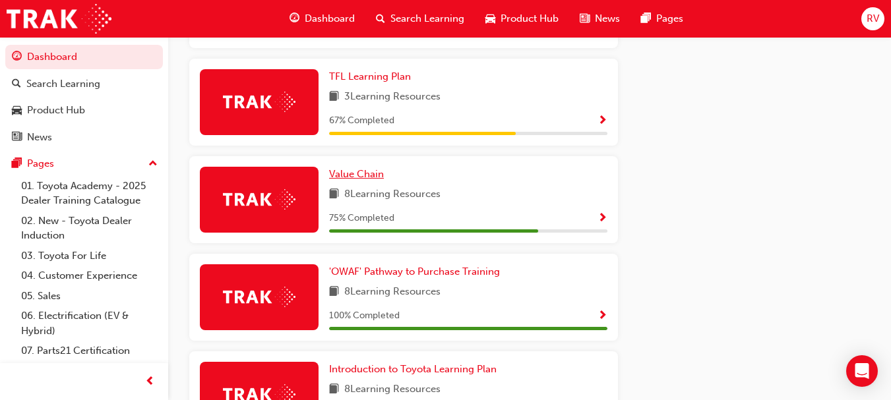
click at [366, 180] on span "Value Chain" at bounding box center [356, 174] width 55 height 12
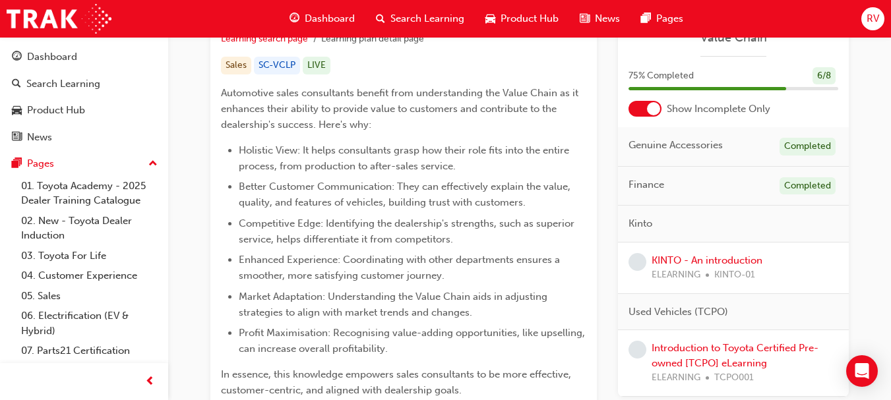
scroll to position [260, 0]
click at [686, 143] on span "Genuine Accessories" at bounding box center [675, 145] width 94 height 15
click at [736, 140] on div "Genuine Accessories Completed" at bounding box center [733, 147] width 231 height 40
click at [803, 141] on div "Completed" at bounding box center [807, 147] width 56 height 18
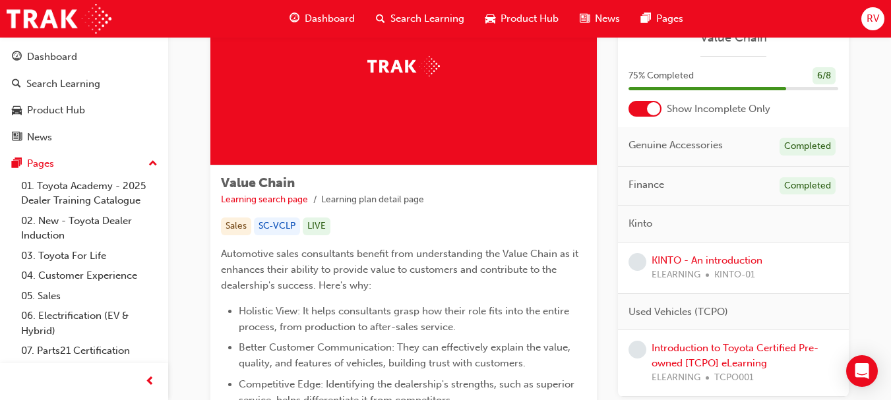
scroll to position [0, 0]
